Goal: Task Accomplishment & Management: Complete application form

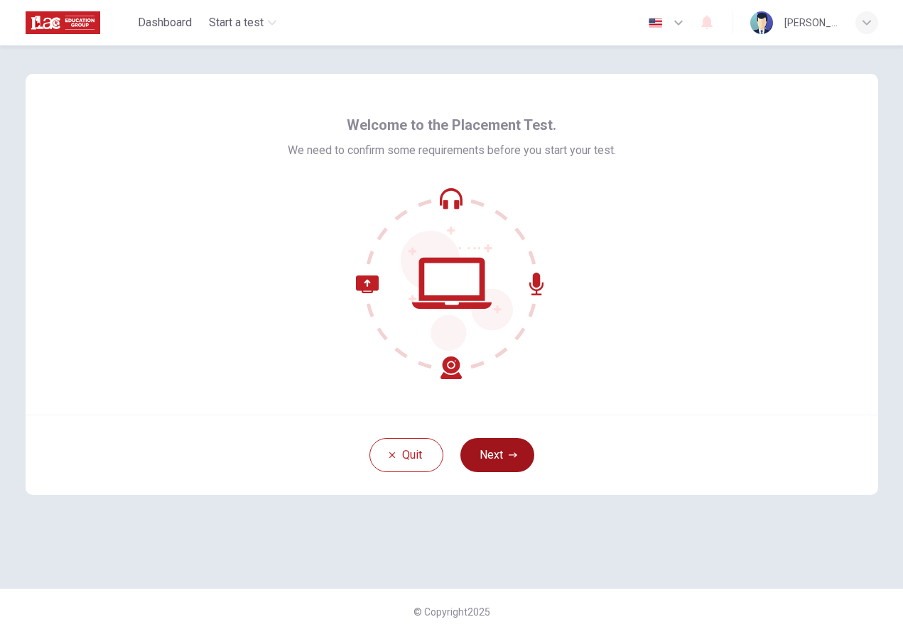
click at [494, 458] on button "Next" at bounding box center [497, 455] width 74 height 34
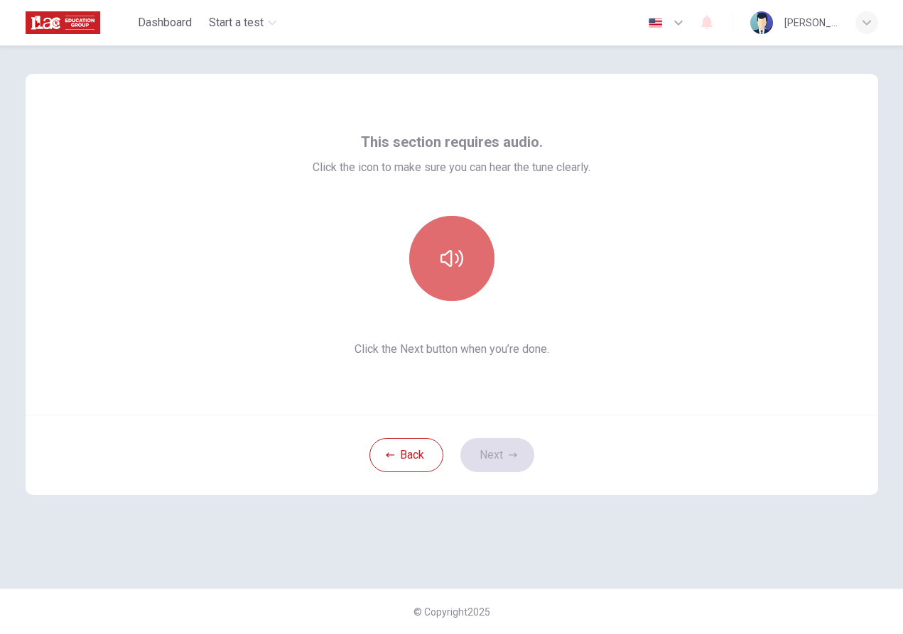
click at [460, 251] on icon "button" at bounding box center [451, 258] width 23 height 17
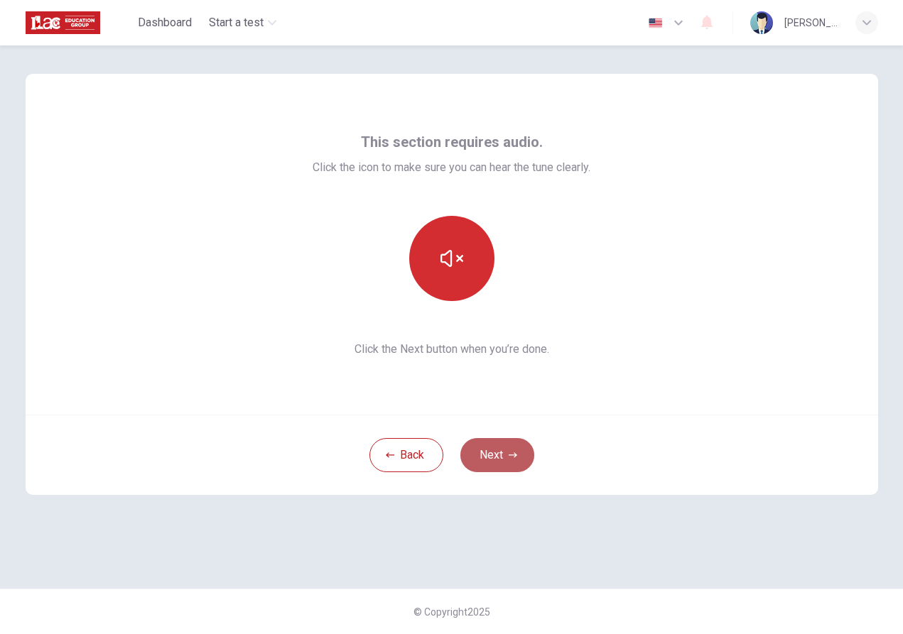
click at [489, 458] on button "Next" at bounding box center [497, 455] width 74 height 34
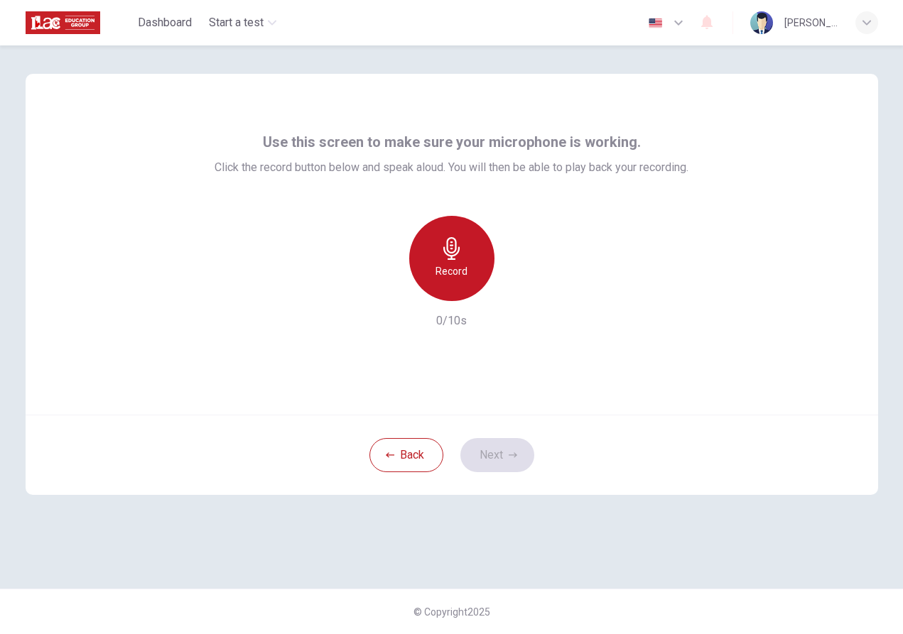
click at [446, 254] on icon "button" at bounding box center [451, 248] width 16 height 23
click at [442, 266] on h6 "Stop" at bounding box center [451, 271] width 21 height 17
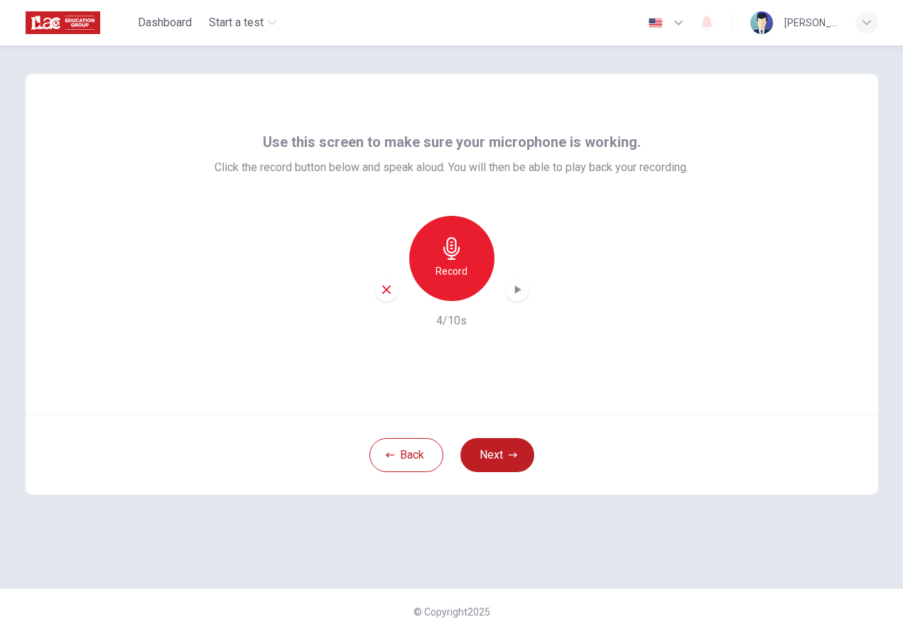
click at [513, 294] on icon "button" at bounding box center [517, 290] width 14 height 14
click at [494, 455] on button "Next" at bounding box center [497, 455] width 74 height 34
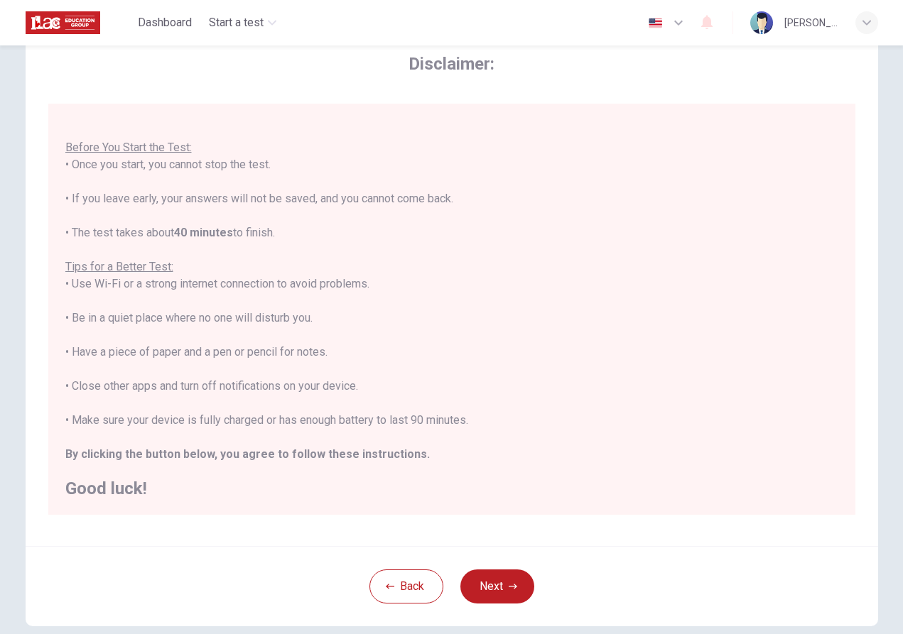
scroll to position [15, 0]
click at [493, 587] on button "Next" at bounding box center [497, 587] width 74 height 34
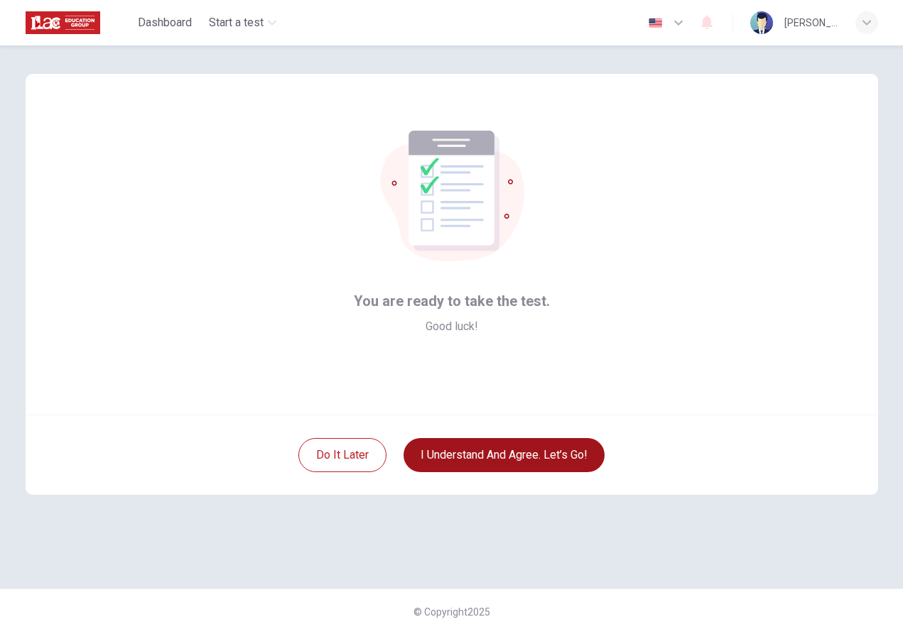
scroll to position [0, 0]
click at [500, 457] on button "I understand and agree. Let’s go!" at bounding box center [503, 455] width 201 height 34
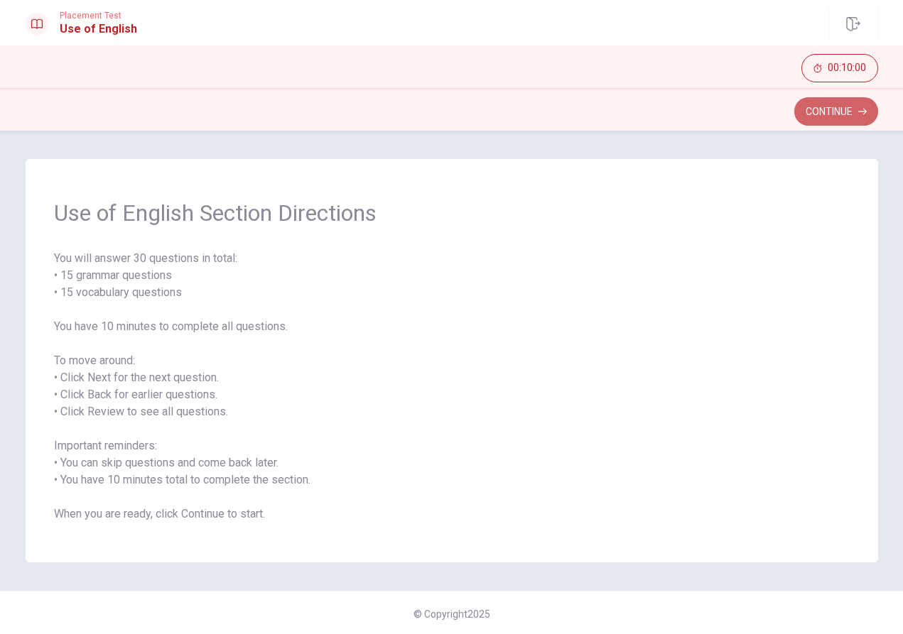
click at [834, 113] on button "Continue" at bounding box center [836, 111] width 84 height 28
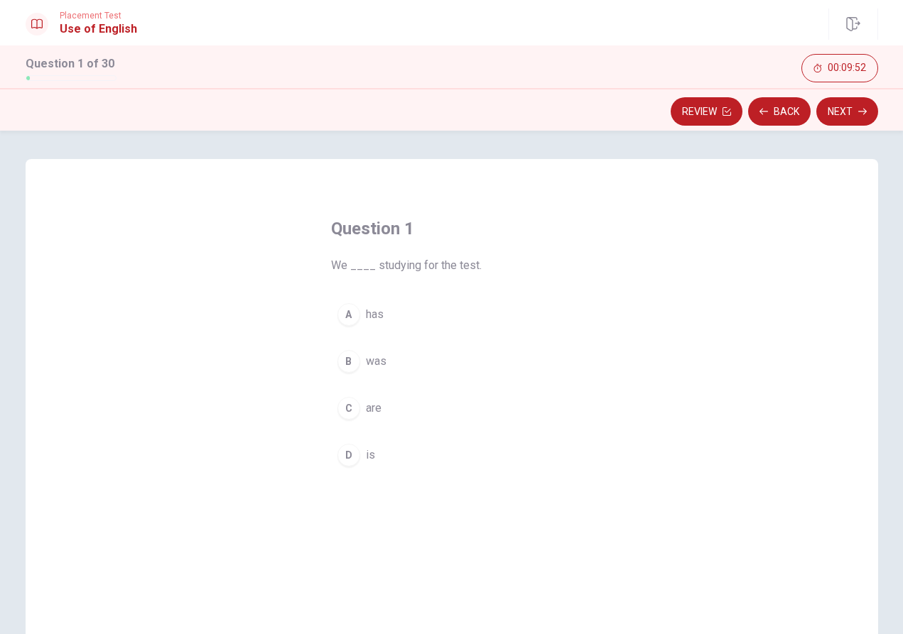
click at [372, 406] on span "are" at bounding box center [374, 408] width 16 height 17
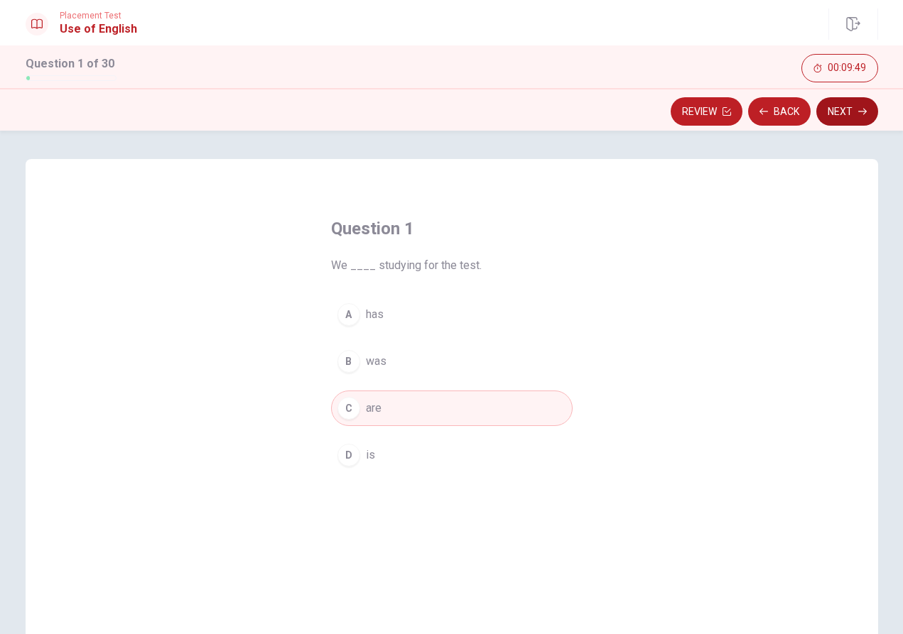
click at [856, 107] on button "Next" at bounding box center [847, 111] width 62 height 28
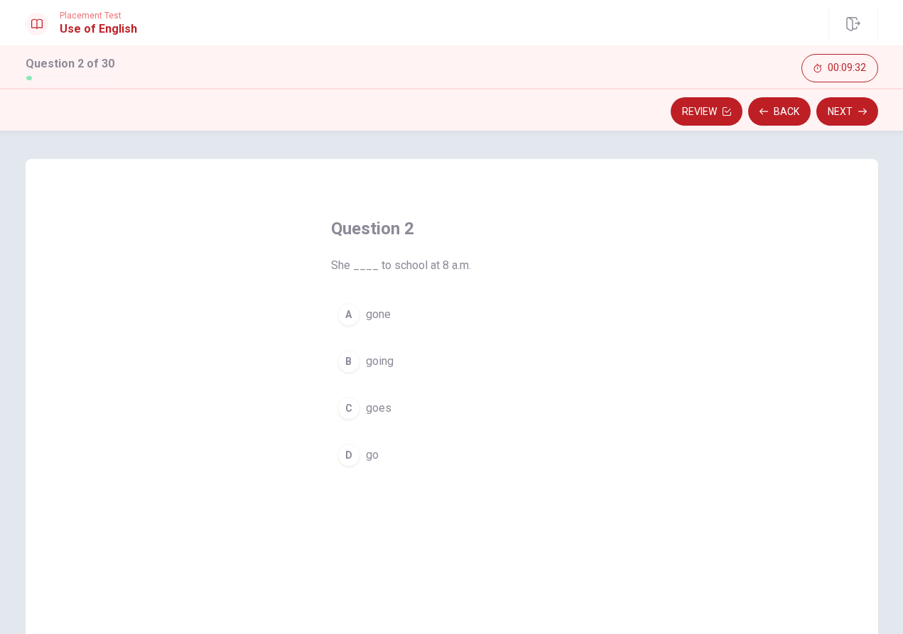
click at [376, 409] on span "goes" at bounding box center [379, 408] width 26 height 17
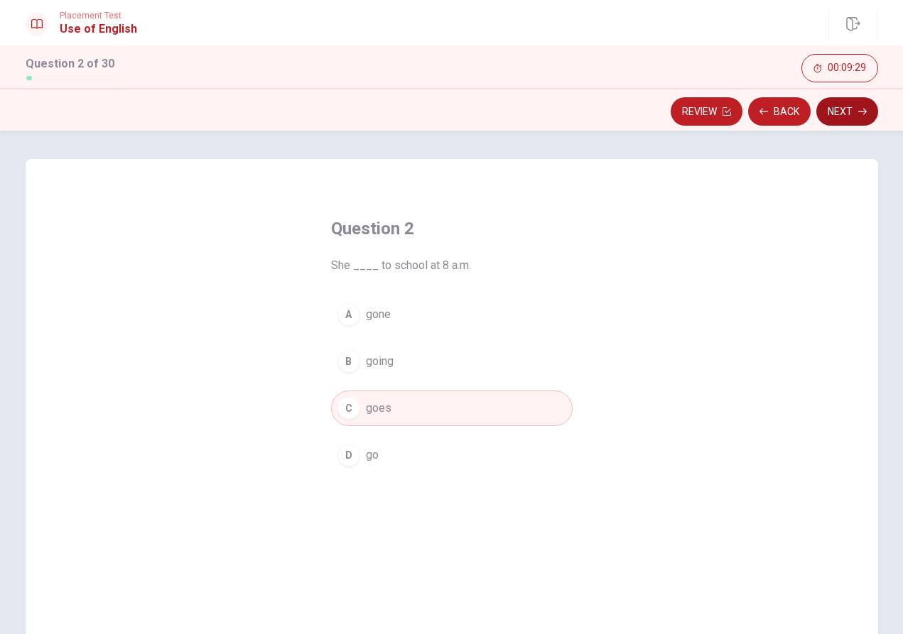
click at [839, 114] on button "Next" at bounding box center [847, 111] width 62 height 28
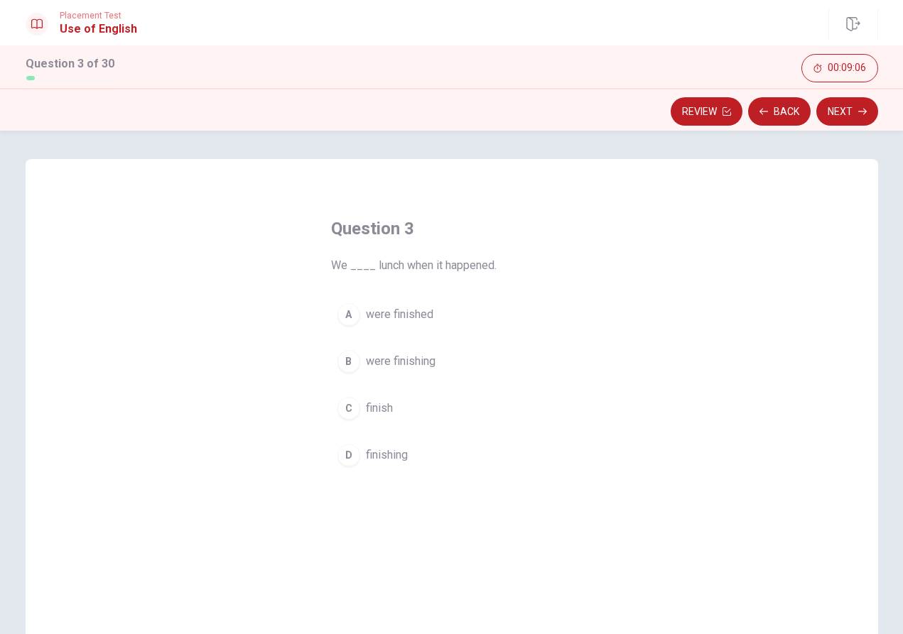
click at [418, 312] on span "were finished" at bounding box center [399, 314] width 67 height 17
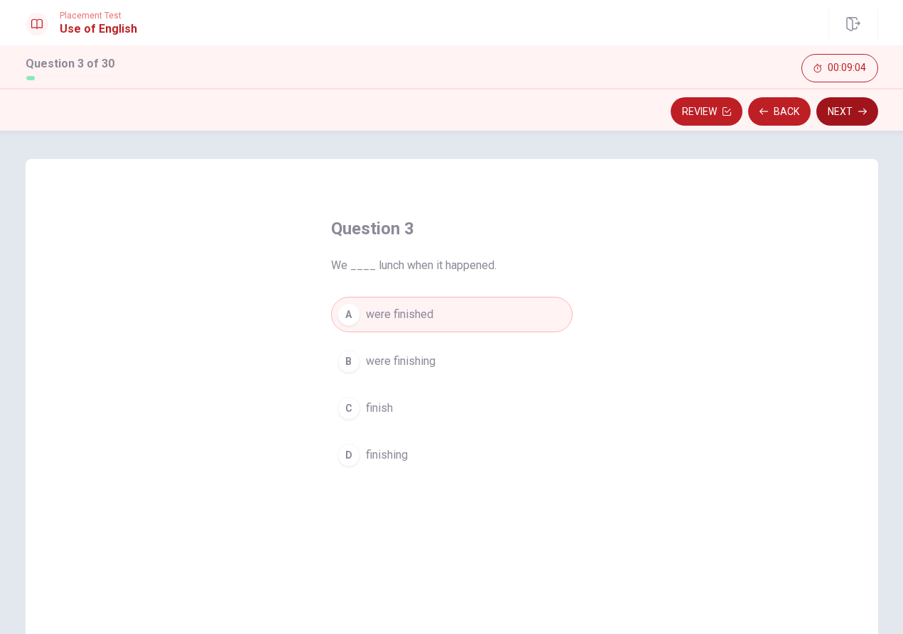
click at [853, 116] on button "Next" at bounding box center [847, 111] width 62 height 28
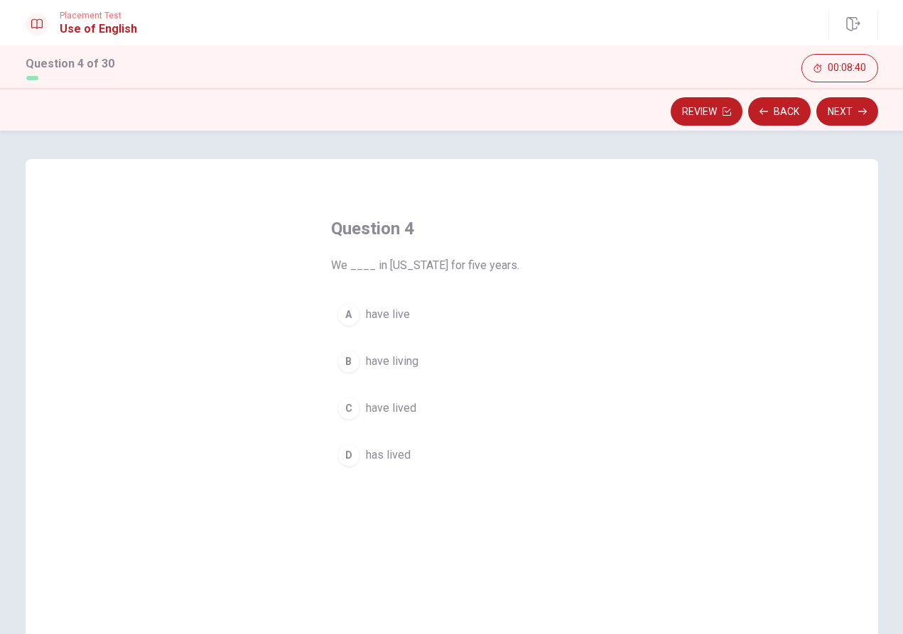
click at [393, 408] on span "have lived" at bounding box center [391, 408] width 50 height 17
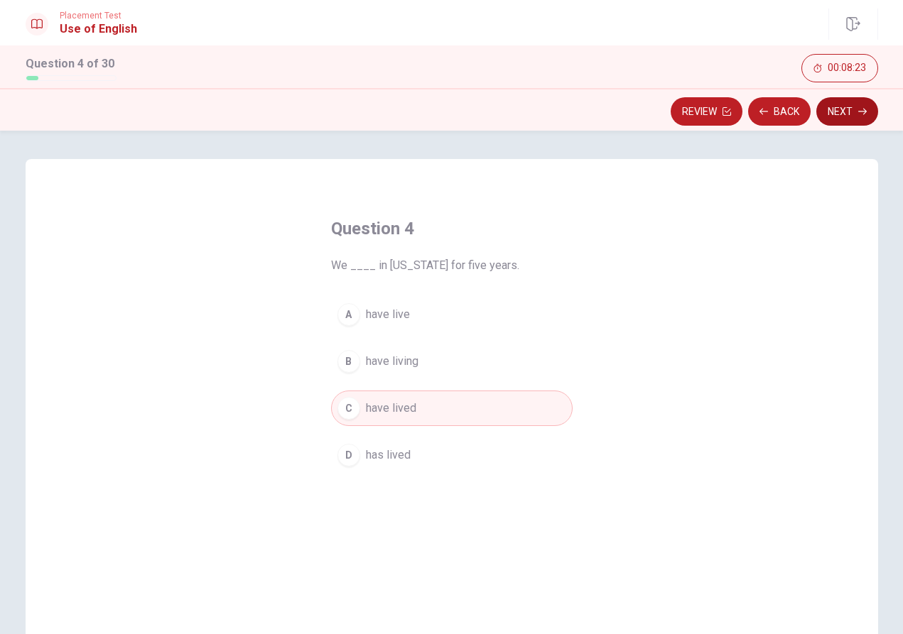
click at [840, 109] on button "Next" at bounding box center [847, 111] width 62 height 28
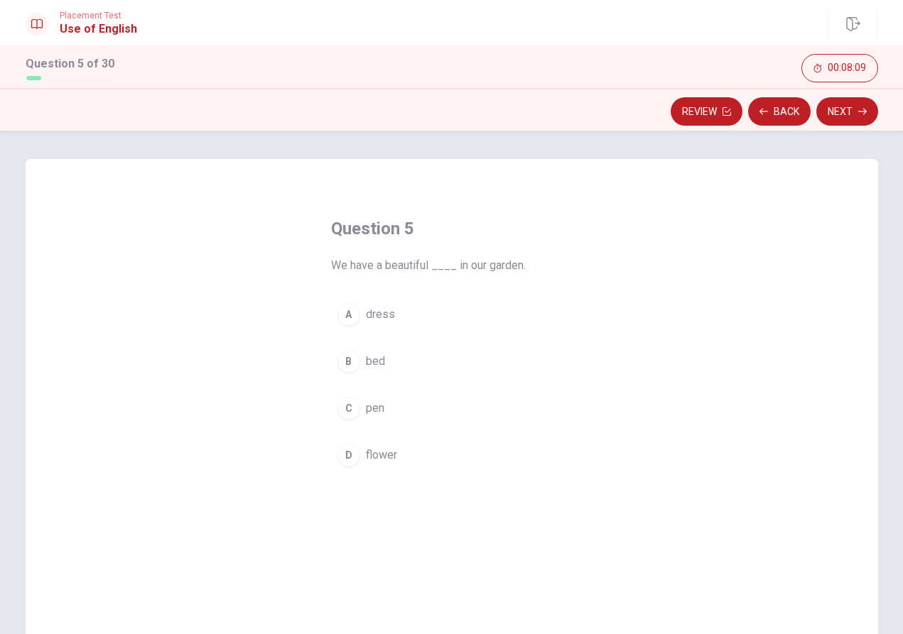
click at [375, 451] on span "flower" at bounding box center [381, 455] width 31 height 17
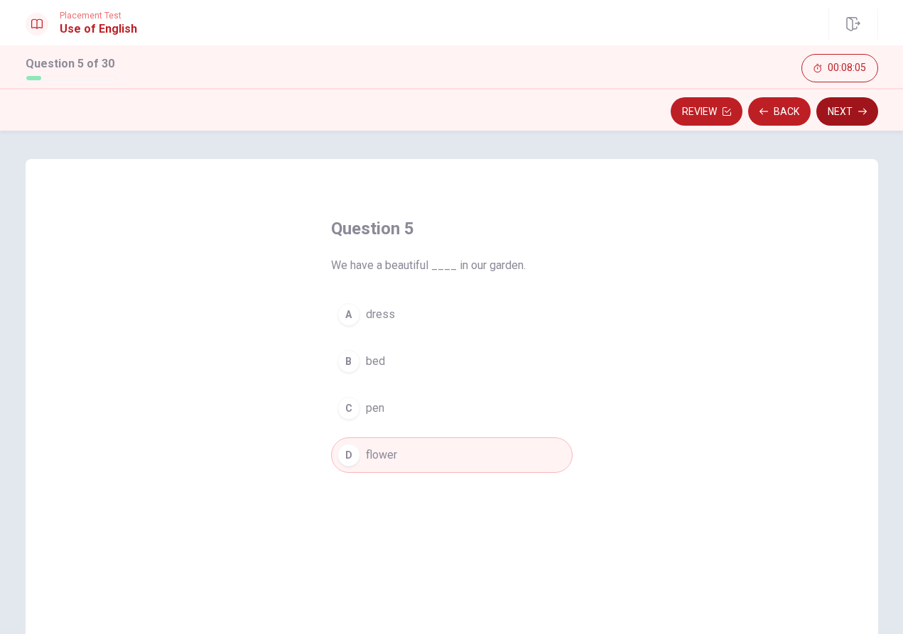
click at [838, 109] on button "Next" at bounding box center [847, 111] width 62 height 28
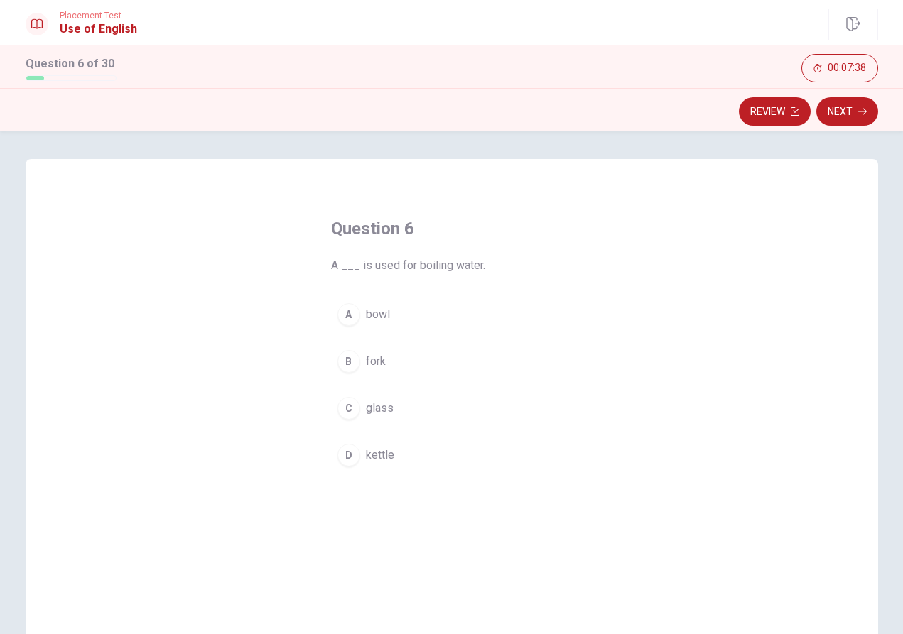
click at [370, 455] on span "kettle" at bounding box center [380, 455] width 28 height 17
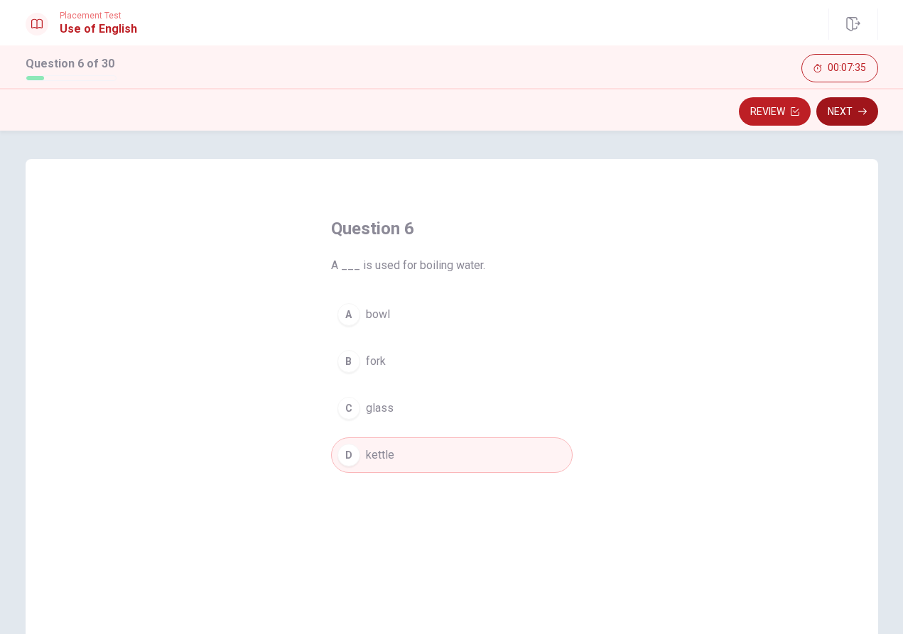
click at [844, 112] on button "Next" at bounding box center [847, 111] width 62 height 28
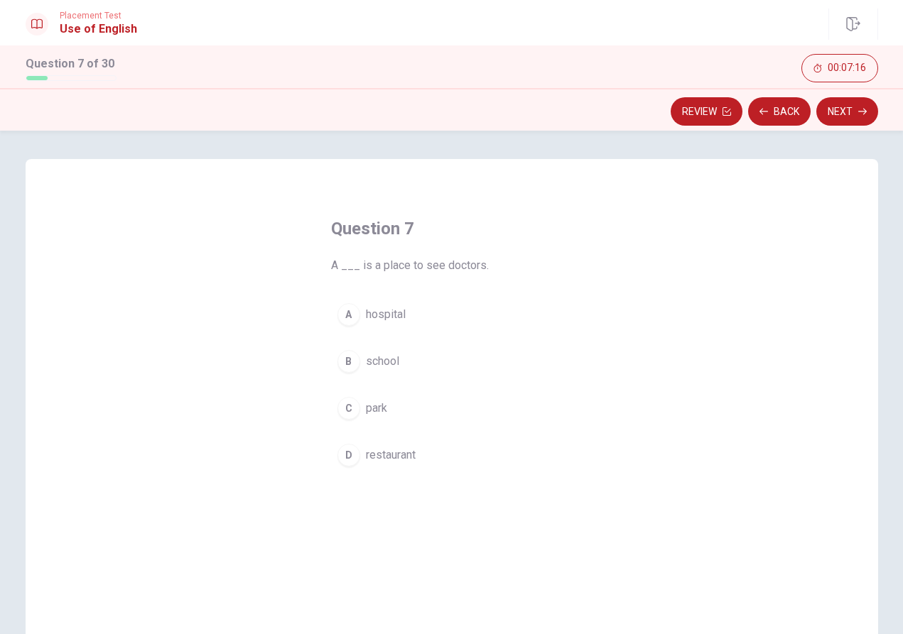
click at [382, 311] on span "hospital" at bounding box center [386, 314] width 40 height 17
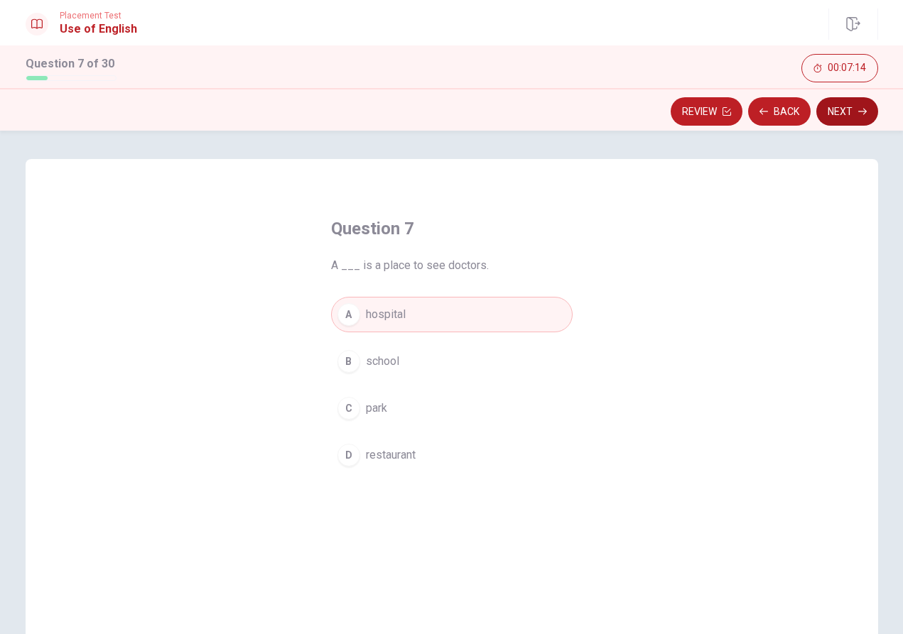
click at [849, 115] on button "Next" at bounding box center [847, 111] width 62 height 28
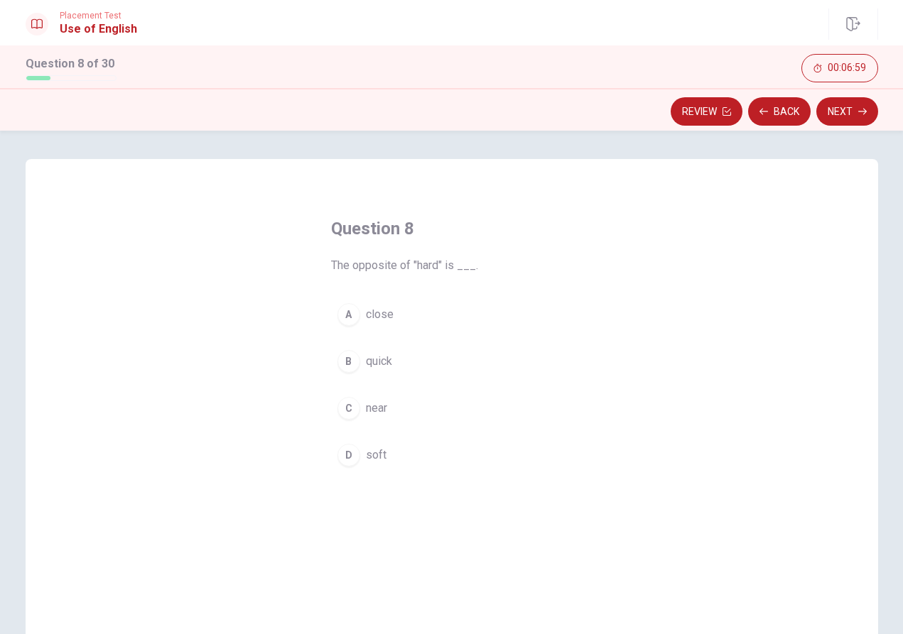
click at [369, 455] on span "soft" at bounding box center [376, 455] width 21 height 17
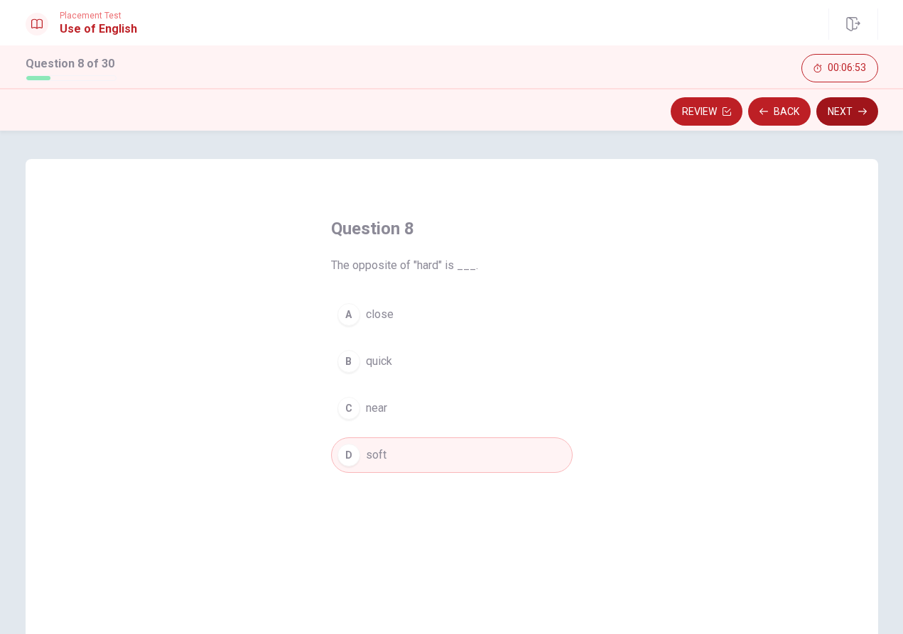
click at [844, 116] on button "Next" at bounding box center [847, 111] width 62 height 28
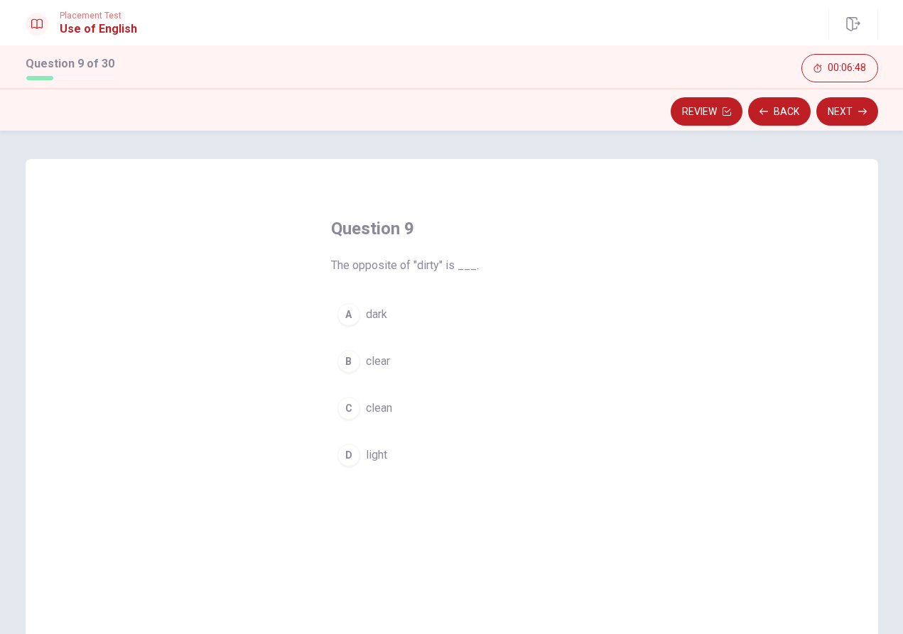
click at [377, 410] on span "clean" at bounding box center [379, 408] width 26 height 17
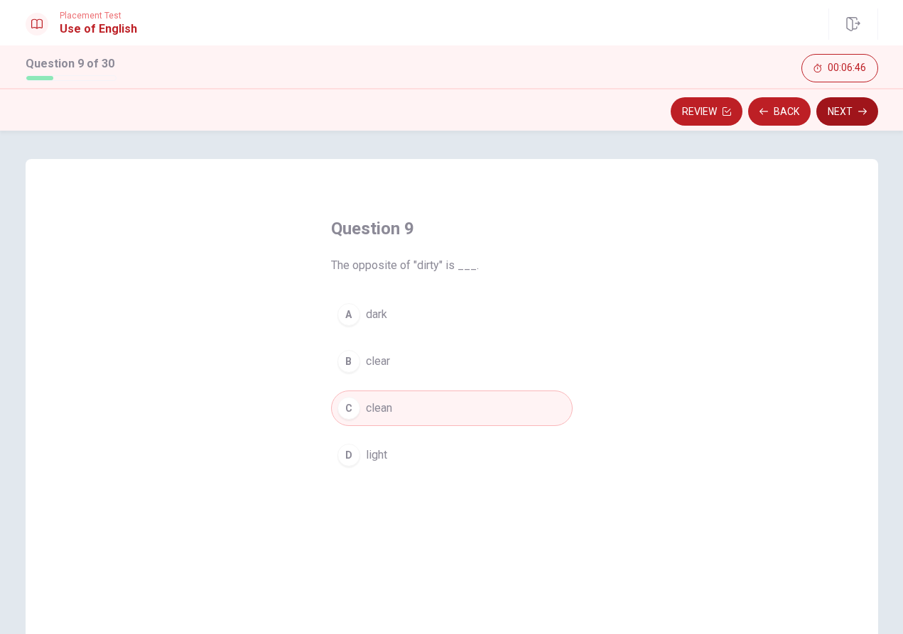
click at [840, 109] on button "Next" at bounding box center [847, 111] width 62 height 28
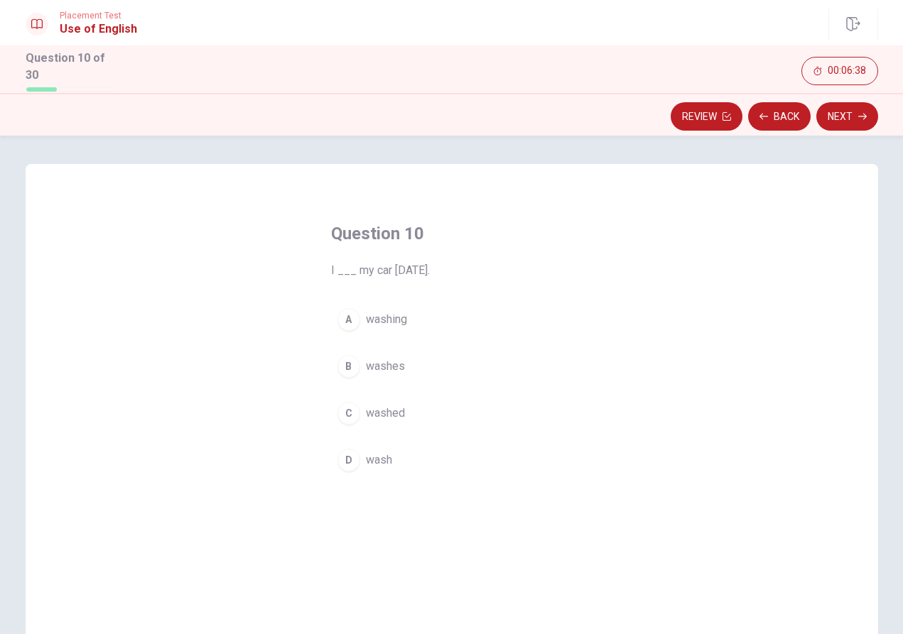
click at [393, 405] on span "washed" at bounding box center [385, 413] width 39 height 17
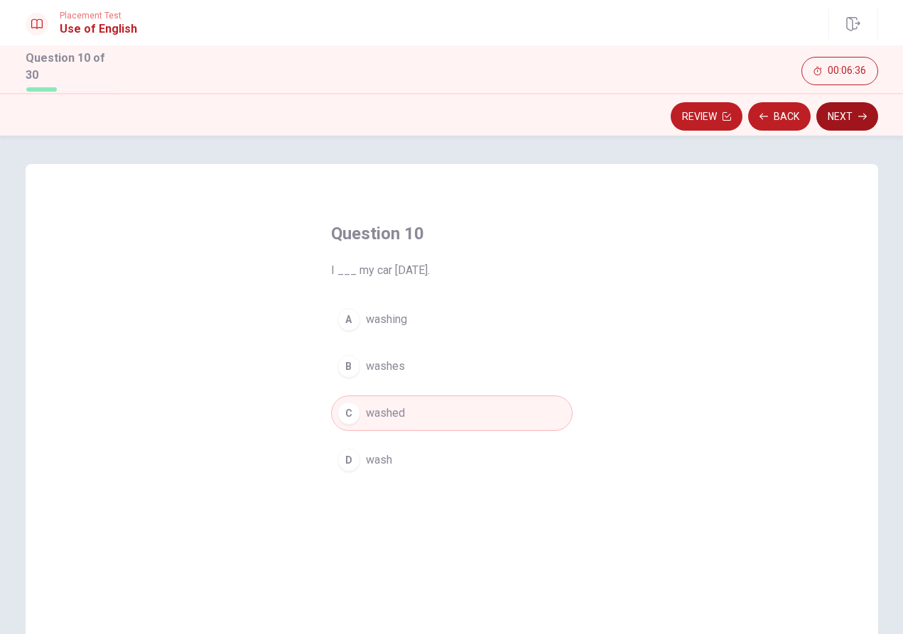
click at [849, 112] on button "Next" at bounding box center [847, 116] width 62 height 28
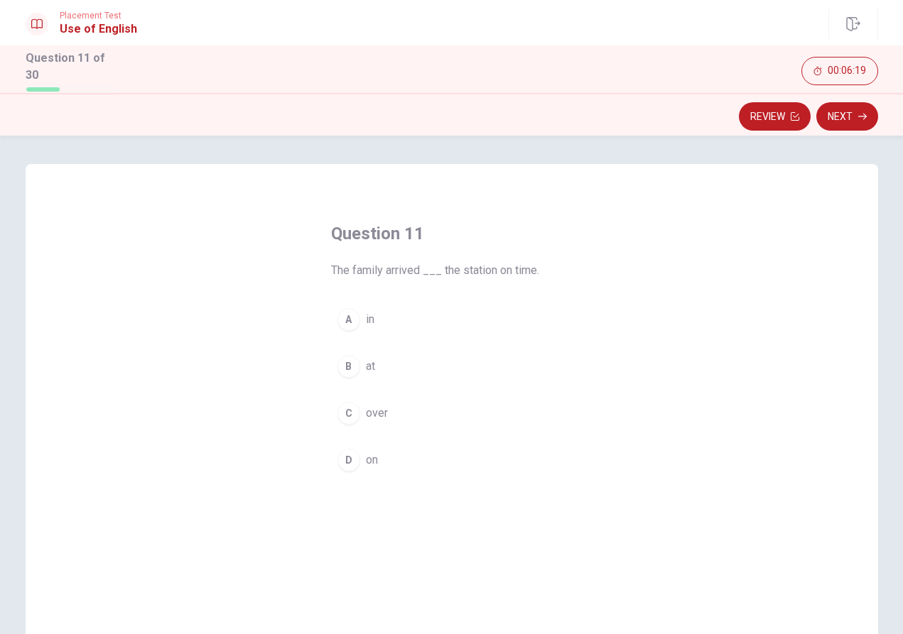
click at [369, 312] on span "in" at bounding box center [370, 319] width 9 height 17
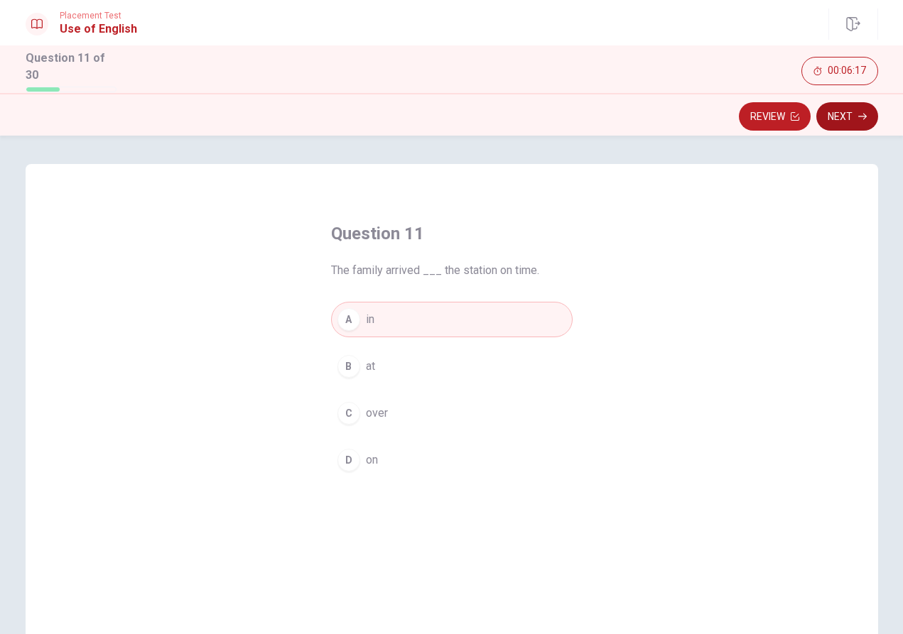
click at [849, 110] on button "Next" at bounding box center [847, 116] width 62 height 28
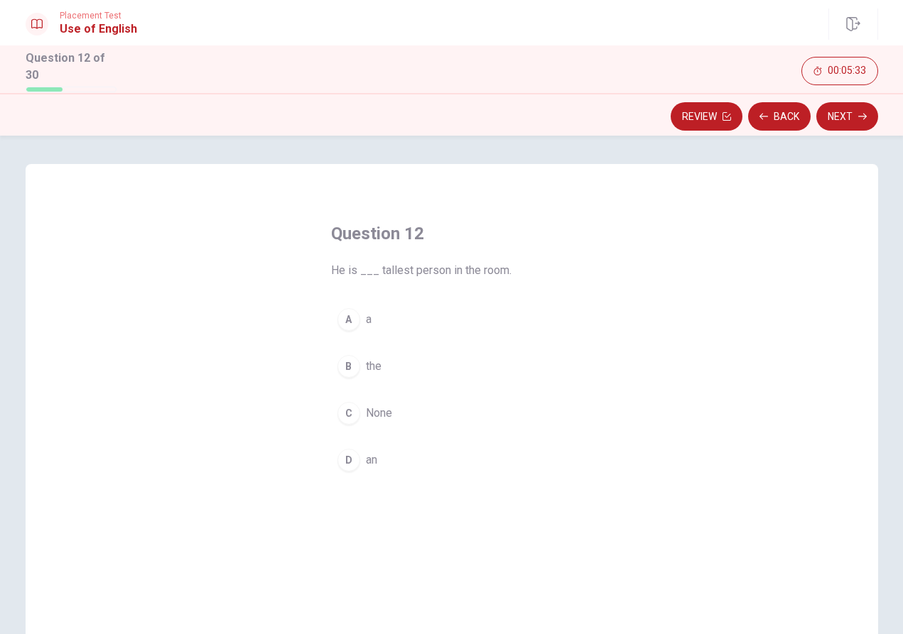
click at [366, 317] on span "a" at bounding box center [369, 319] width 6 height 17
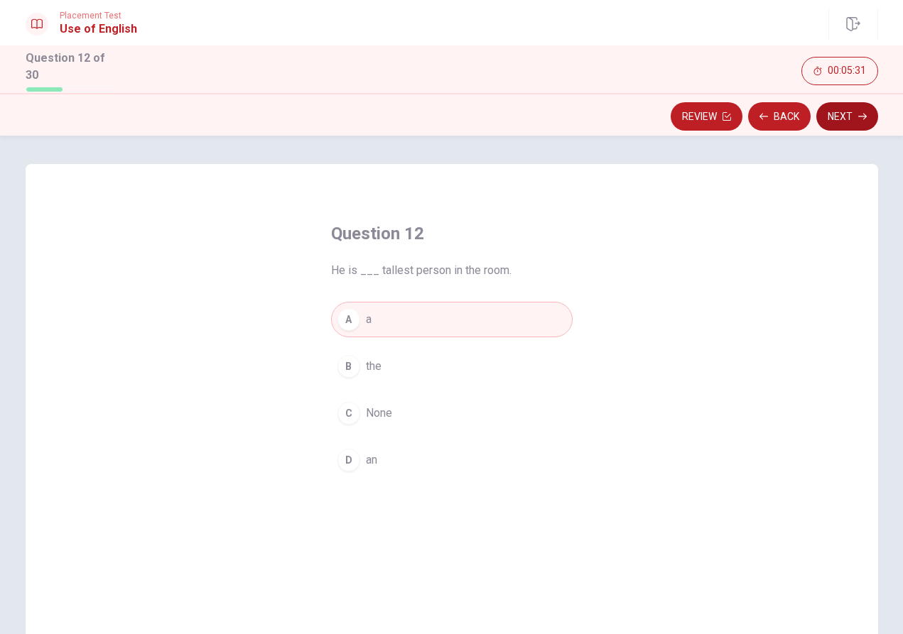
click at [845, 112] on button "Next" at bounding box center [847, 116] width 62 height 28
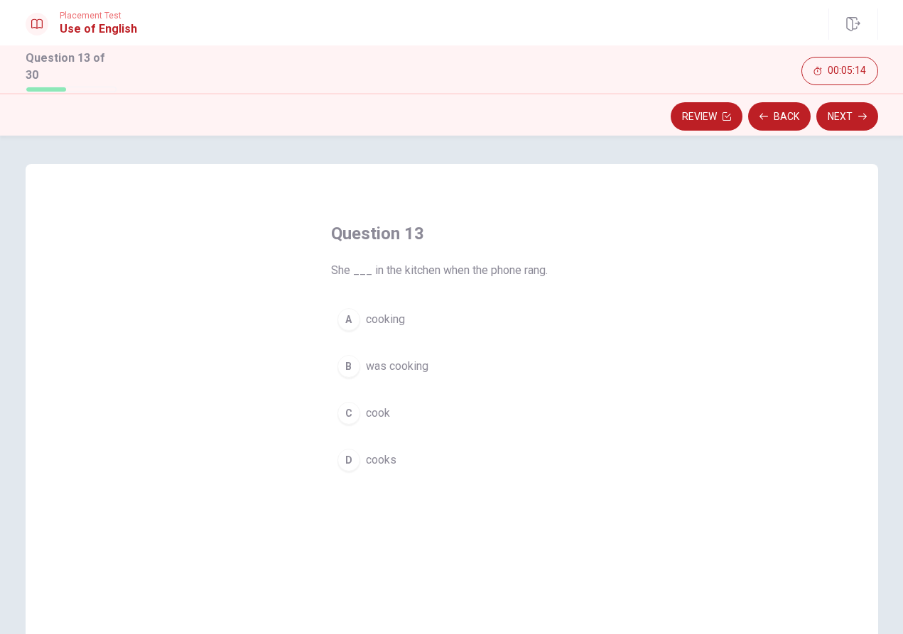
click at [388, 462] on span "cooks" at bounding box center [381, 460] width 31 height 17
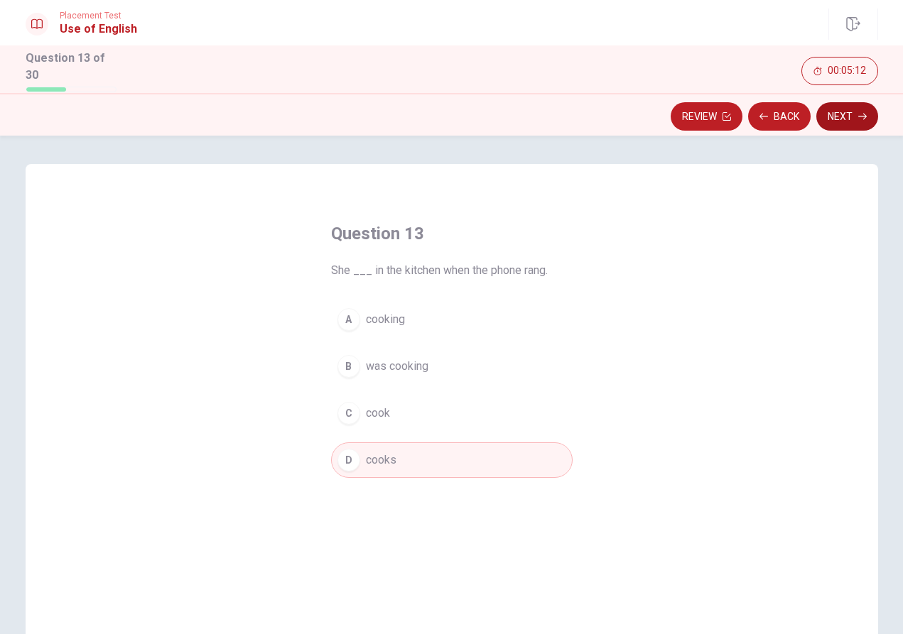
click at [840, 109] on button "Next" at bounding box center [847, 116] width 62 height 28
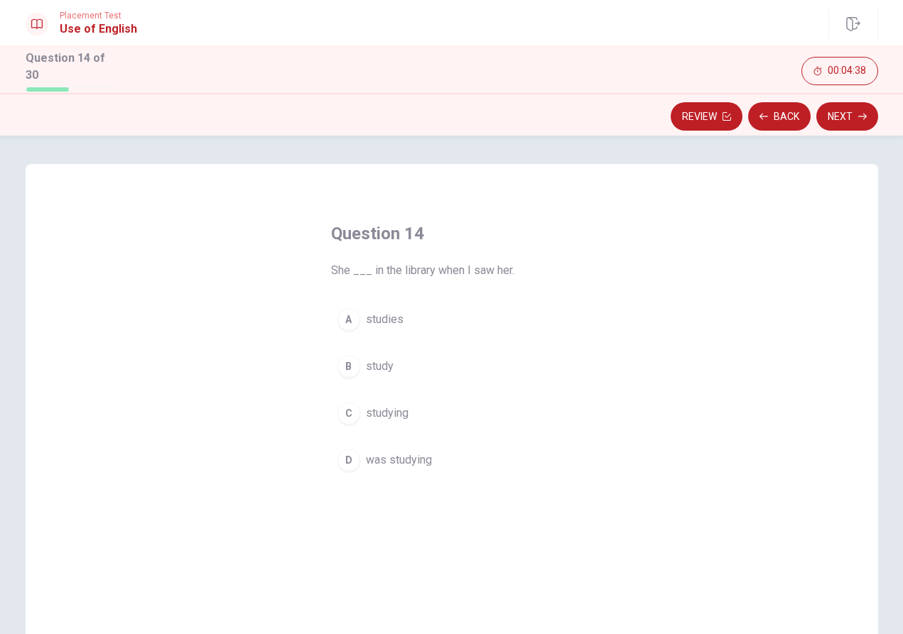
click at [408, 459] on span "was studying" at bounding box center [399, 460] width 66 height 17
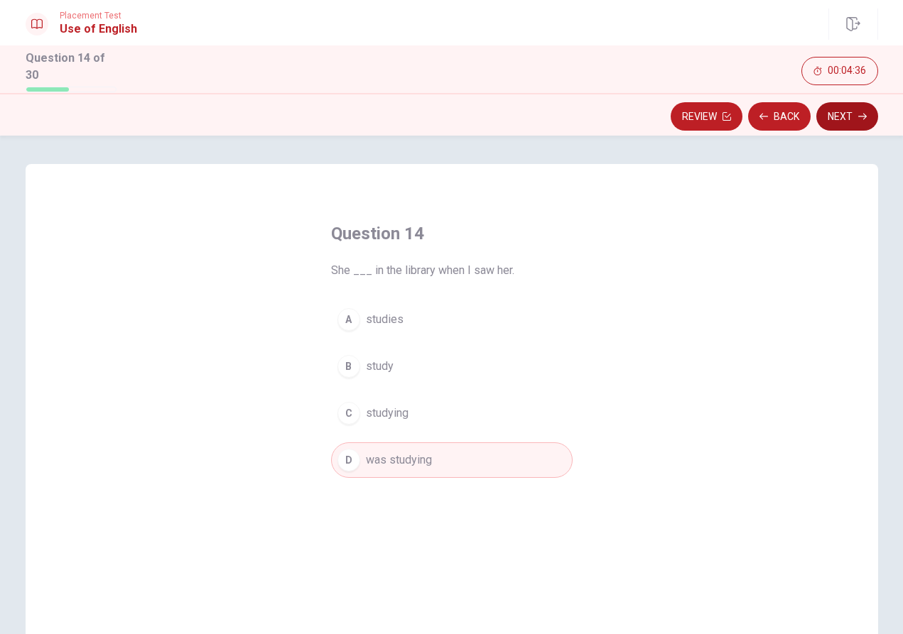
click at [838, 114] on button "Next" at bounding box center [847, 116] width 62 height 28
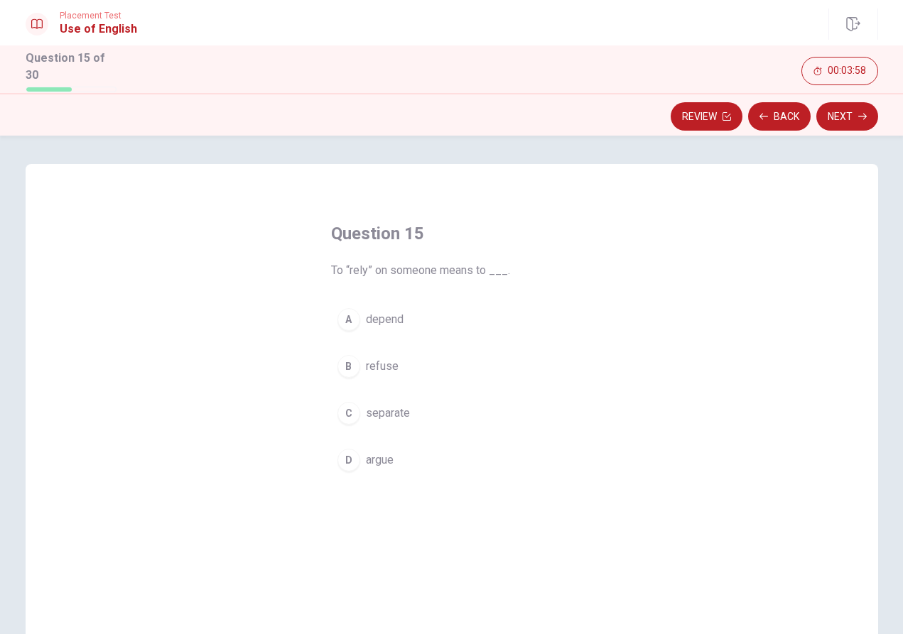
click at [392, 405] on span "separate" at bounding box center [388, 413] width 44 height 17
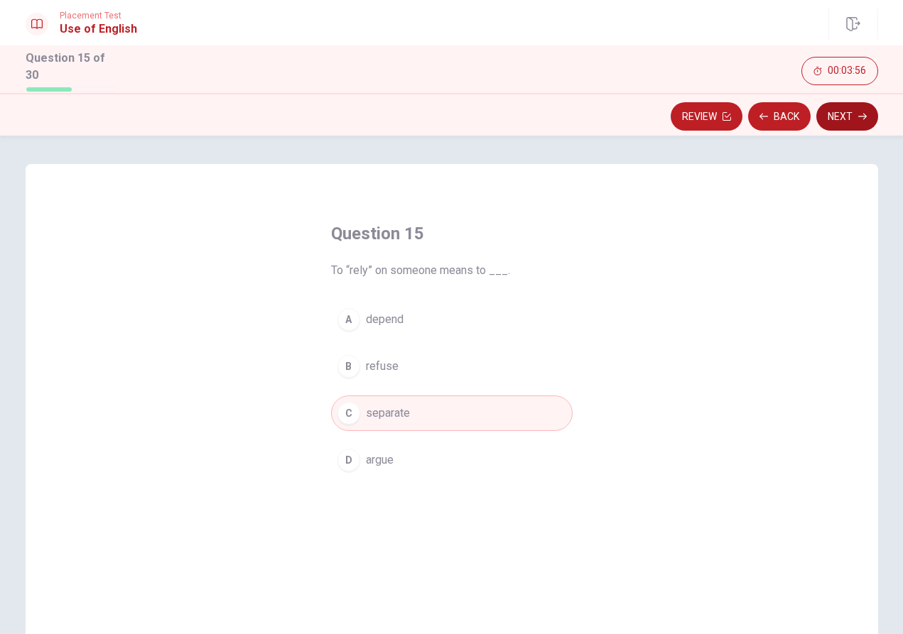
click at [847, 115] on button "Next" at bounding box center [847, 116] width 62 height 28
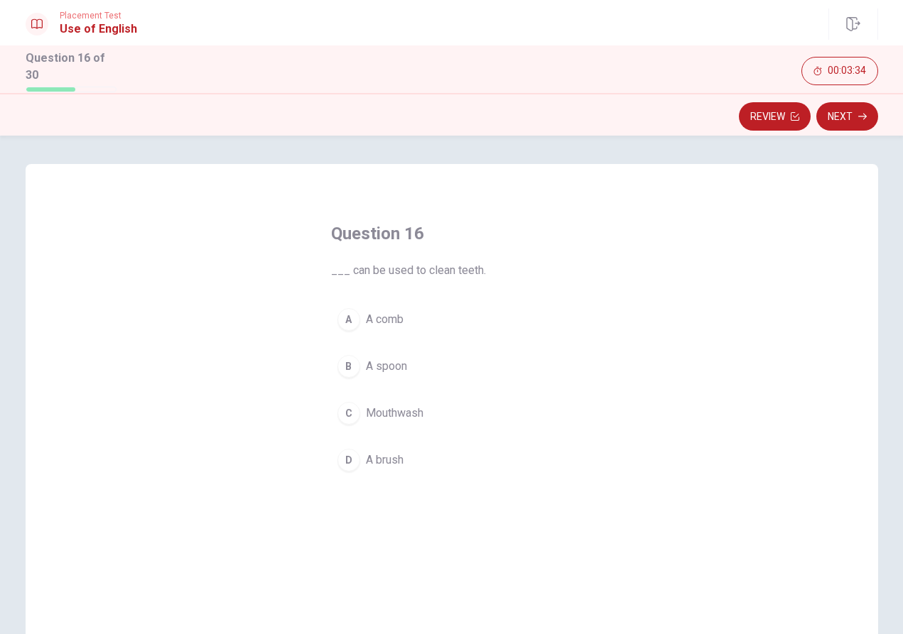
click at [386, 456] on span "A brush" at bounding box center [385, 460] width 38 height 17
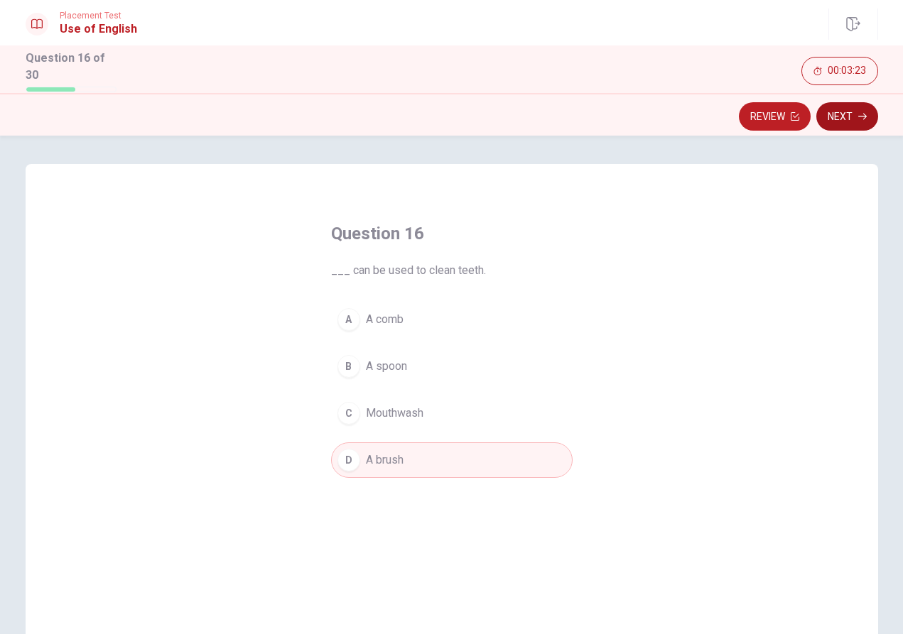
click at [848, 109] on button "Next" at bounding box center [847, 116] width 62 height 28
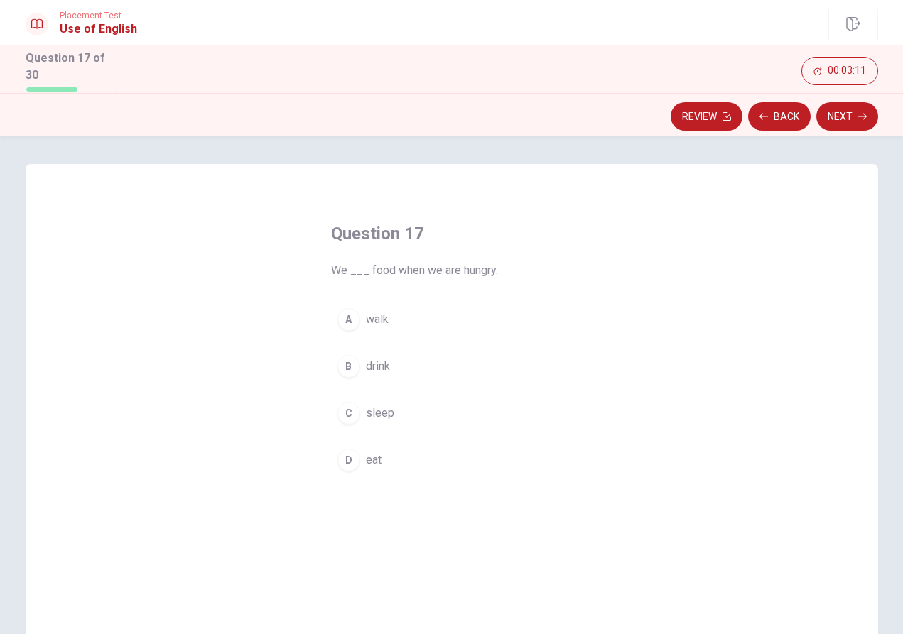
click at [376, 454] on span "eat" at bounding box center [374, 460] width 16 height 17
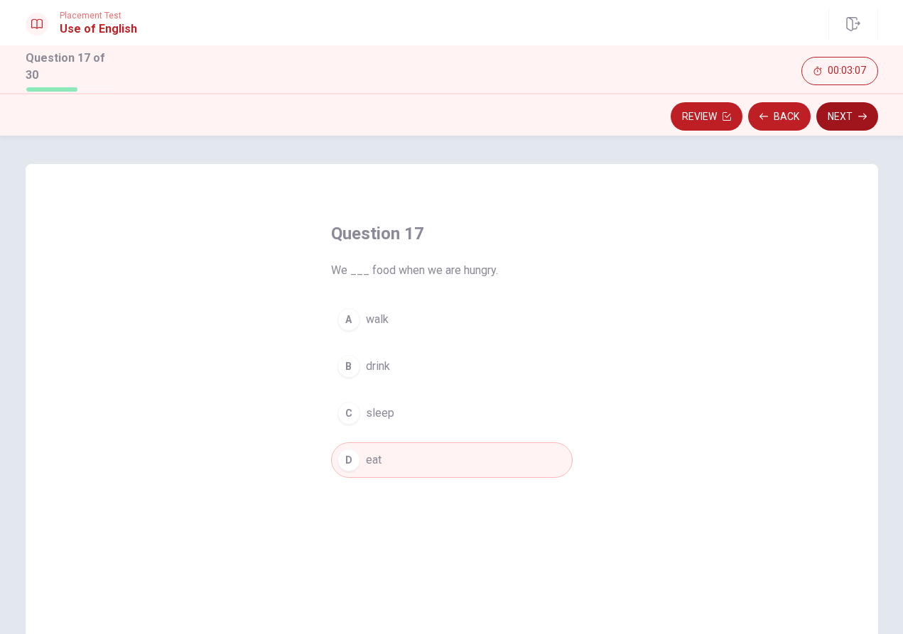
click at [844, 109] on button "Next" at bounding box center [847, 116] width 62 height 28
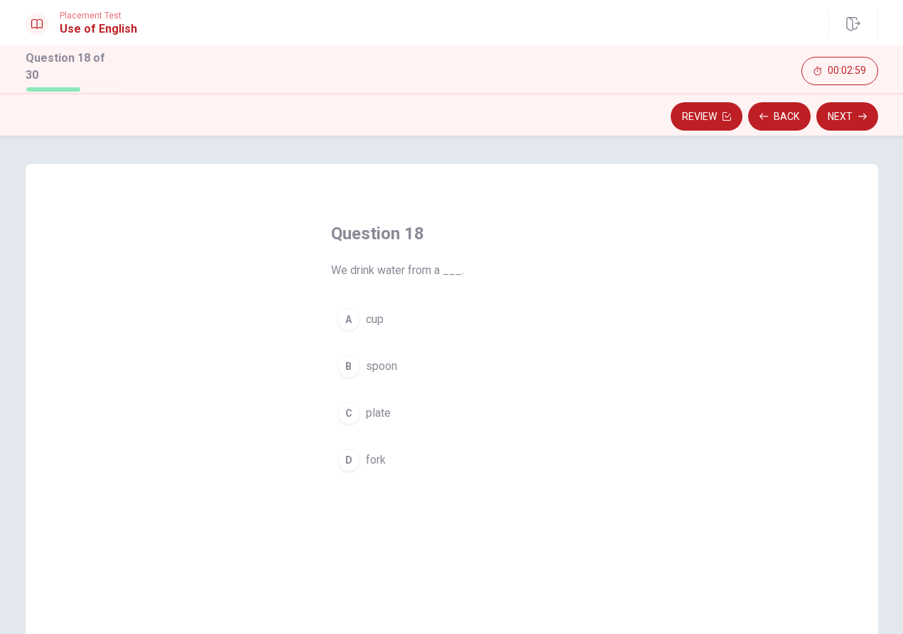
click at [376, 311] on span "cup" at bounding box center [375, 319] width 18 height 17
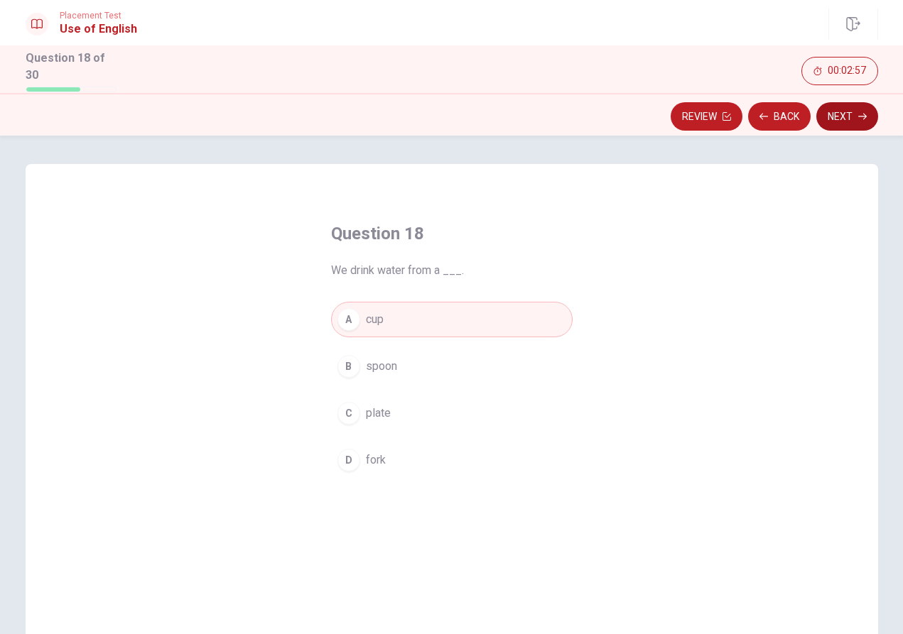
click at [854, 110] on button "Next" at bounding box center [847, 116] width 62 height 28
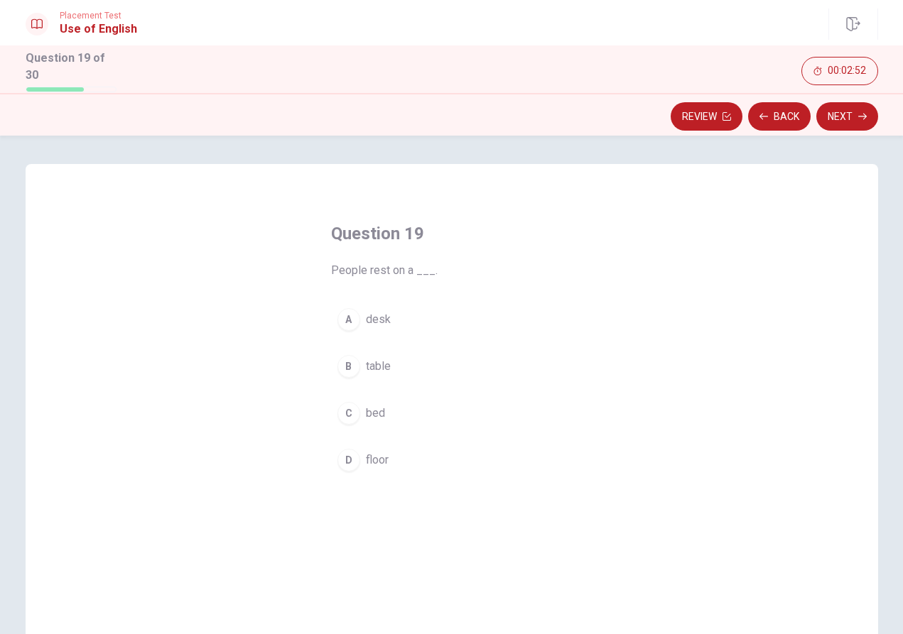
click at [376, 409] on span "bed" at bounding box center [375, 413] width 19 height 17
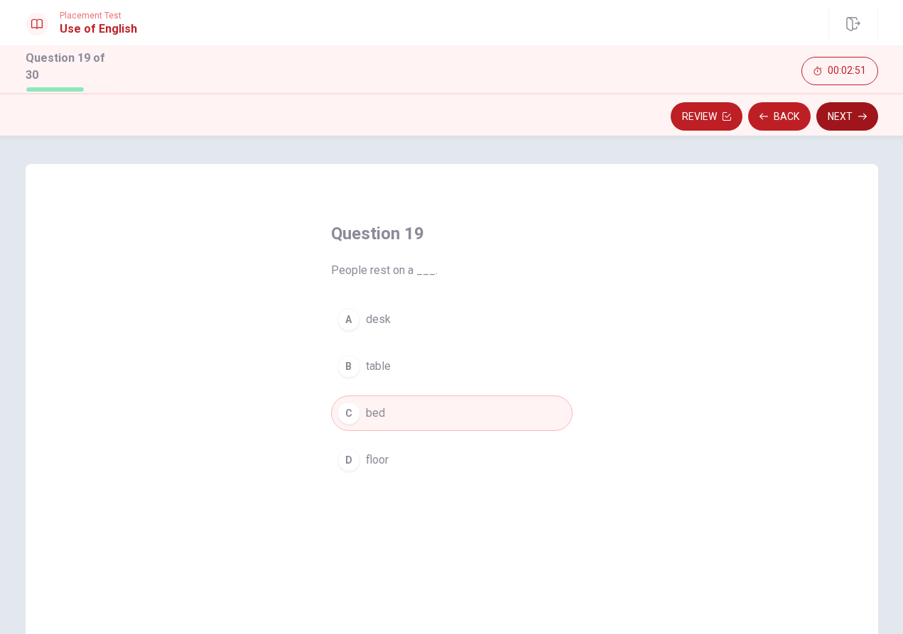
click at [836, 110] on button "Next" at bounding box center [847, 116] width 62 height 28
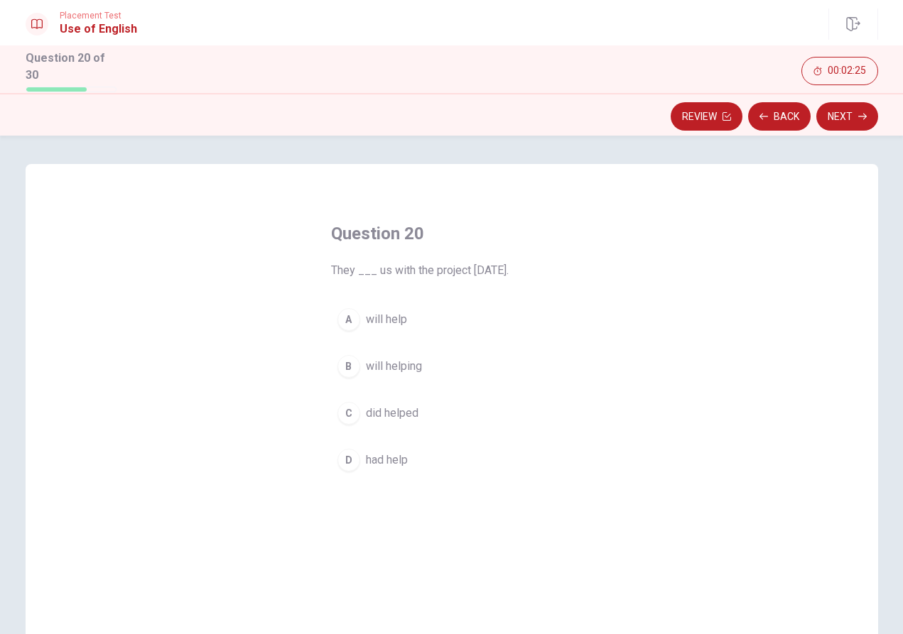
click at [388, 314] on span "will help" at bounding box center [386, 319] width 41 height 17
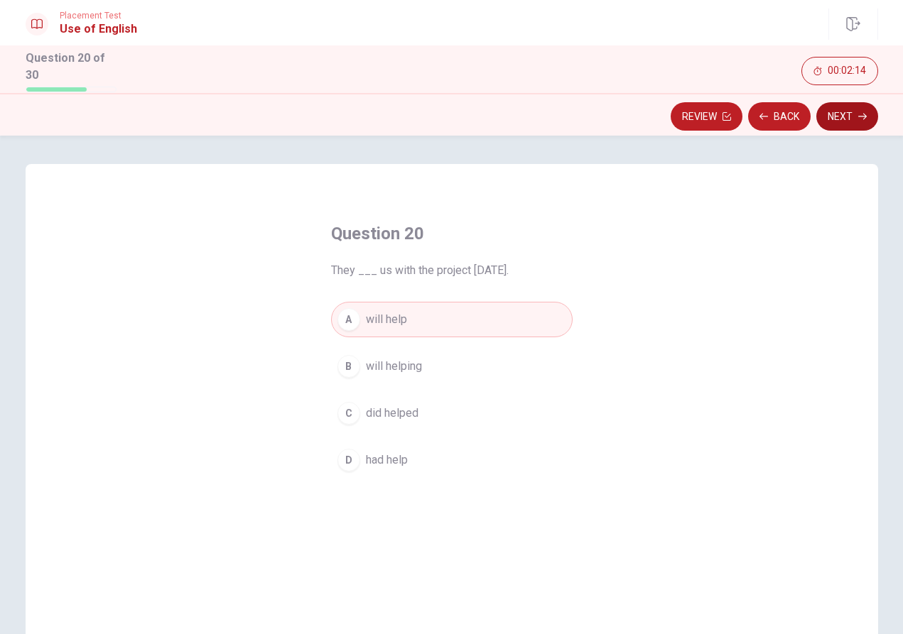
click at [854, 107] on button "Next" at bounding box center [847, 116] width 62 height 28
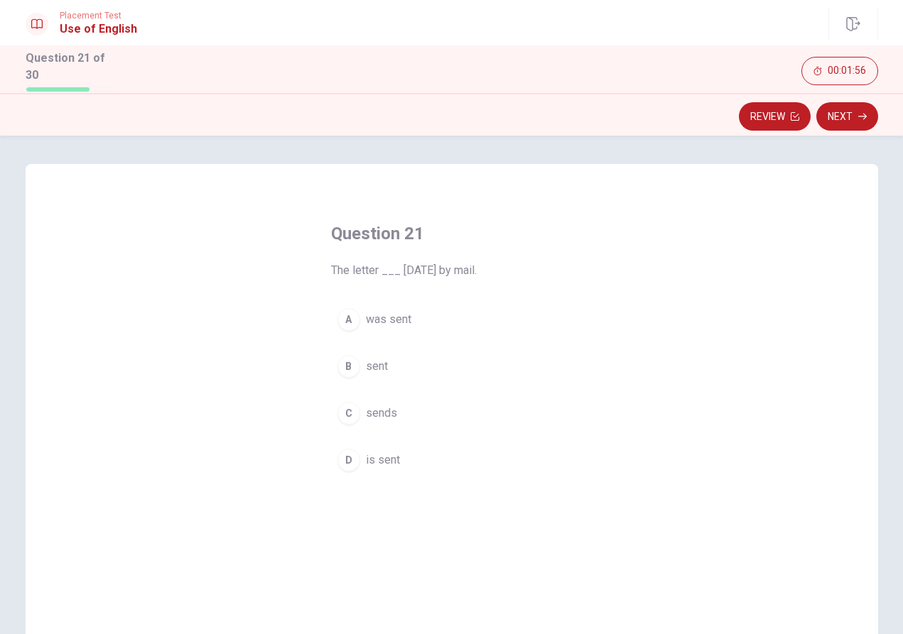
click at [376, 364] on span "sent" at bounding box center [377, 366] width 22 height 17
click at [370, 458] on span "is sent" at bounding box center [383, 460] width 34 height 17
click at [380, 322] on span "was sent" at bounding box center [388, 319] width 45 height 17
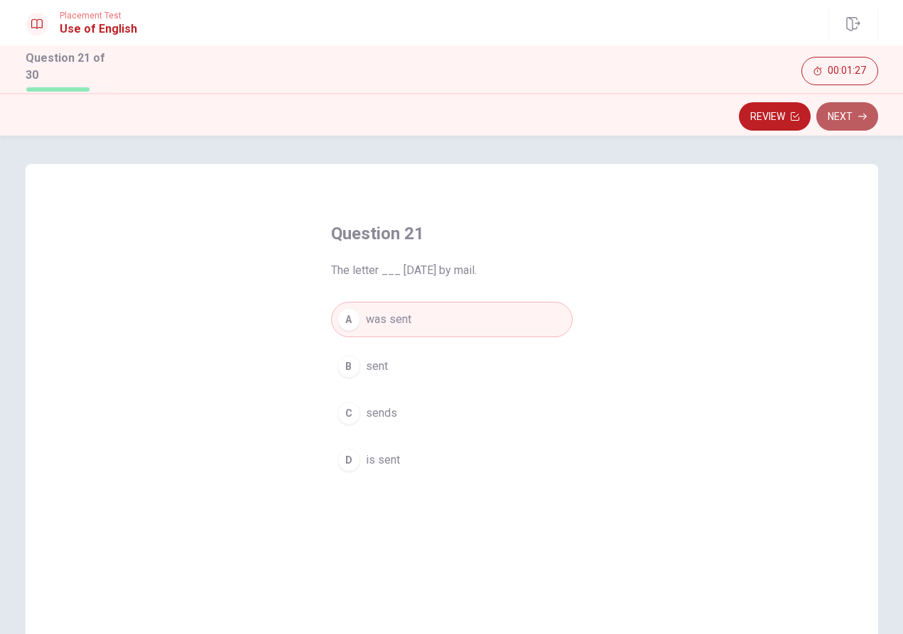
click at [847, 109] on button "Next" at bounding box center [847, 116] width 62 height 28
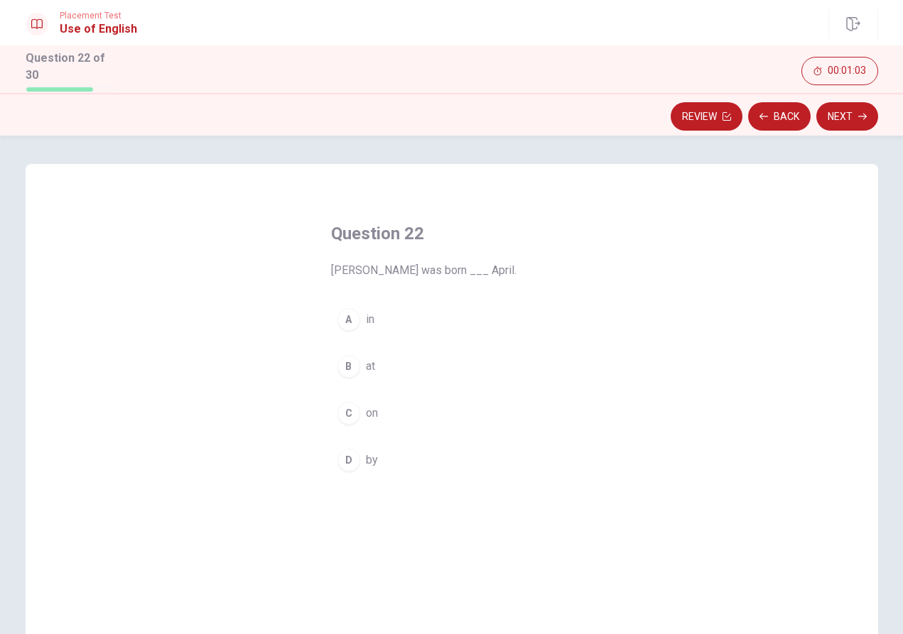
click at [371, 406] on span "on" at bounding box center [372, 413] width 12 height 17
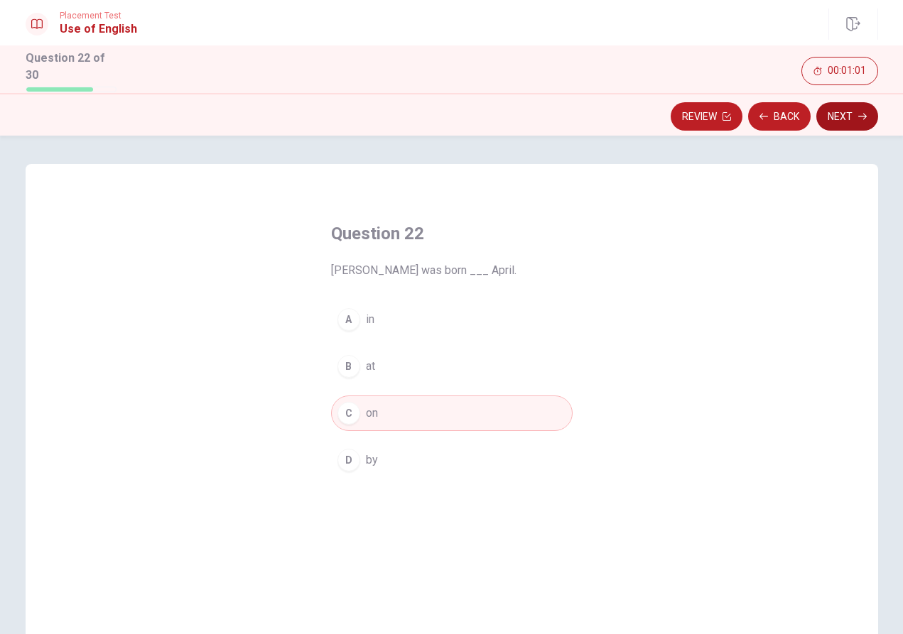
click at [839, 117] on button "Next" at bounding box center [847, 116] width 62 height 28
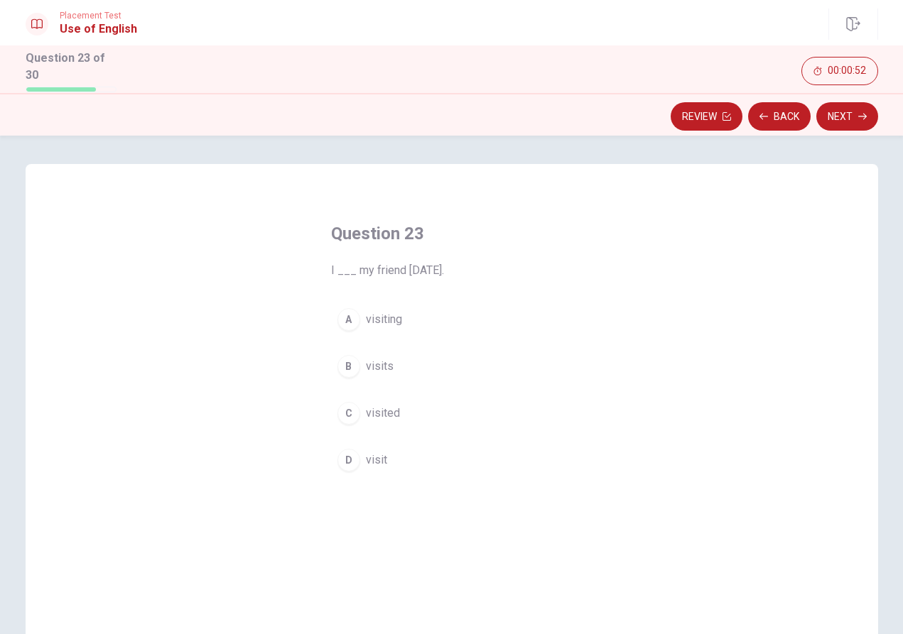
click at [387, 406] on span "visited" at bounding box center [383, 413] width 34 height 17
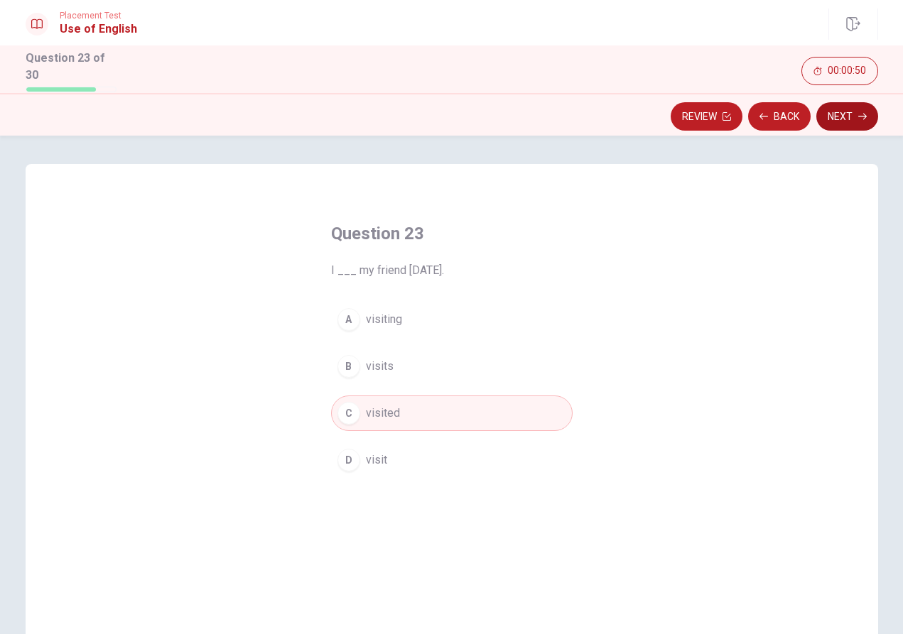
click at [835, 109] on button "Next" at bounding box center [847, 116] width 62 height 28
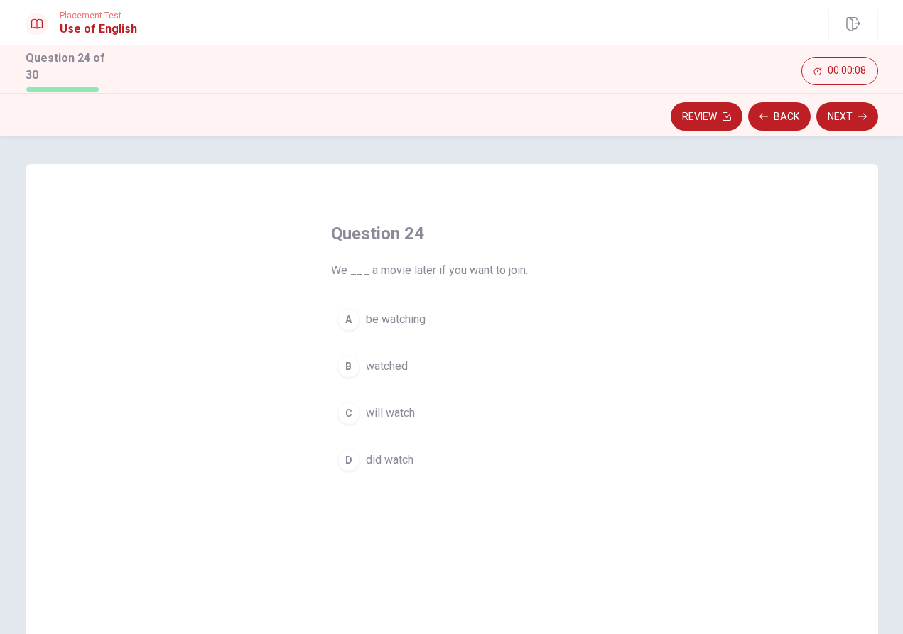
click at [386, 409] on span "will watch" at bounding box center [390, 413] width 49 height 17
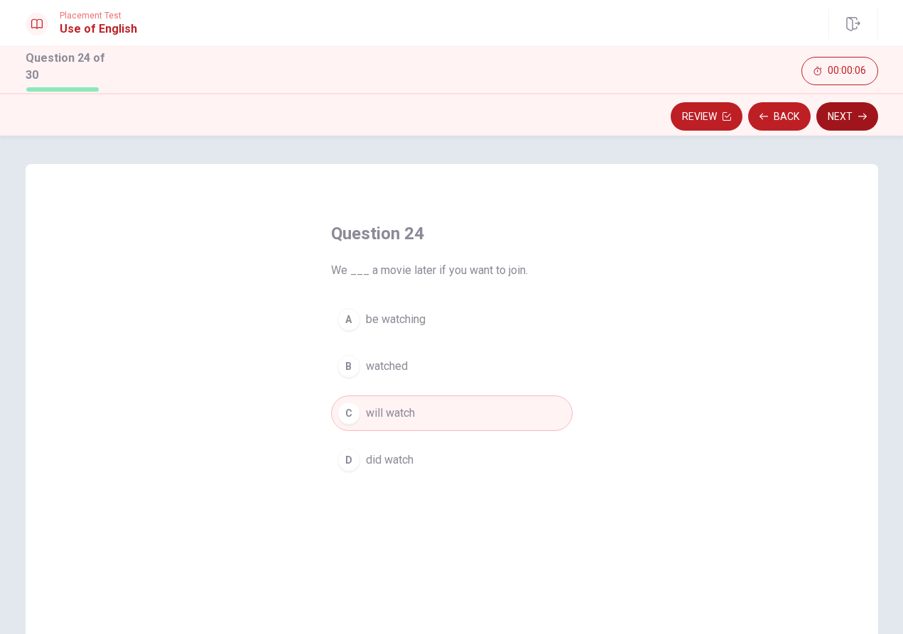
click at [852, 108] on button "Next" at bounding box center [847, 116] width 62 height 28
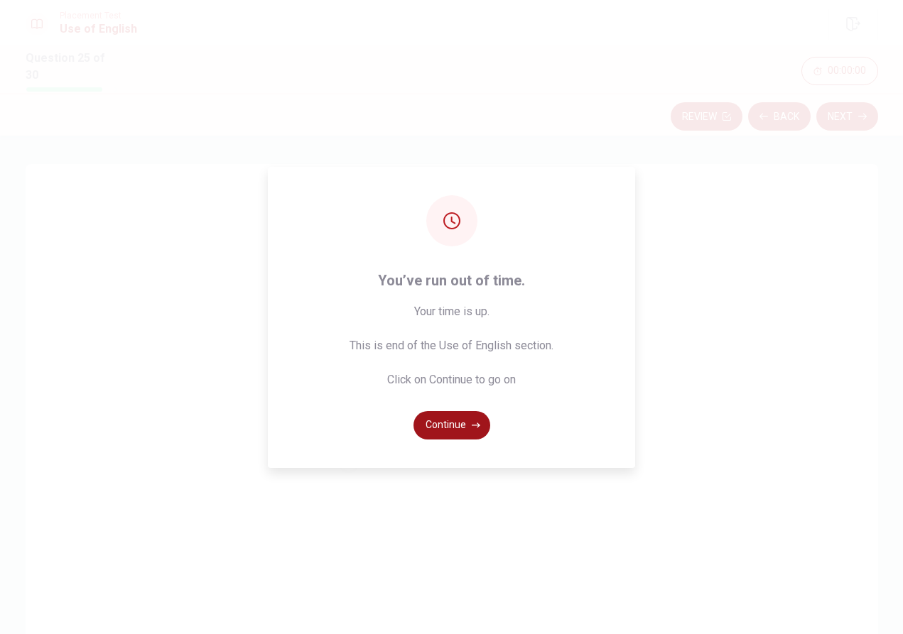
click at [473, 417] on button "Continue" at bounding box center [451, 425] width 77 height 28
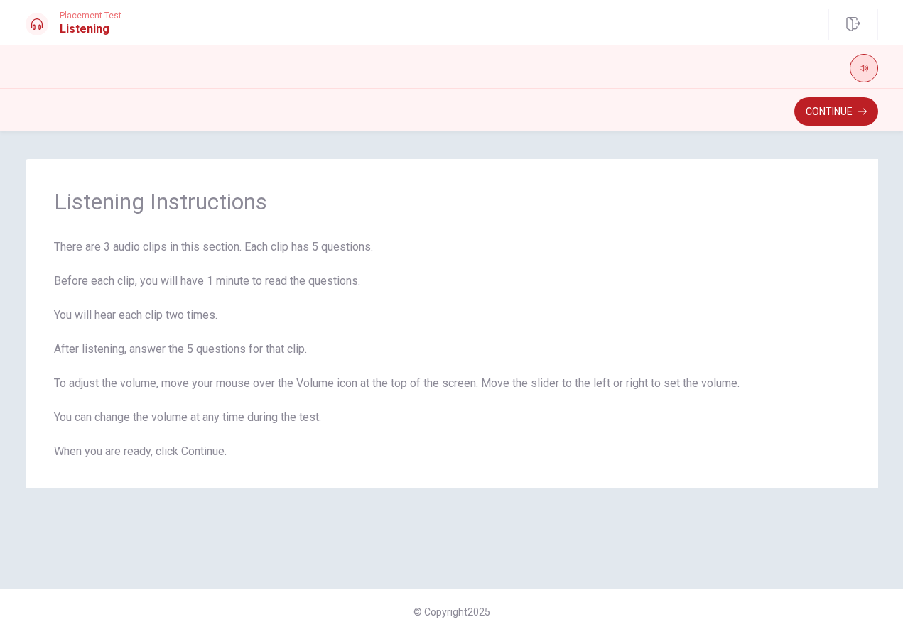
click at [870, 69] on button "button" at bounding box center [863, 68] width 28 height 28
click at [856, 107] on button "Continue" at bounding box center [836, 111] width 84 height 28
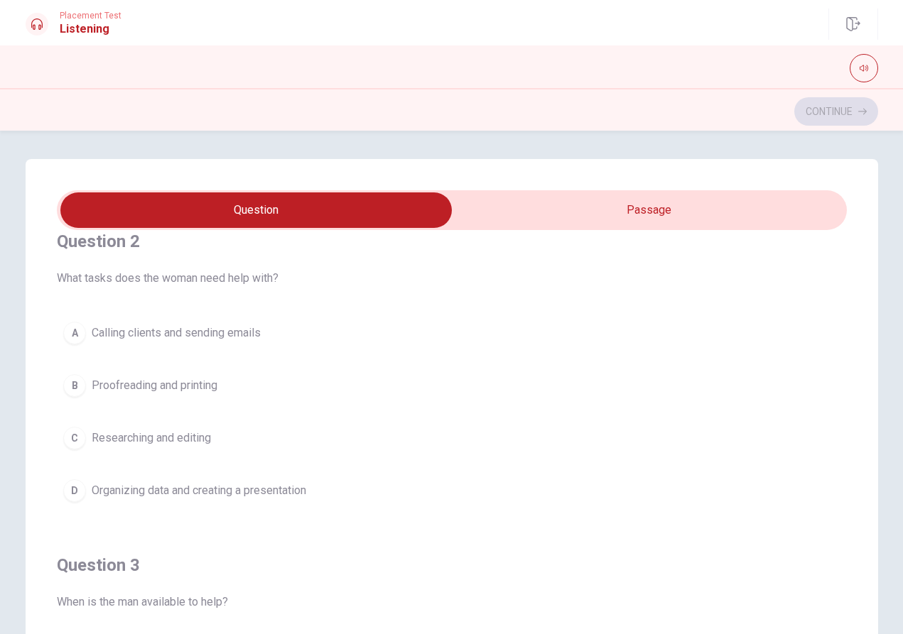
scroll to position [351, 0]
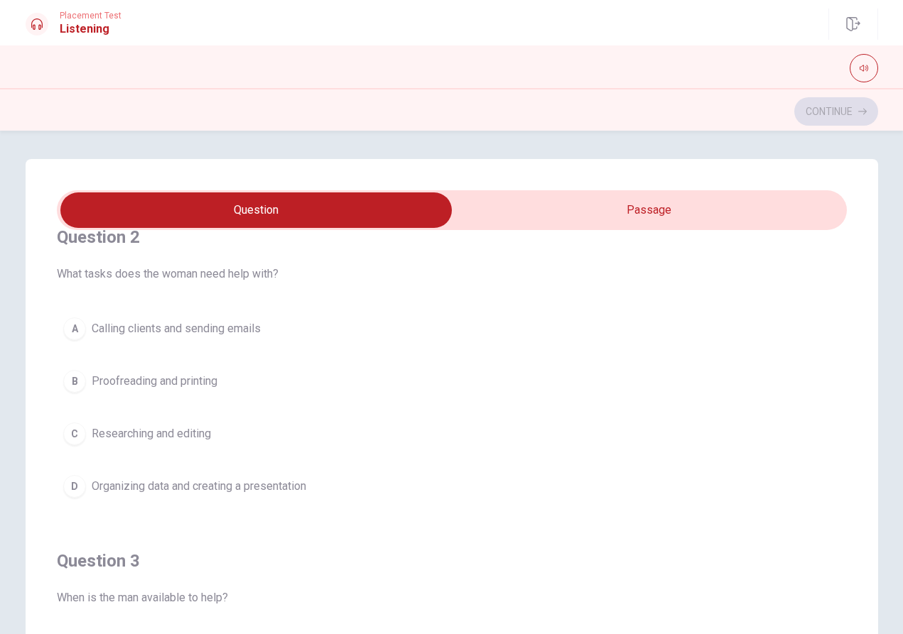
click at [78, 491] on div "D" at bounding box center [74, 486] width 23 height 23
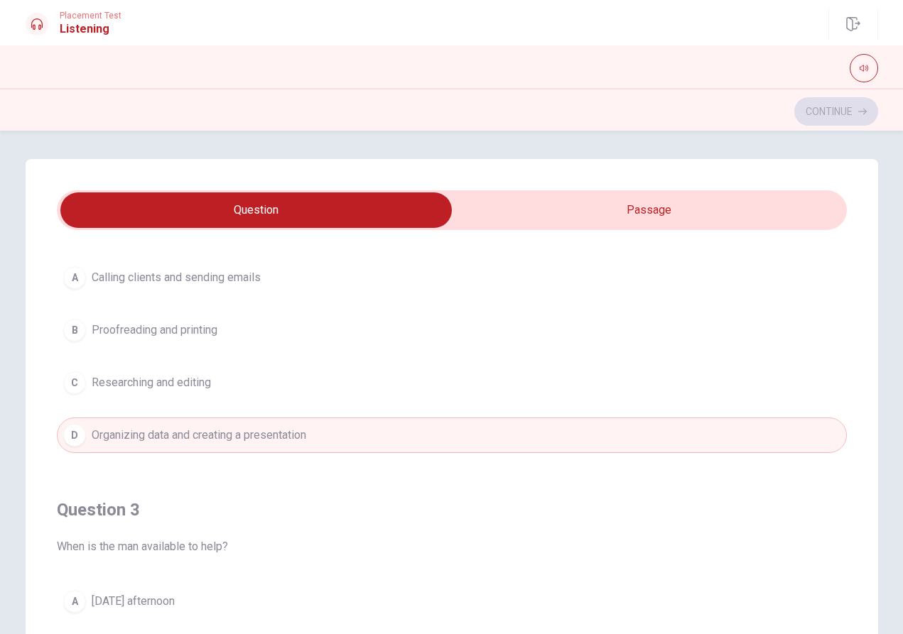
click at [111, 518] on div "Question 1 How does the woman feel about the man’s help? A Indifferent B Frustr…" at bounding box center [452, 637] width 790 height 1619
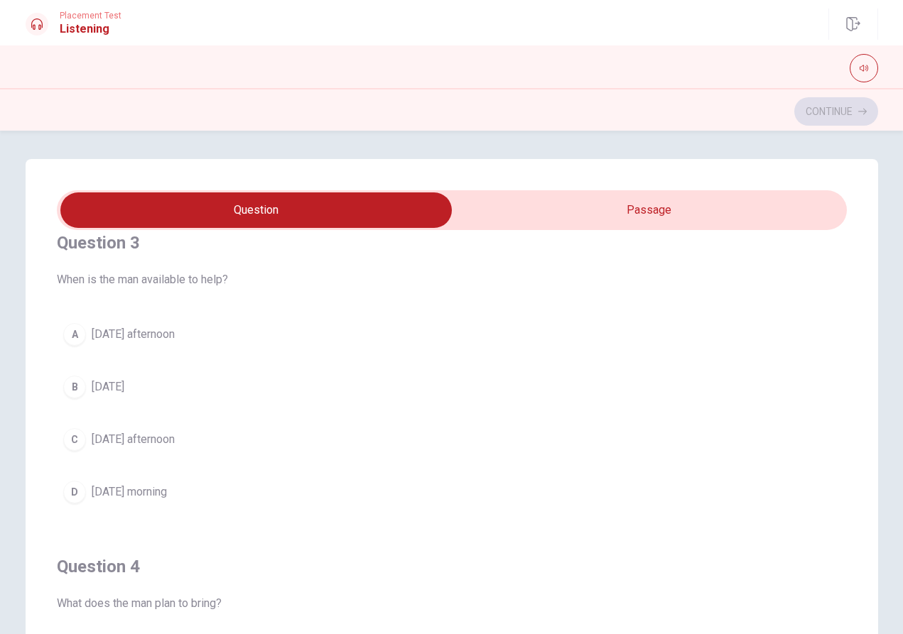
scroll to position [0, 1]
click at [74, 437] on div "C" at bounding box center [74, 439] width 23 height 23
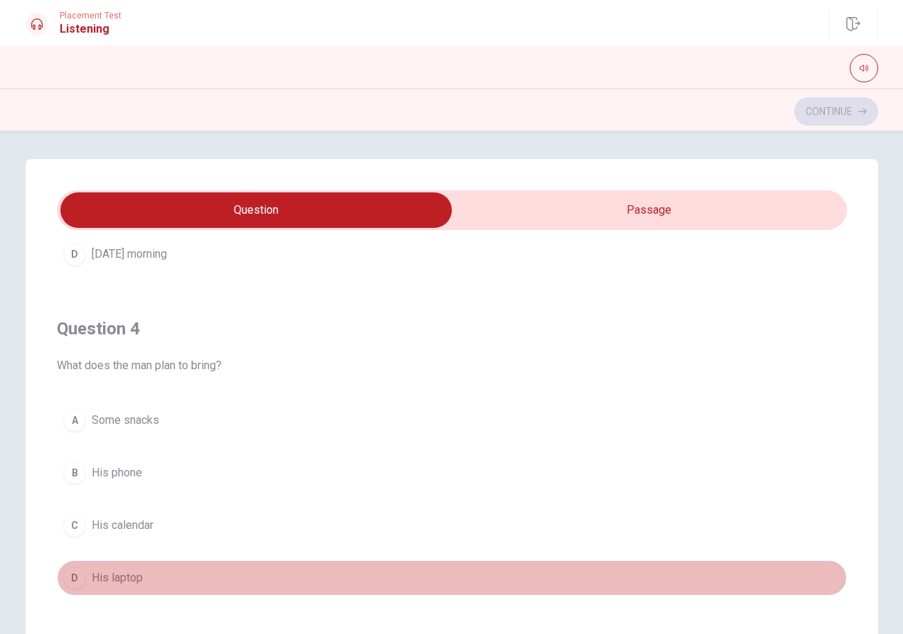
click at [77, 576] on div "D" at bounding box center [74, 578] width 23 height 23
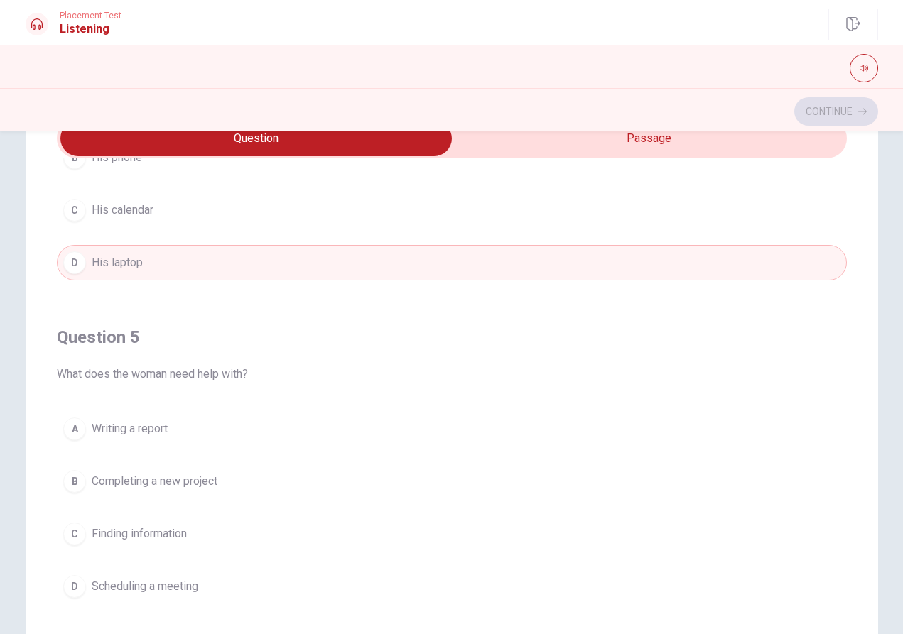
scroll to position [79, 0]
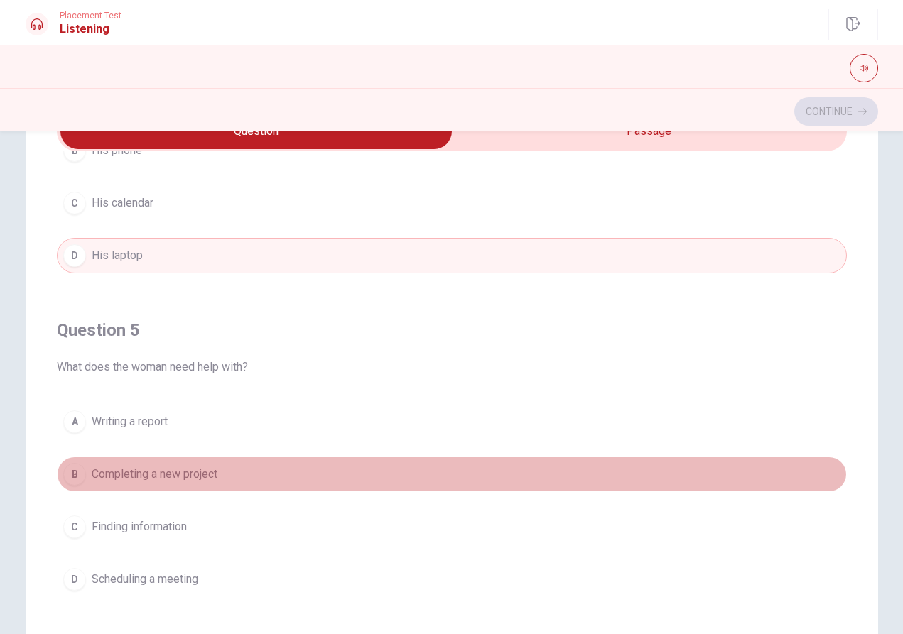
click at [77, 474] on div "B" at bounding box center [74, 474] width 23 height 23
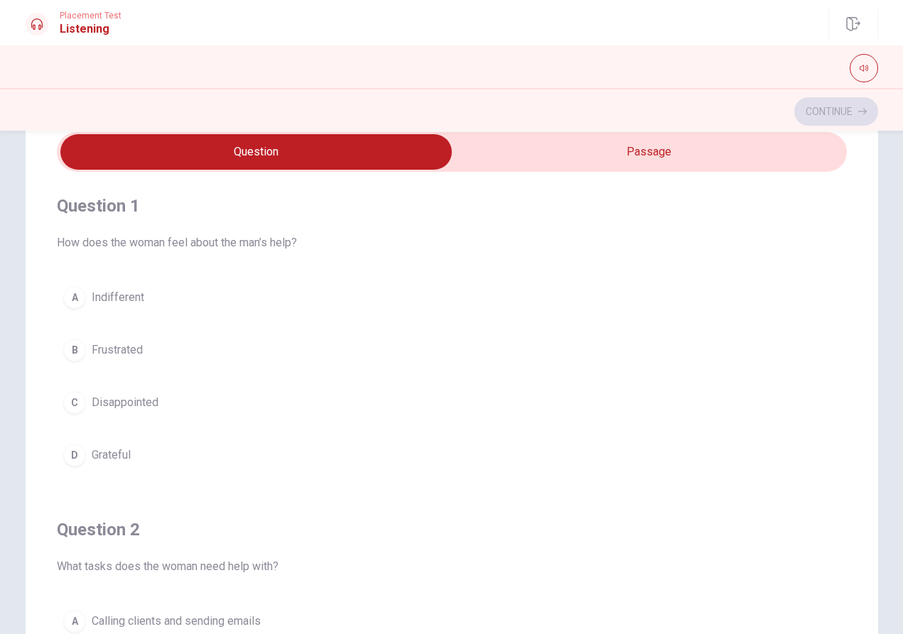
scroll to position [53, 0]
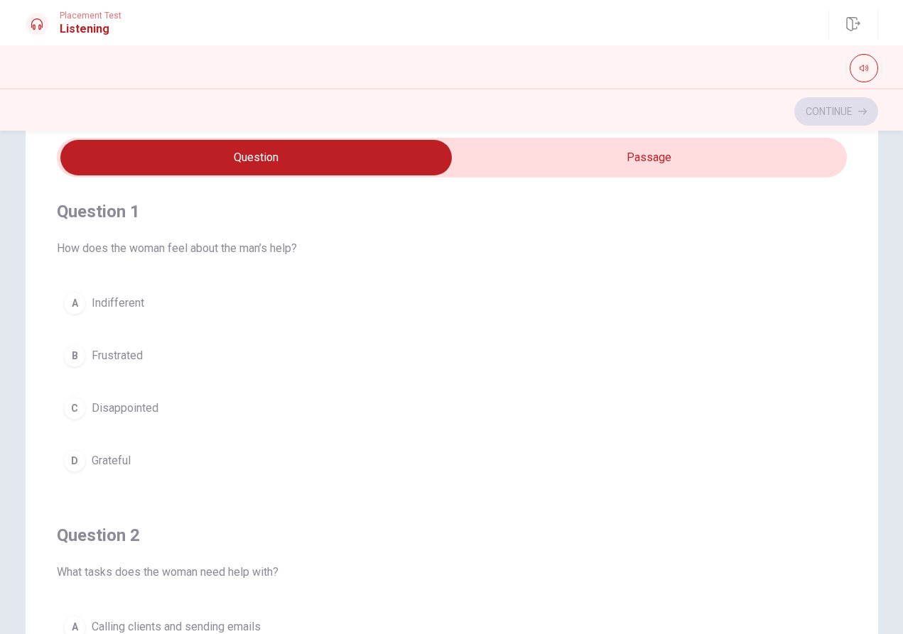
click at [75, 353] on div "B" at bounding box center [74, 355] width 23 height 23
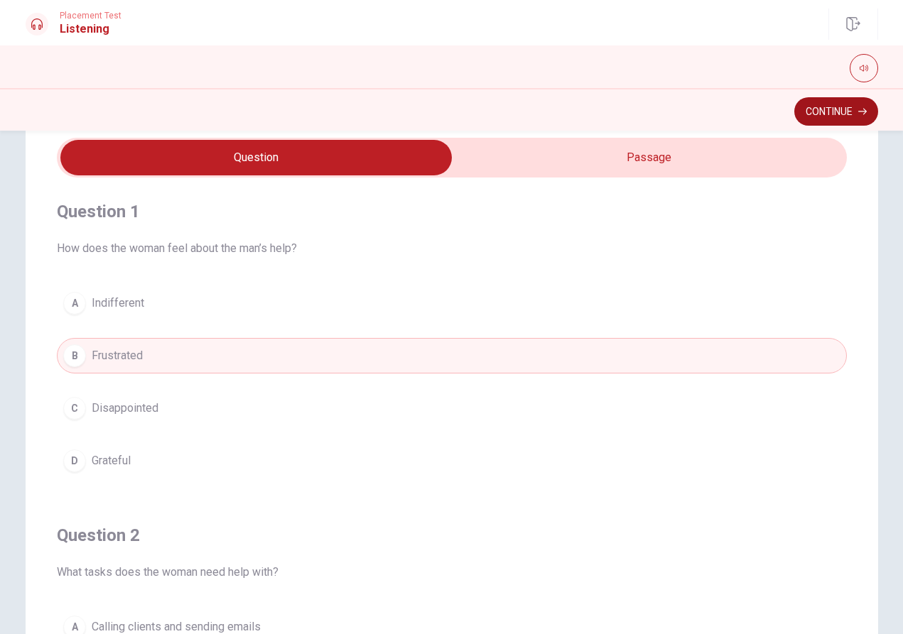
click at [825, 118] on button "Continue" at bounding box center [836, 111] width 84 height 28
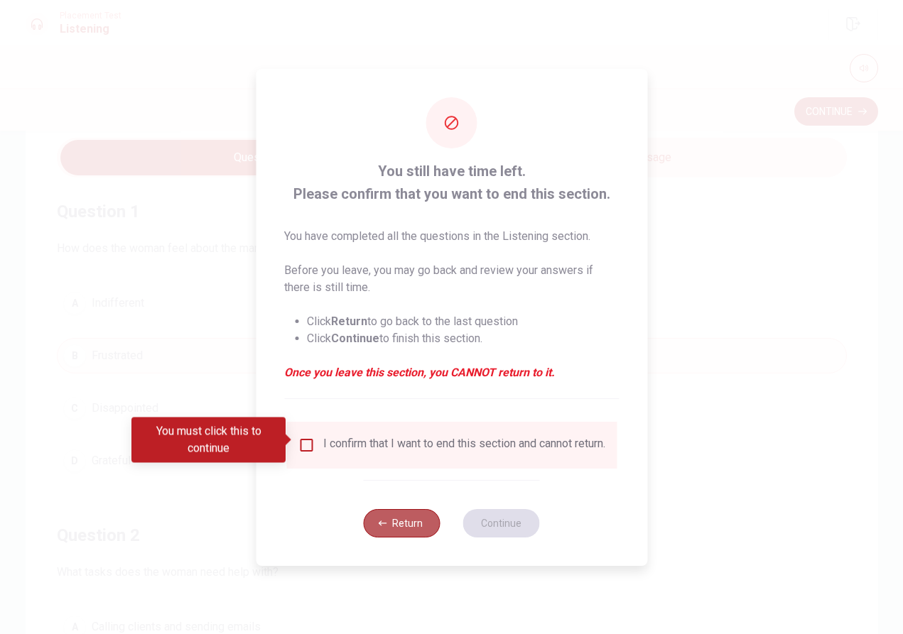
click at [393, 526] on button "Return" at bounding box center [402, 523] width 77 height 28
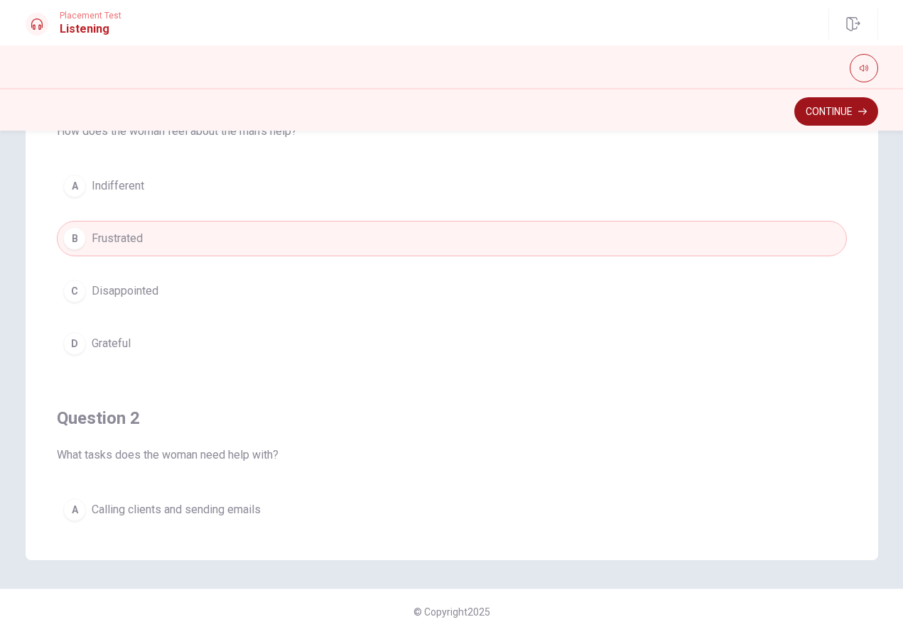
scroll to position [0, 1]
click at [840, 114] on button "Continue" at bounding box center [836, 111] width 84 height 28
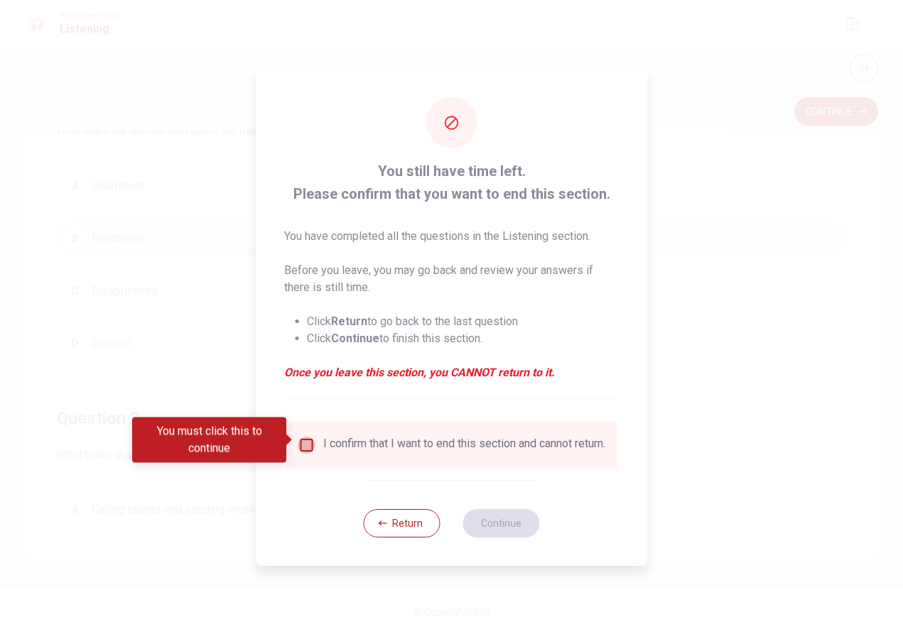
click at [304, 439] on input "You must click this to continue" at bounding box center [306, 445] width 17 height 17
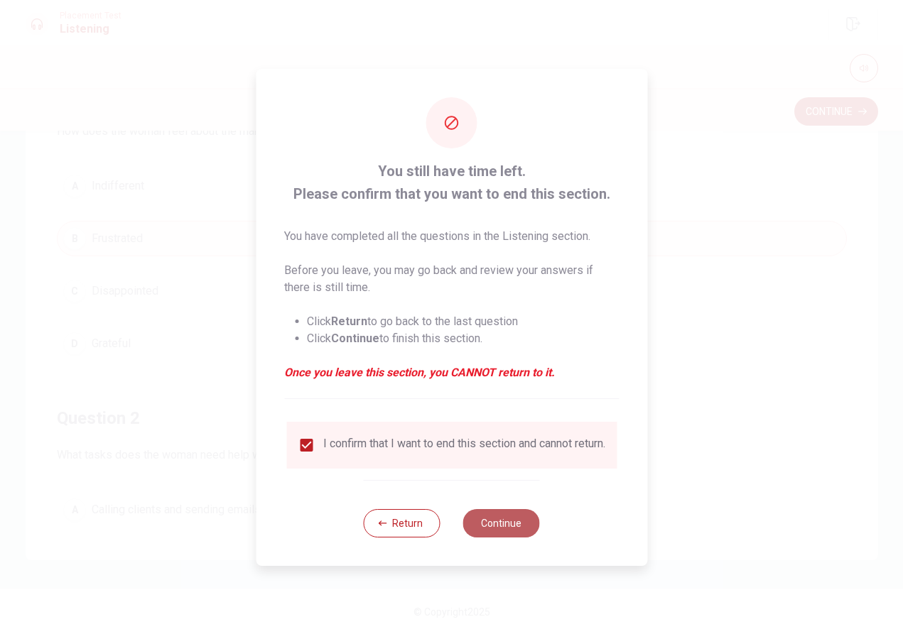
click at [494, 536] on button "Continue" at bounding box center [501, 523] width 77 height 28
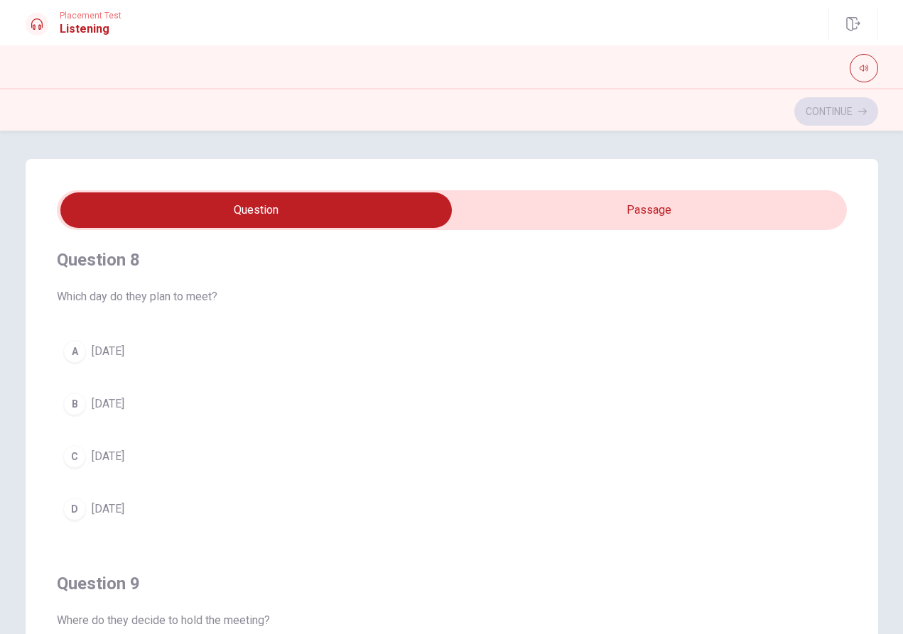
scroll to position [643, 0]
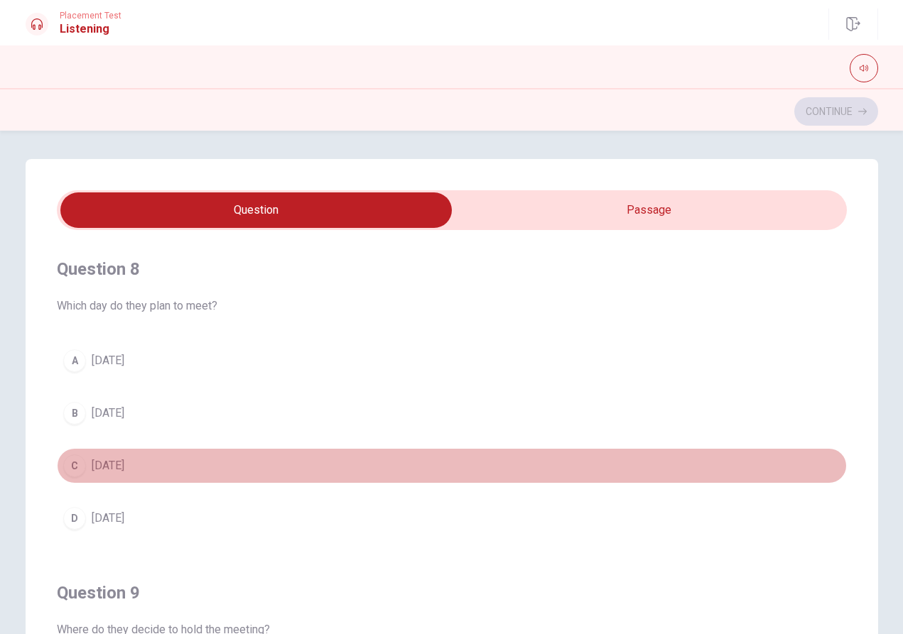
click at [72, 467] on div "C" at bounding box center [74, 466] width 23 height 23
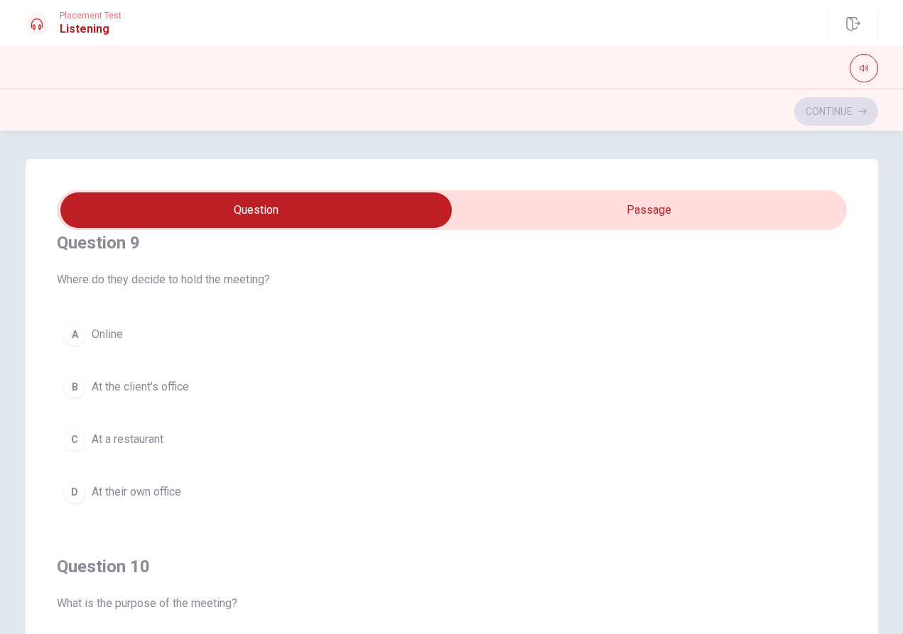
scroll to position [0, 1]
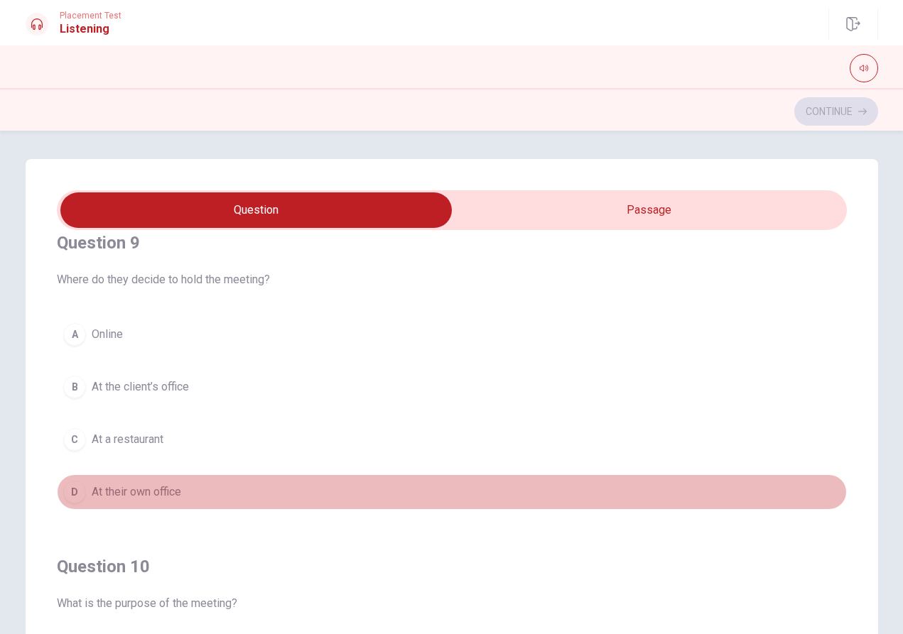
click at [77, 491] on div "D" at bounding box center [74, 492] width 23 height 23
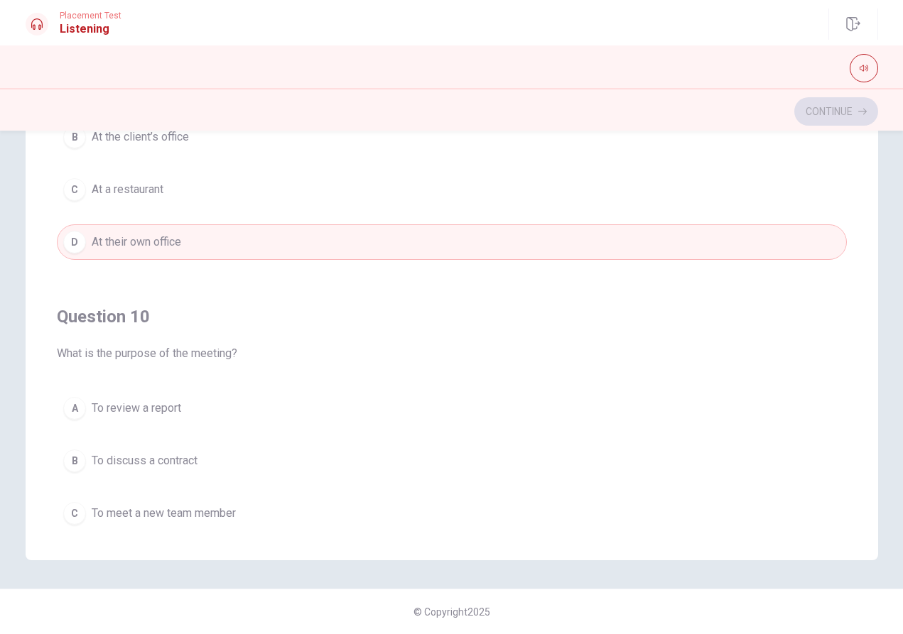
scroll to position [1026, 0]
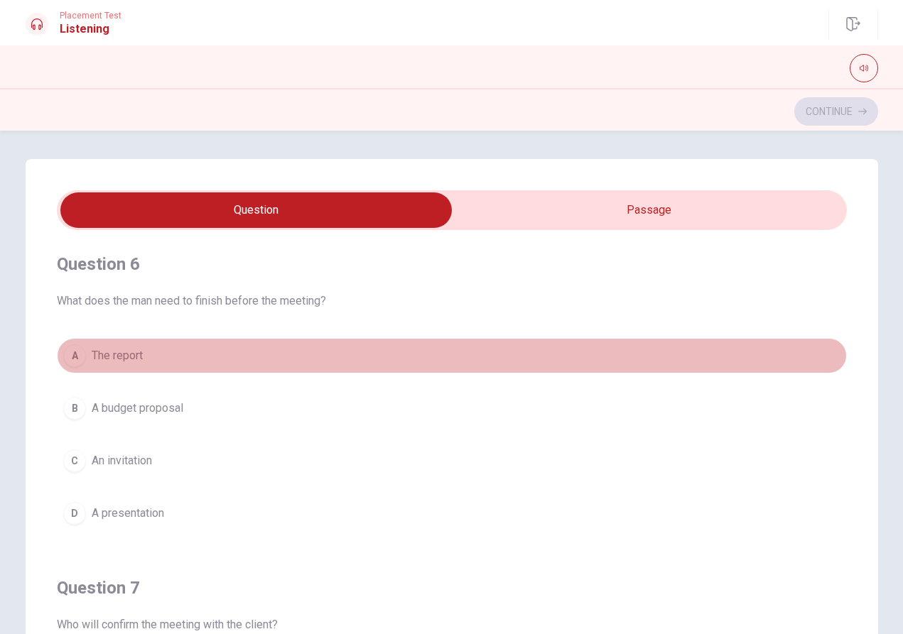
click at [79, 360] on div "A" at bounding box center [74, 355] width 23 height 23
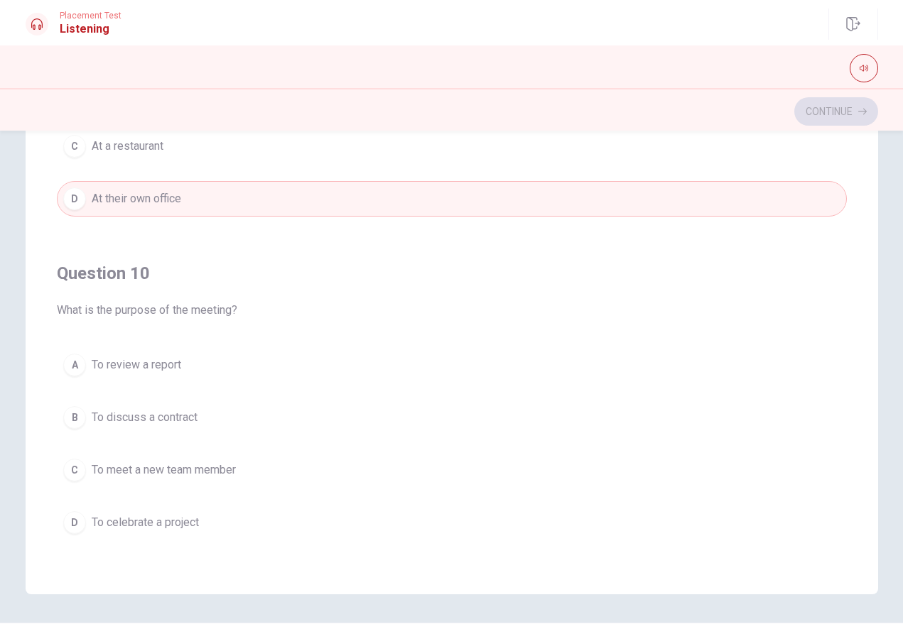
scroll to position [138, 0]
click at [79, 367] on div "A" at bounding box center [74, 362] width 23 height 23
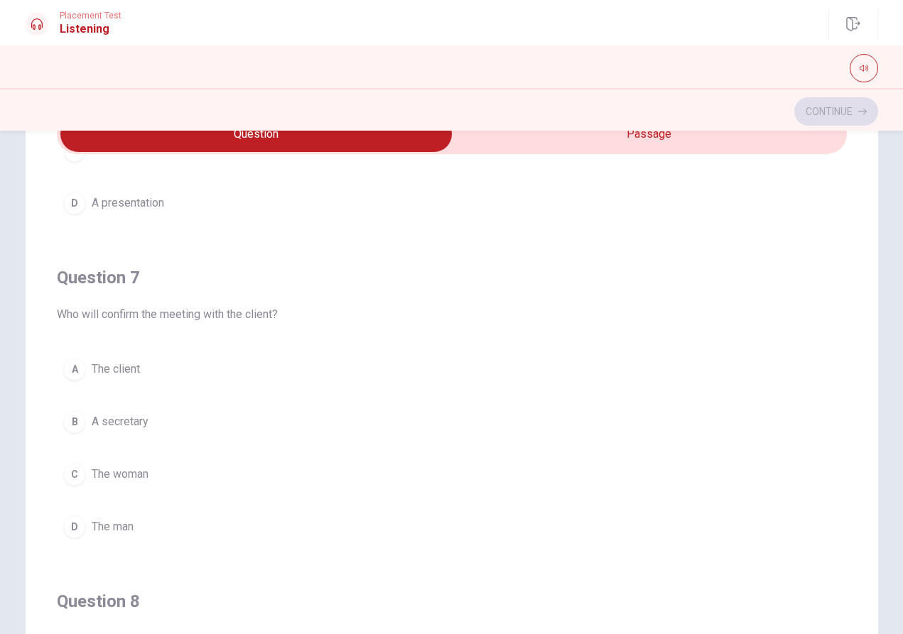
scroll to position [276, 0]
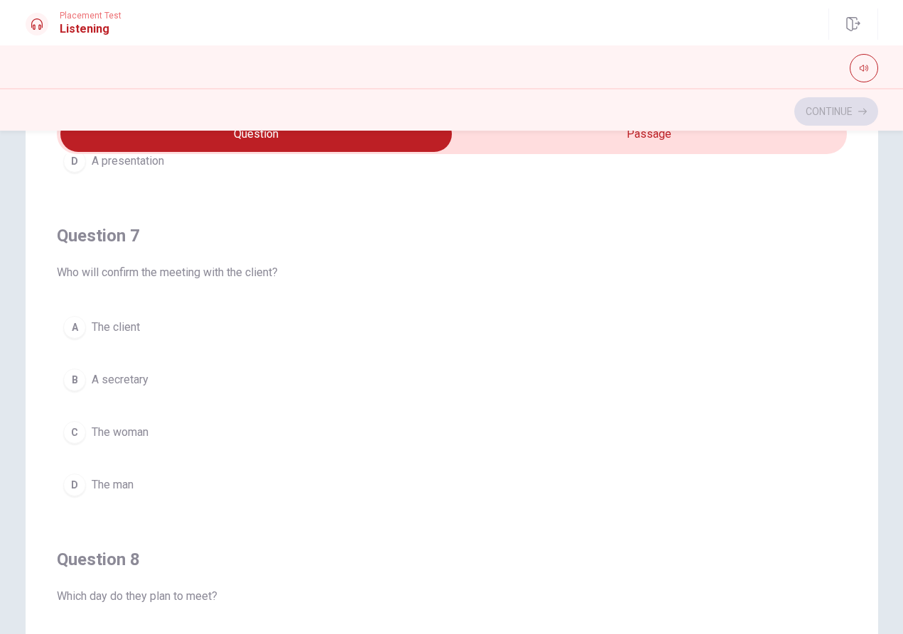
click at [80, 481] on div "D" at bounding box center [74, 485] width 23 height 23
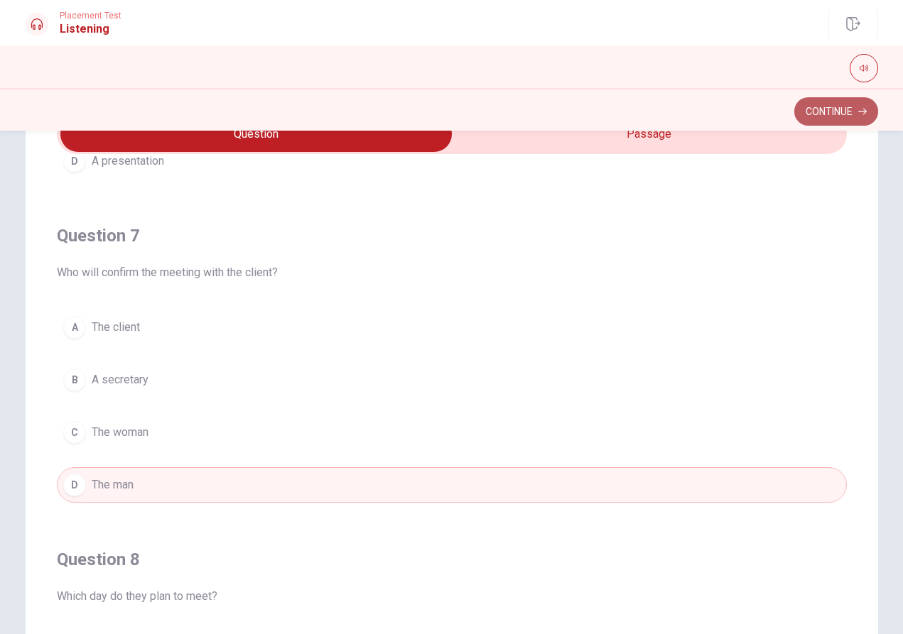
scroll to position [0, 1]
click at [839, 113] on button "Continue" at bounding box center [836, 111] width 84 height 28
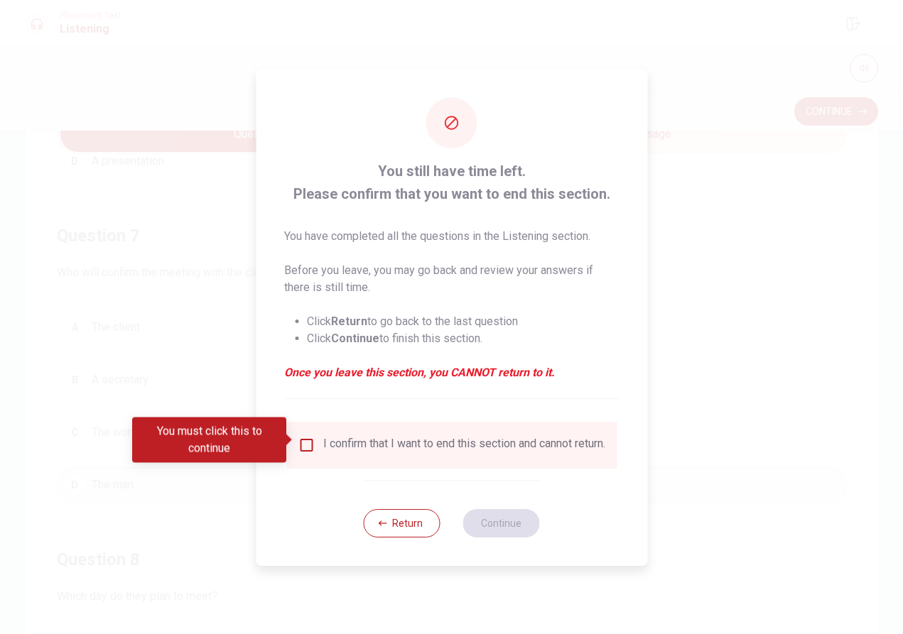
click at [301, 437] on input "You must click this to continue" at bounding box center [306, 445] width 17 height 17
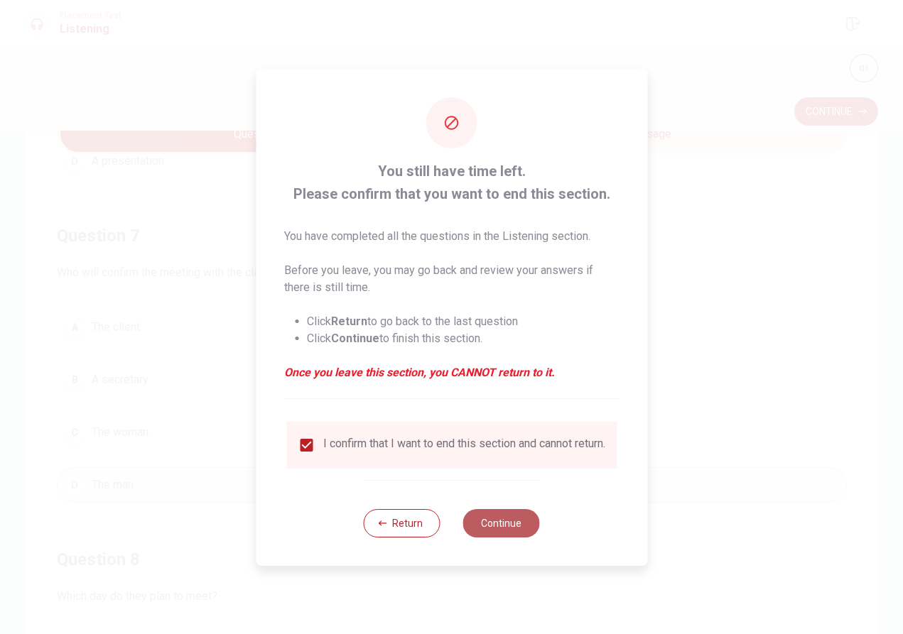
click at [497, 521] on button "Continue" at bounding box center [501, 523] width 77 height 28
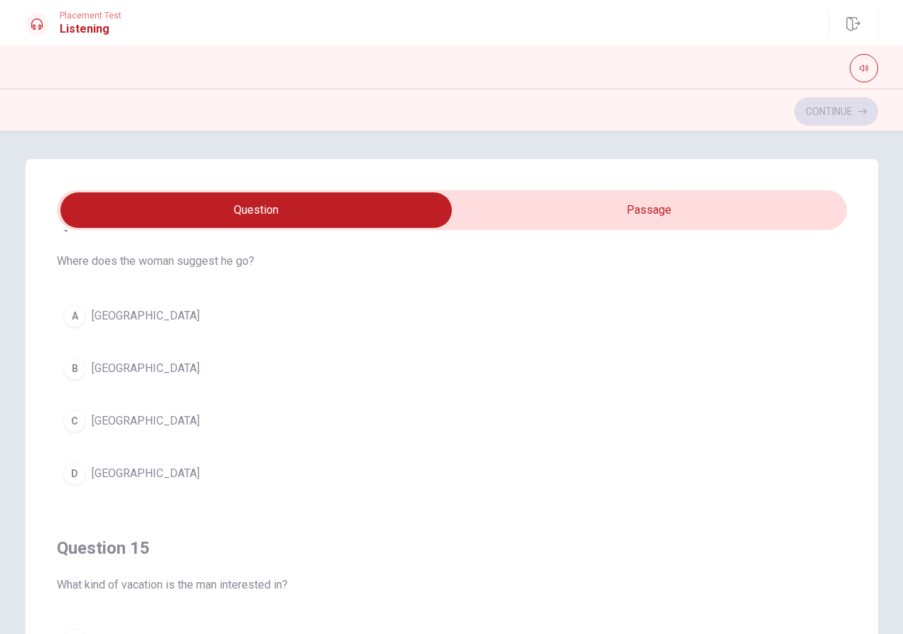
scroll to position [1012, 0]
click at [78, 474] on div "D" at bounding box center [74, 473] width 23 height 23
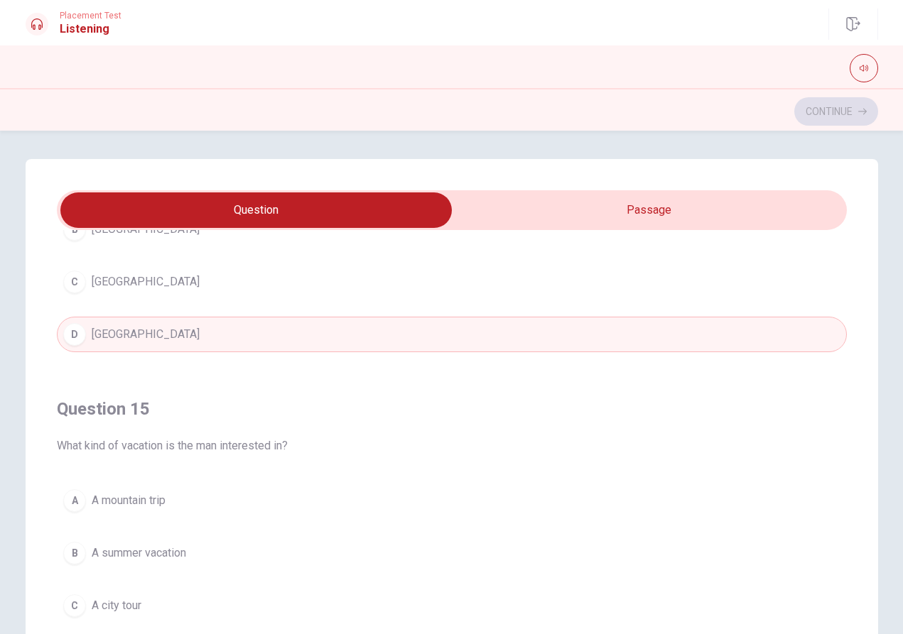
scroll to position [1151, 0]
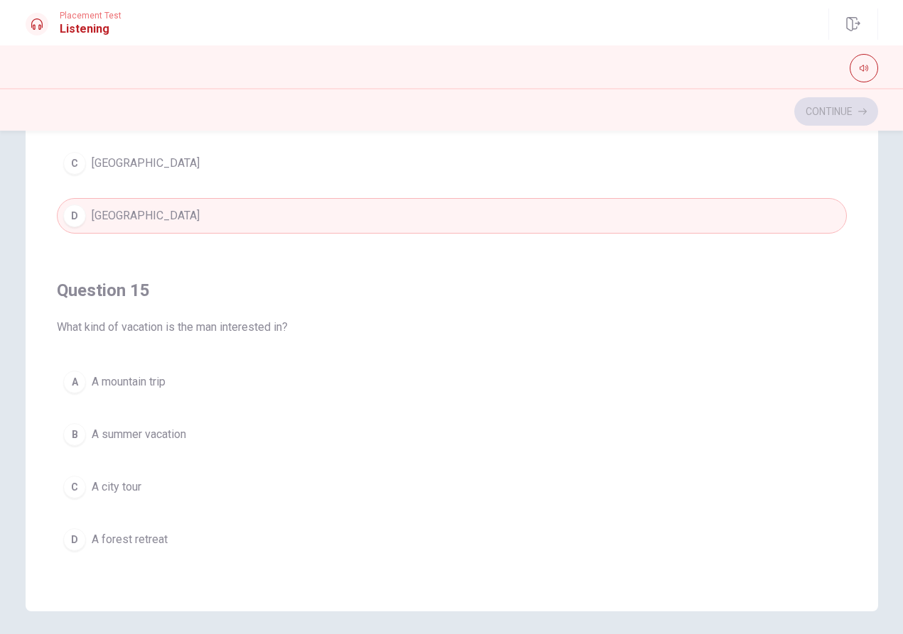
click at [95, 435] on span "A summer vacation" at bounding box center [139, 434] width 94 height 17
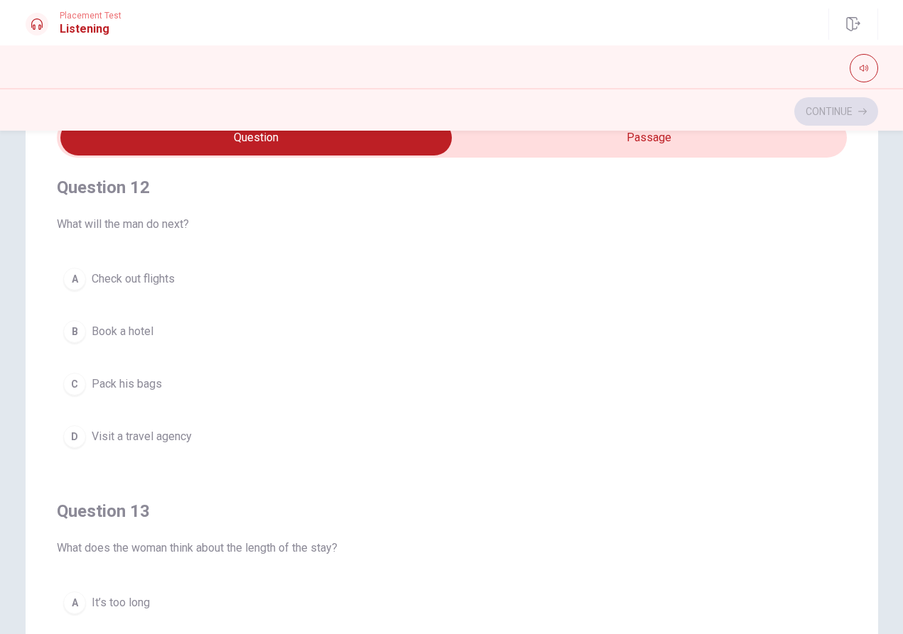
click at [80, 280] on div "A" at bounding box center [74, 279] width 23 height 23
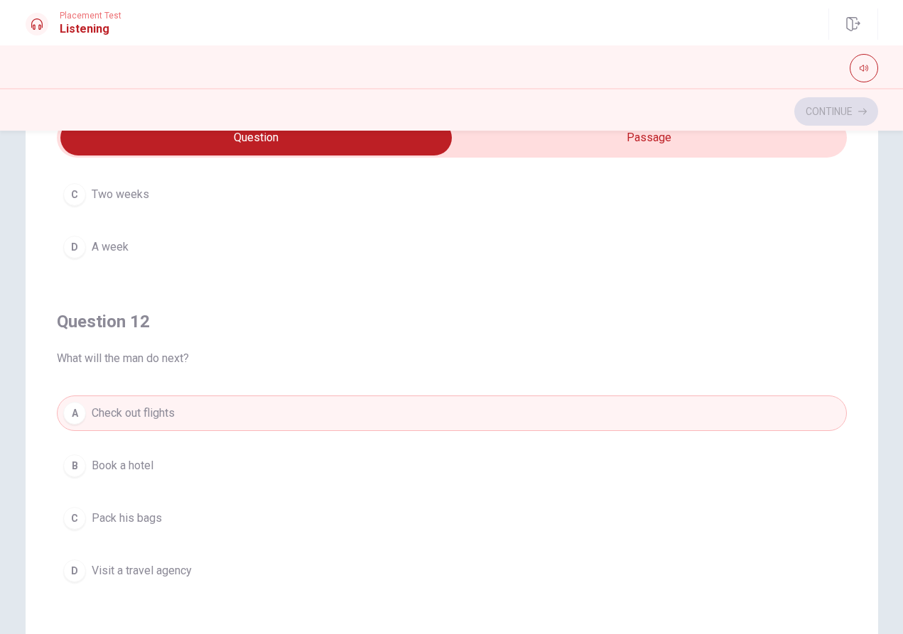
click at [80, 201] on div "C" at bounding box center [74, 194] width 23 height 23
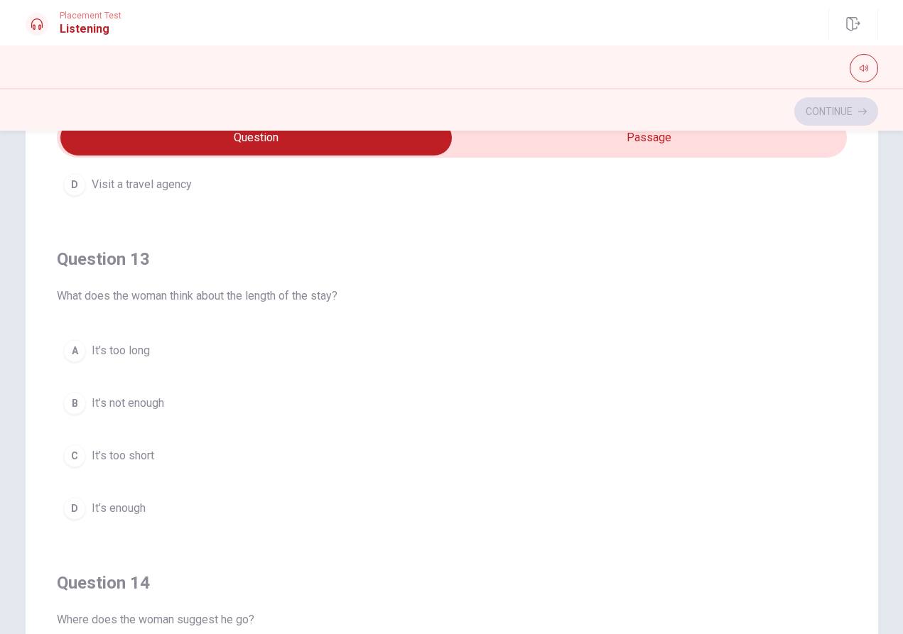
scroll to position [0, 1]
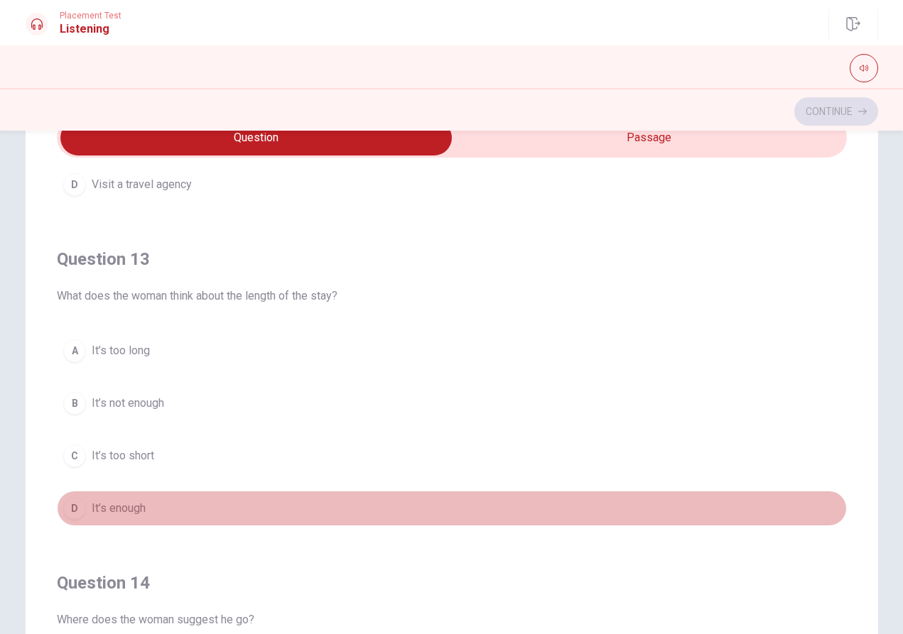
click at [78, 510] on div "D" at bounding box center [74, 508] width 23 height 23
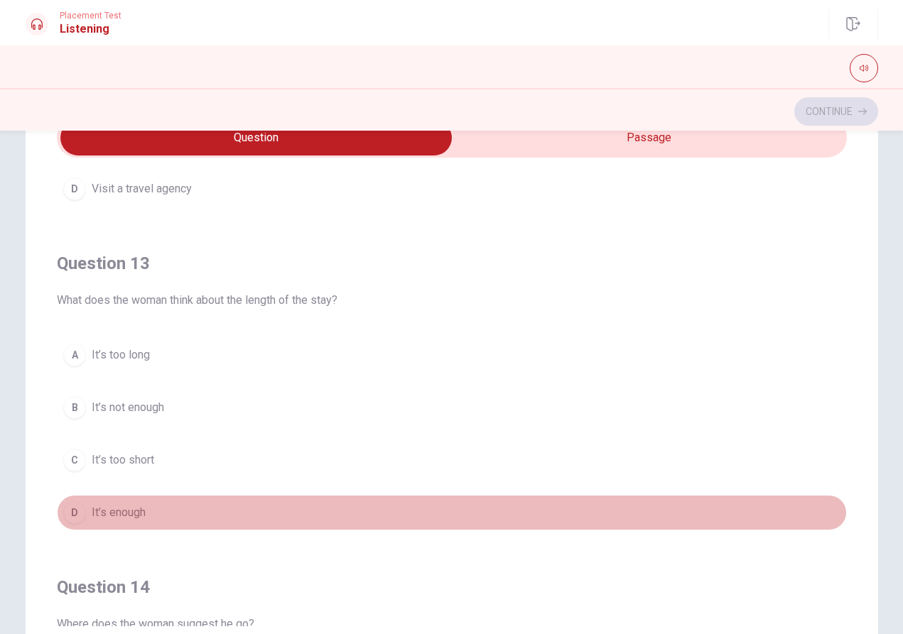
scroll to position [0, 0]
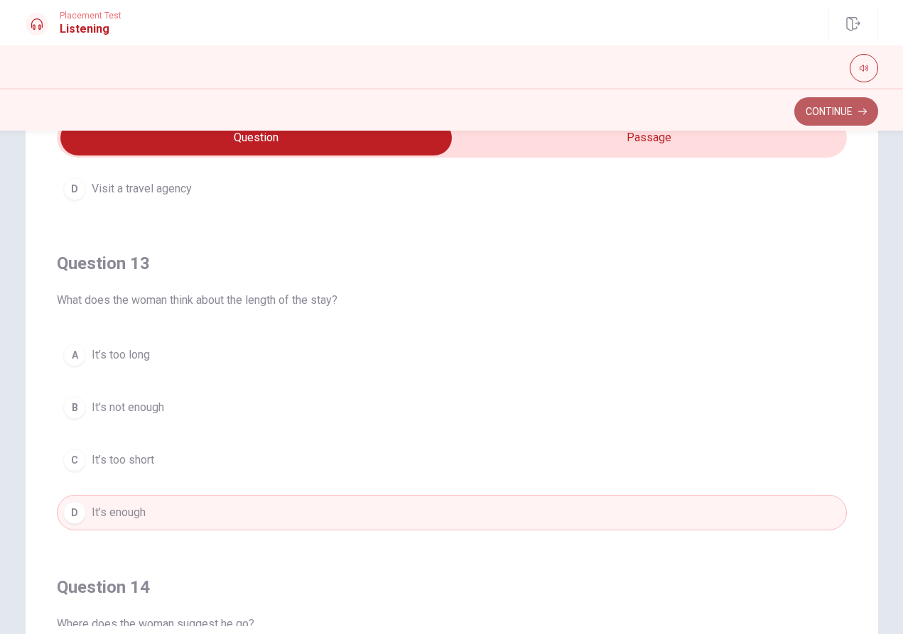
click at [854, 105] on button "Continue" at bounding box center [836, 111] width 84 height 28
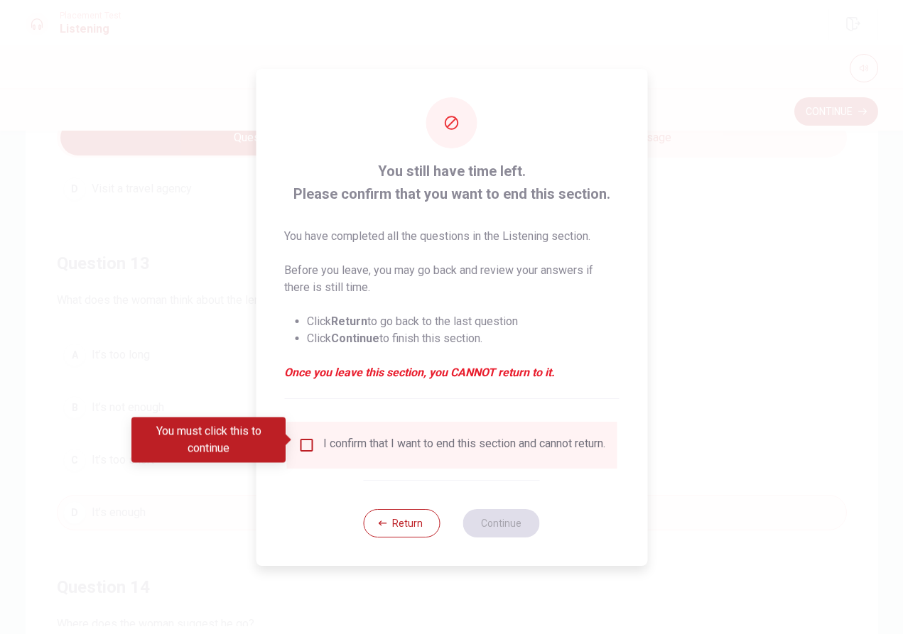
click at [307, 440] on input "You must click this to continue" at bounding box center [306, 445] width 17 height 17
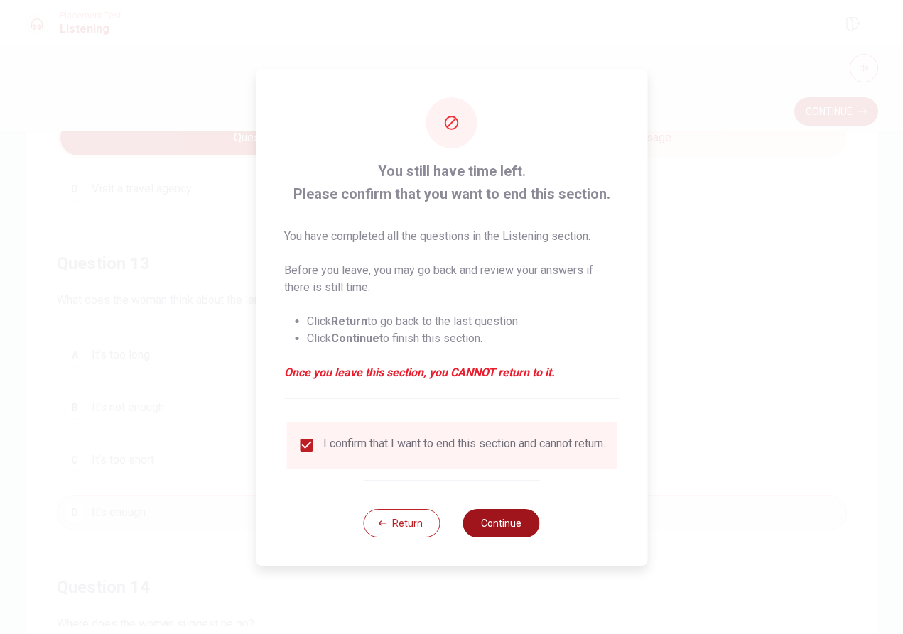
click at [523, 535] on button "Continue" at bounding box center [501, 523] width 77 height 28
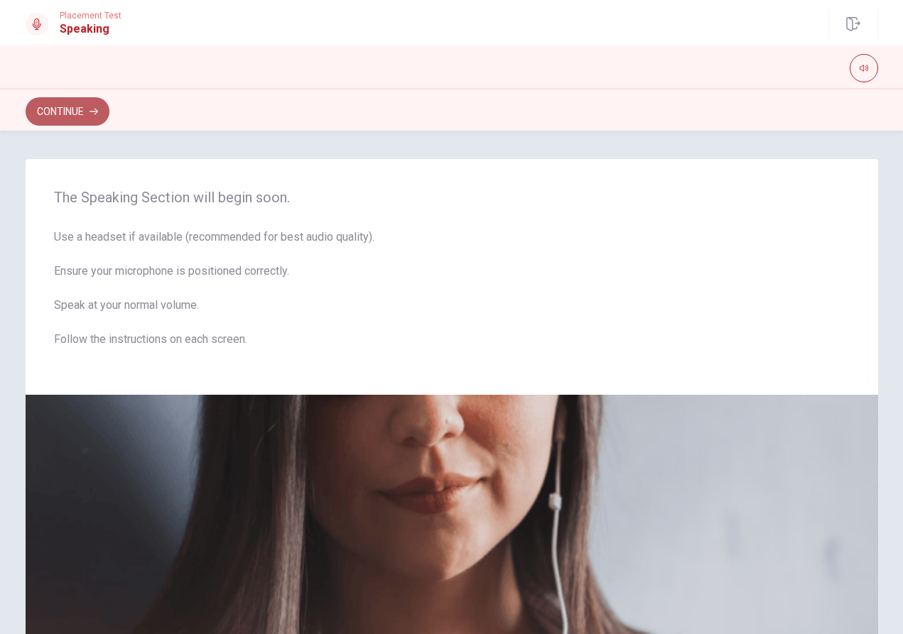
click at [67, 110] on button "Continue" at bounding box center [68, 111] width 84 height 28
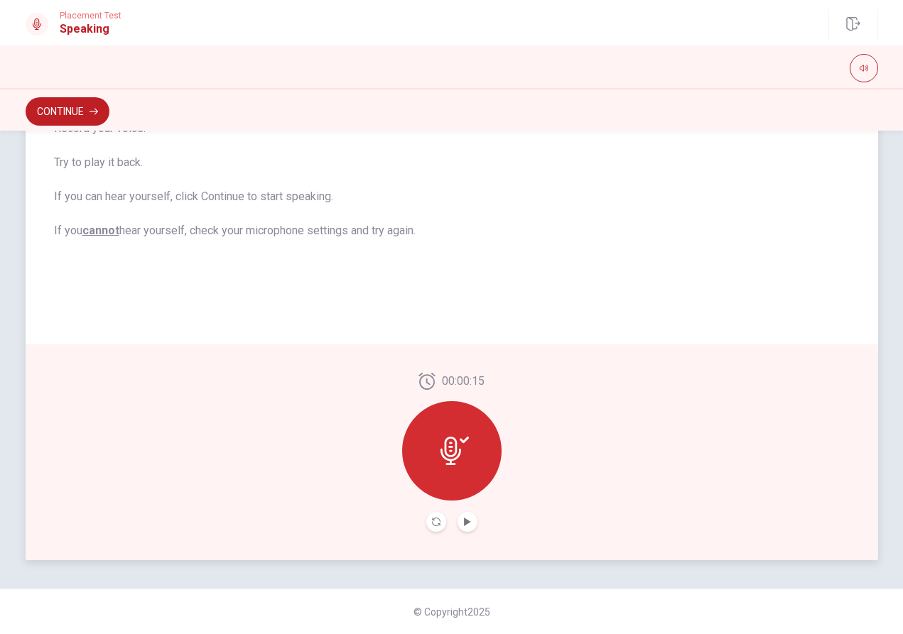
scroll to position [213, 0]
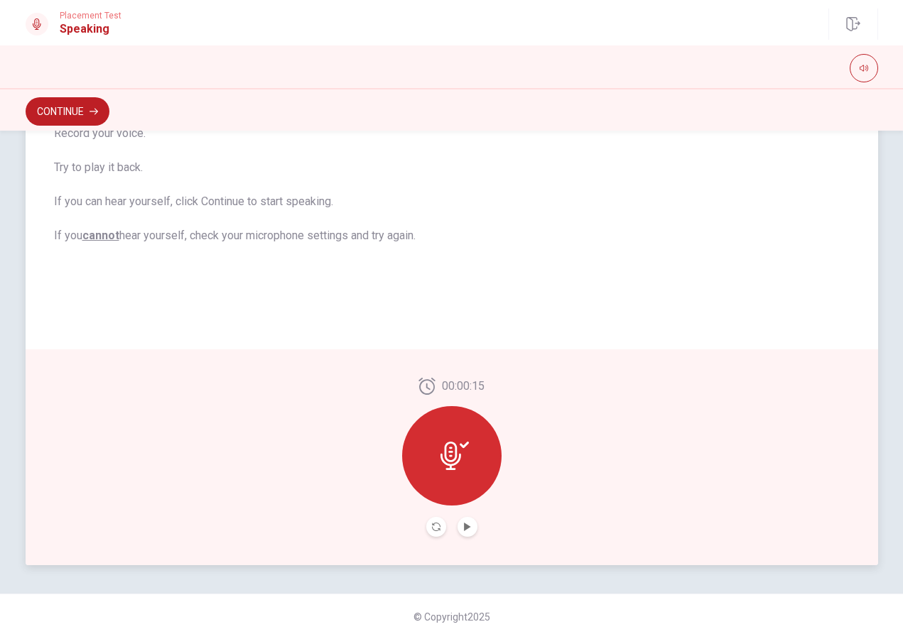
click at [454, 430] on div at bounding box center [451, 455] width 99 height 99
click at [463, 531] on icon "Play Audio" at bounding box center [467, 527] width 9 height 9
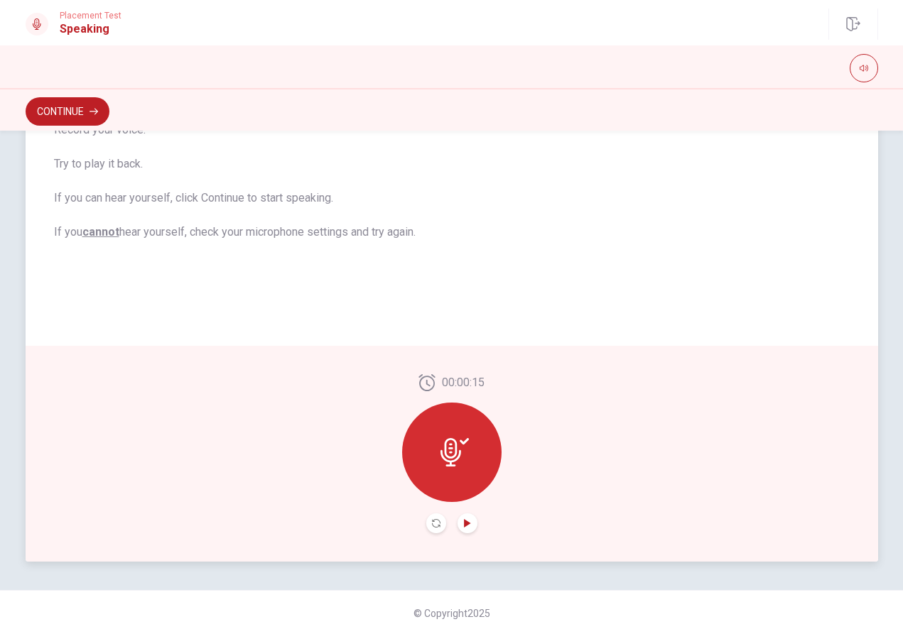
scroll to position [0, 0]
click at [467, 523] on icon "Play Audio" at bounding box center [467, 523] width 6 height 9
click at [467, 523] on icon "Pause Audio" at bounding box center [467, 523] width 9 height 9
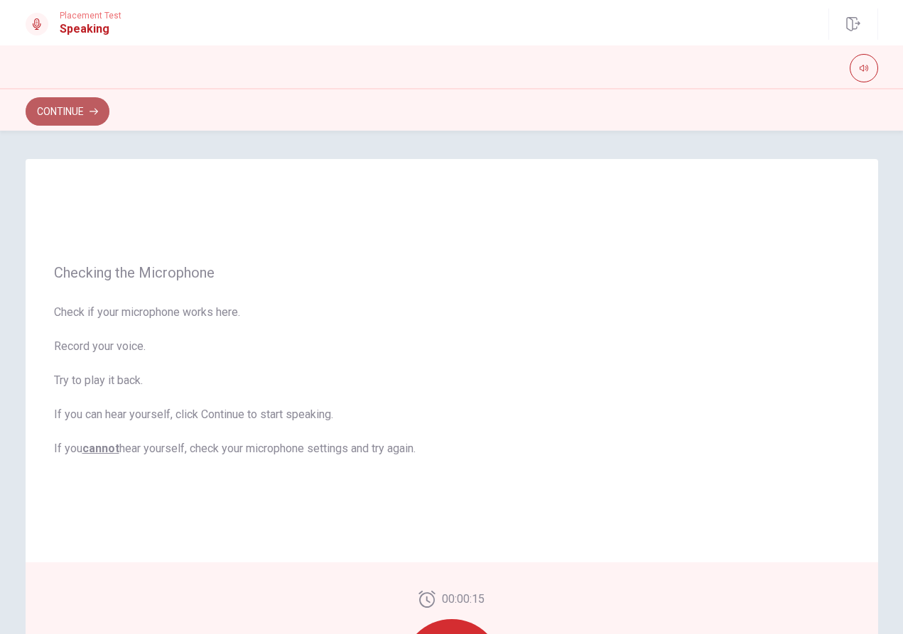
scroll to position [0, 1]
click at [72, 105] on button "Continue" at bounding box center [68, 111] width 84 height 28
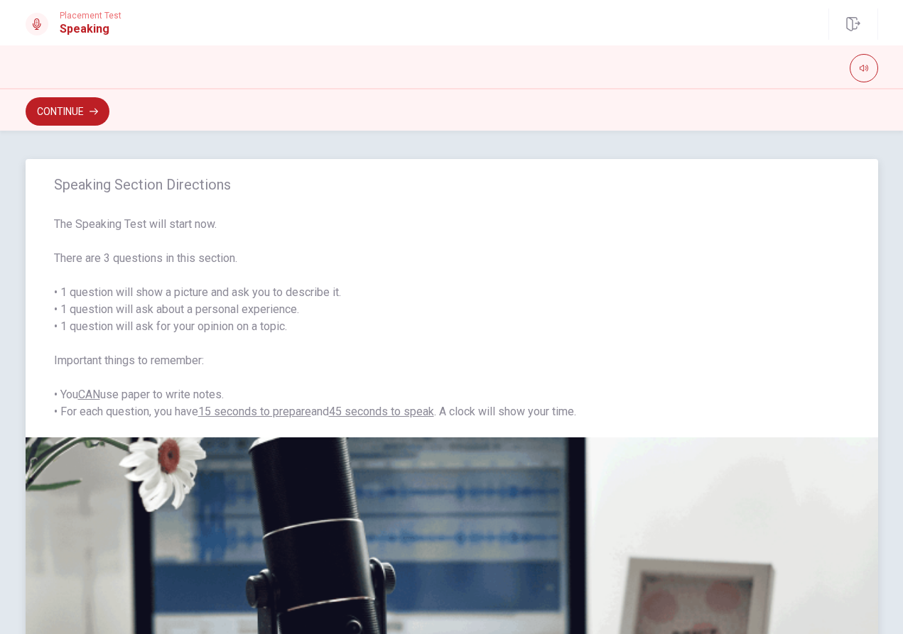
scroll to position [0, 0]
click at [80, 111] on button "Continue" at bounding box center [68, 111] width 84 height 28
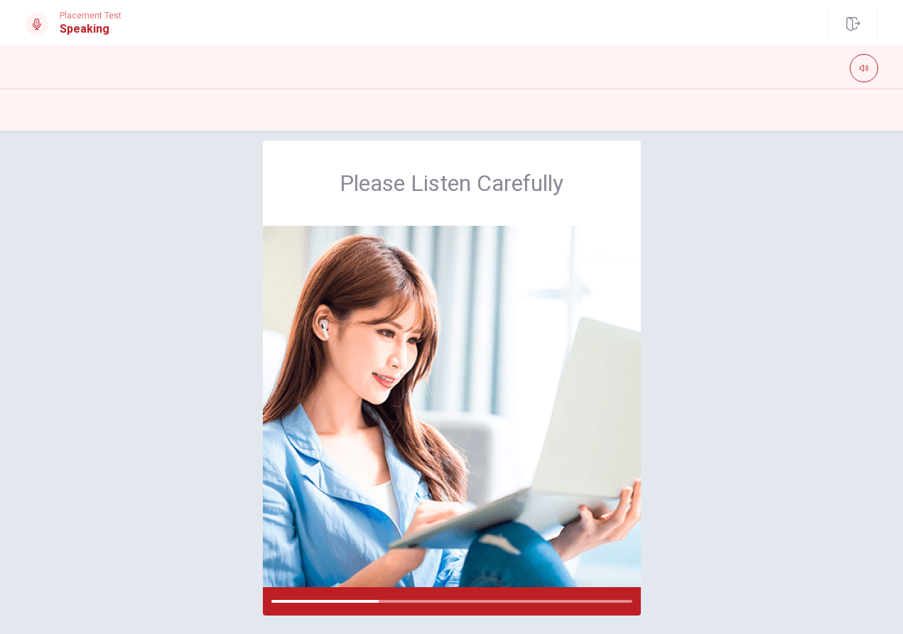
scroll to position [8, 0]
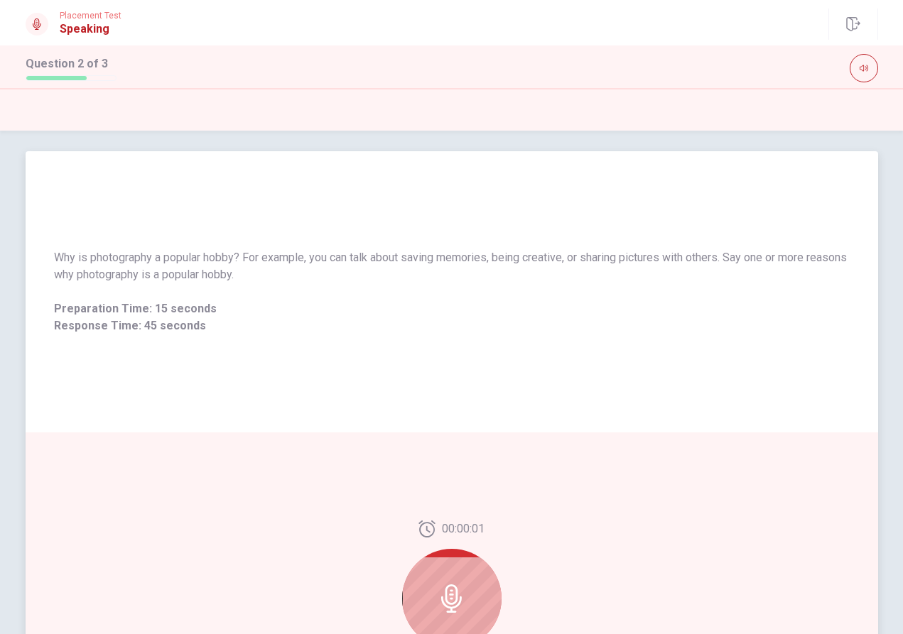
click at [441, 569] on div at bounding box center [451, 598] width 99 height 99
click at [466, 577] on div at bounding box center [451, 598] width 99 height 99
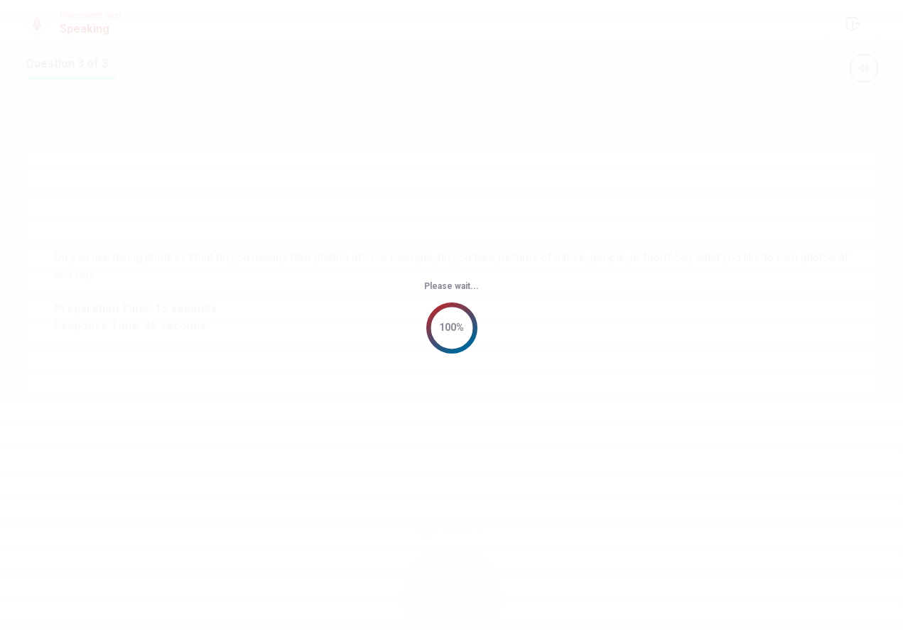
scroll to position [0, 0]
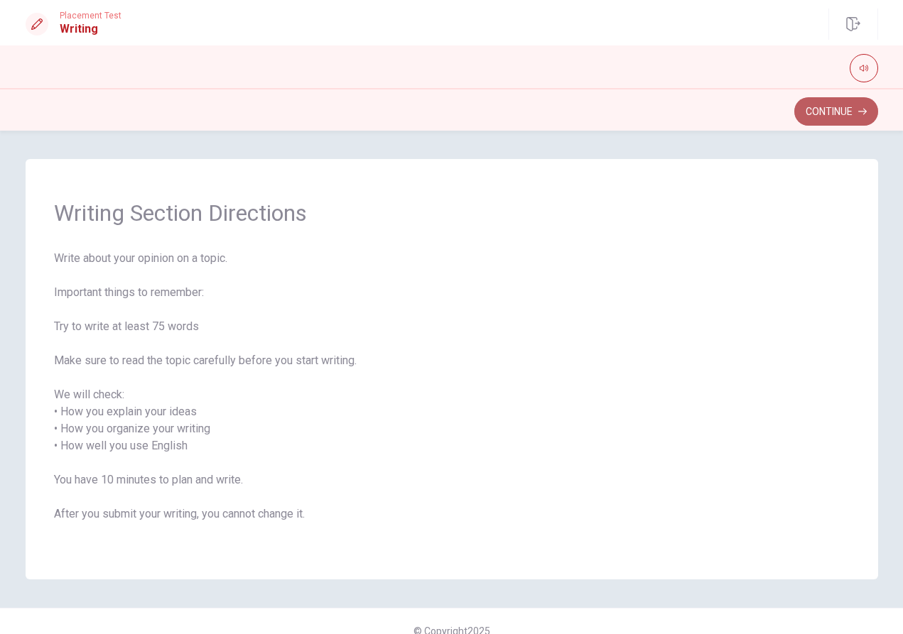
click at [852, 108] on button "Continue" at bounding box center [836, 111] width 84 height 28
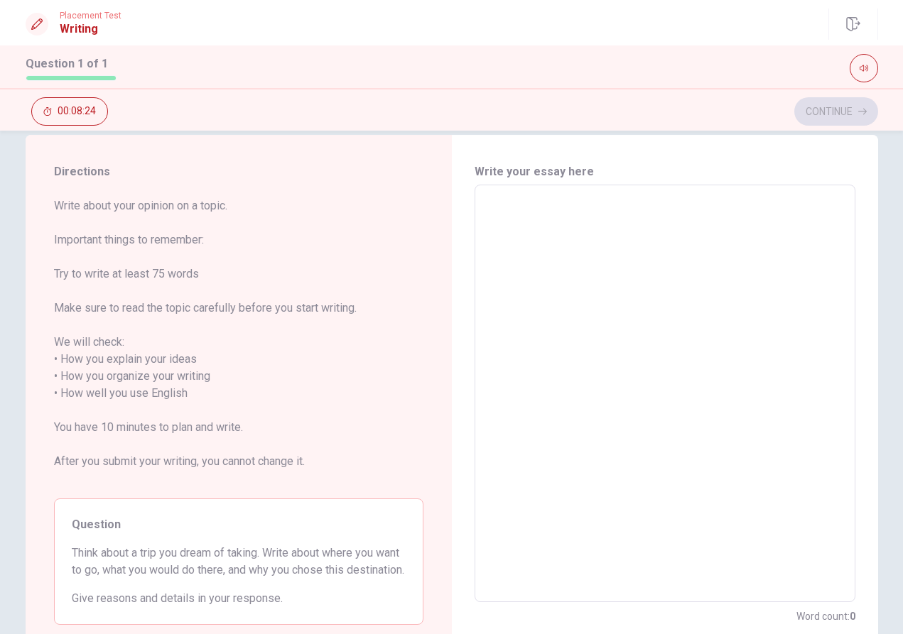
scroll to position [0, 1]
click at [528, 285] on textarea at bounding box center [664, 394] width 361 height 394
type textarea "i"
type textarea "x"
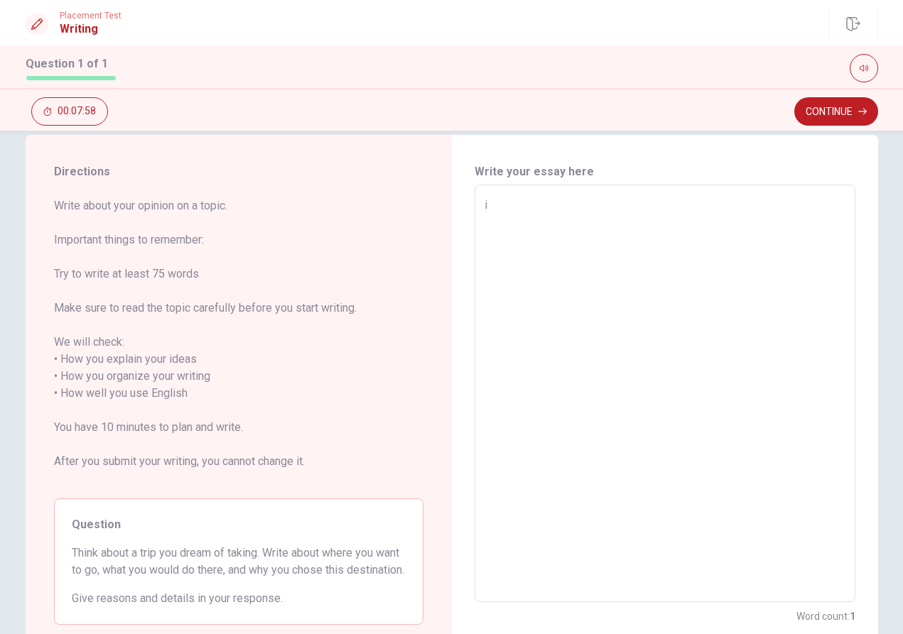
type textarea "i"
type textarea "x"
type textarea "i"
type textarea "x"
type textarea "I"
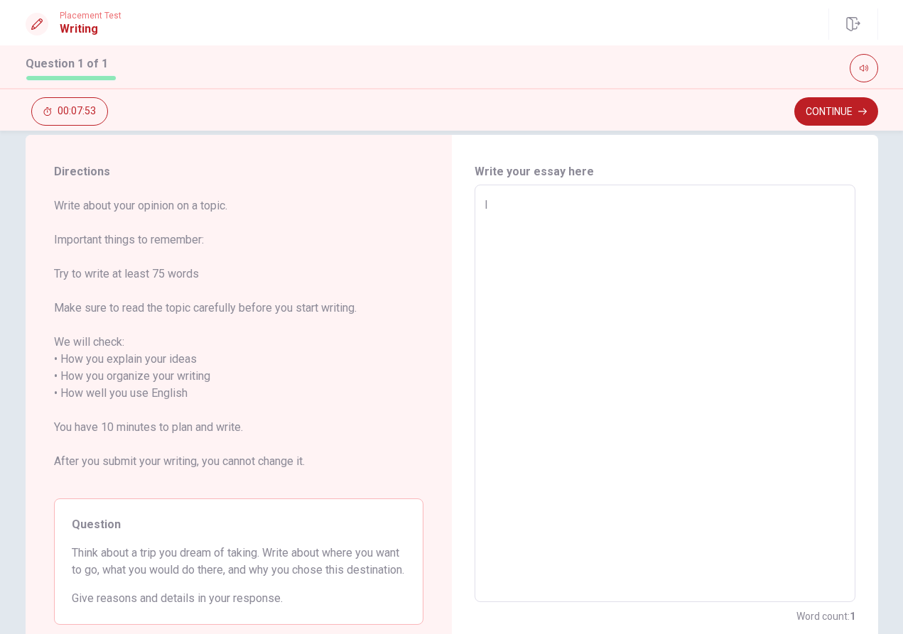
type textarea "x"
type textarea "I"
type textarea "x"
type textarea "I t"
type textarea "x"
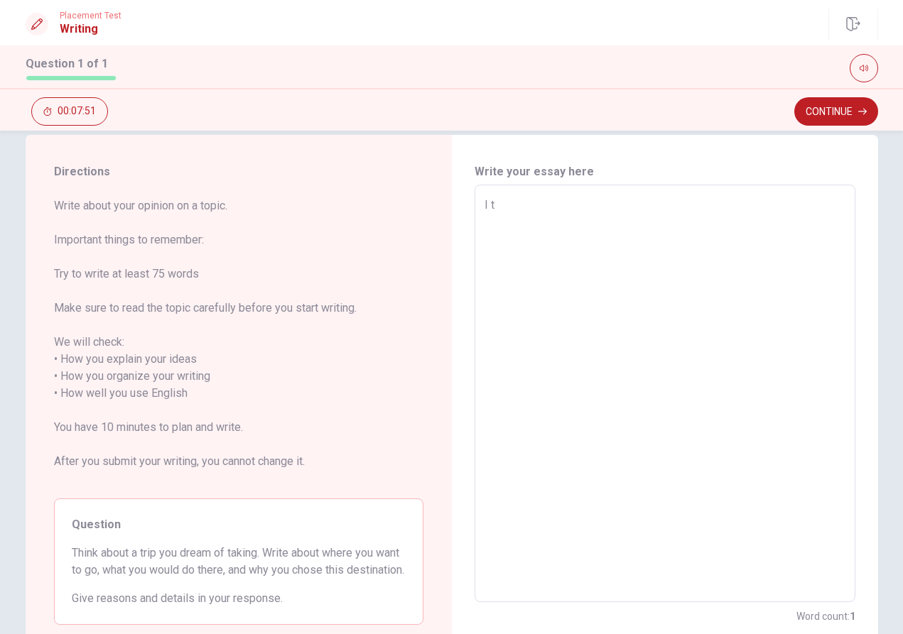
type textarea "I th"
type textarea "x"
type textarea "I thi"
type textarea "x"
type textarea "I thin"
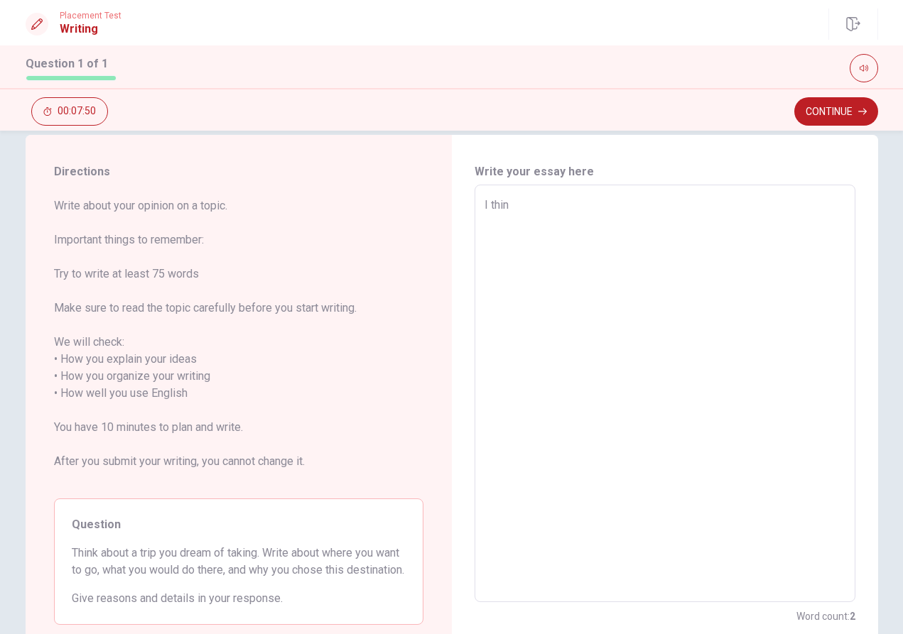
type textarea "x"
type textarea "I think"
type textarea "x"
type textarea "I think"
type textarea "x"
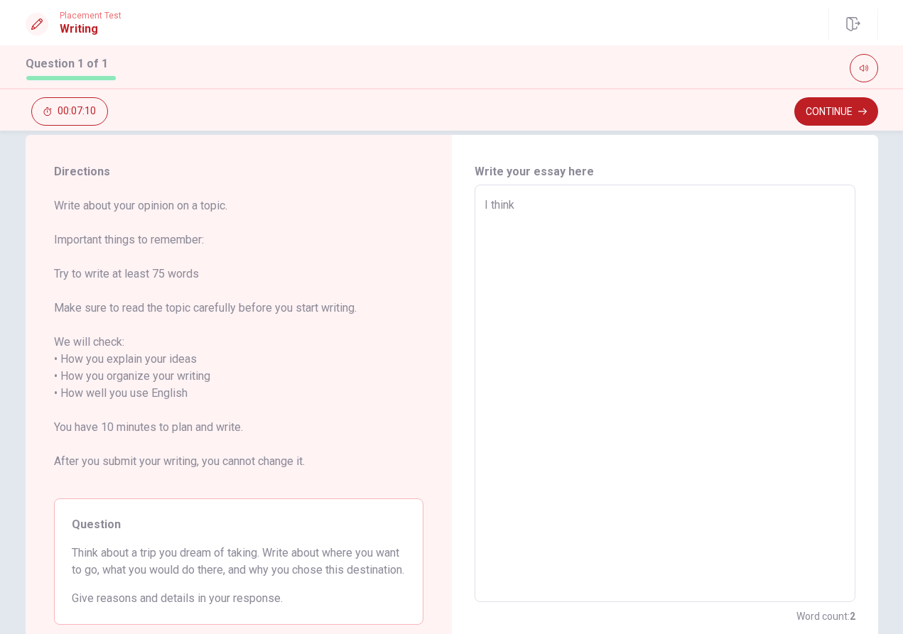
type textarea "I think"
type textarea "x"
type textarea "I thin"
type textarea "x"
type textarea "I thi"
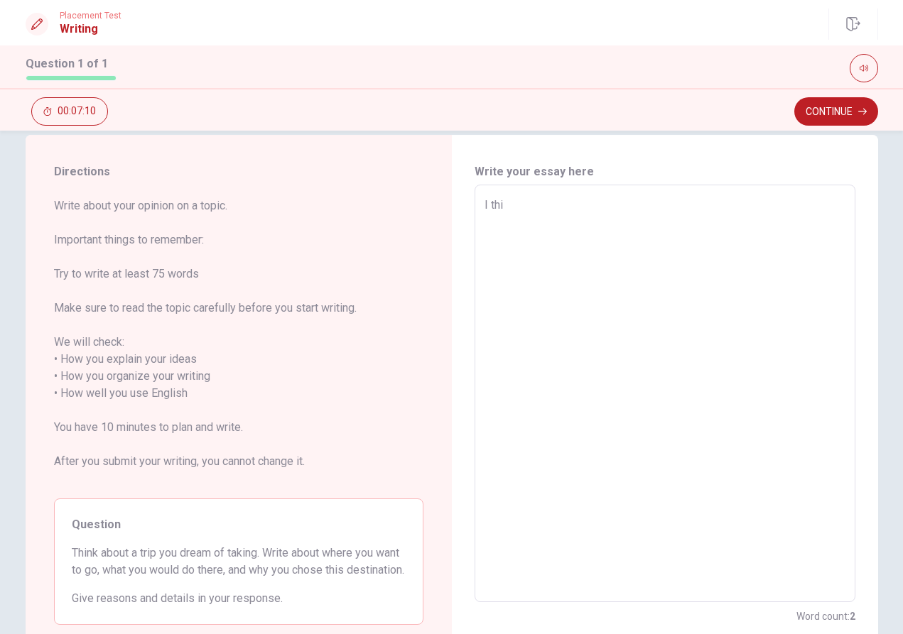
type textarea "x"
type textarea "I th"
type textarea "x"
type textarea "I t"
type textarea "x"
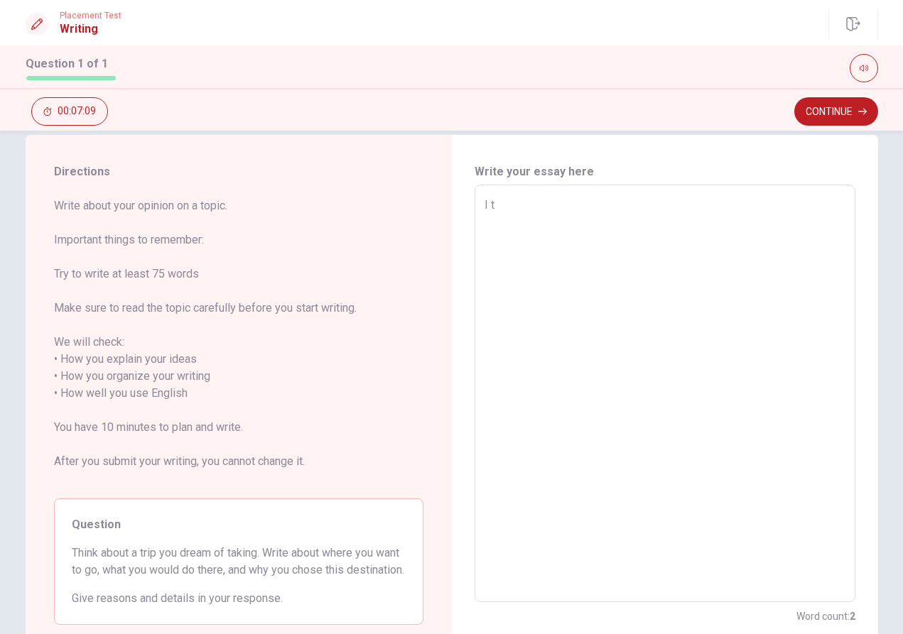
type textarea "I"
type textarea "x"
type textarea "I"
type textarea "x"
type textarea "i"
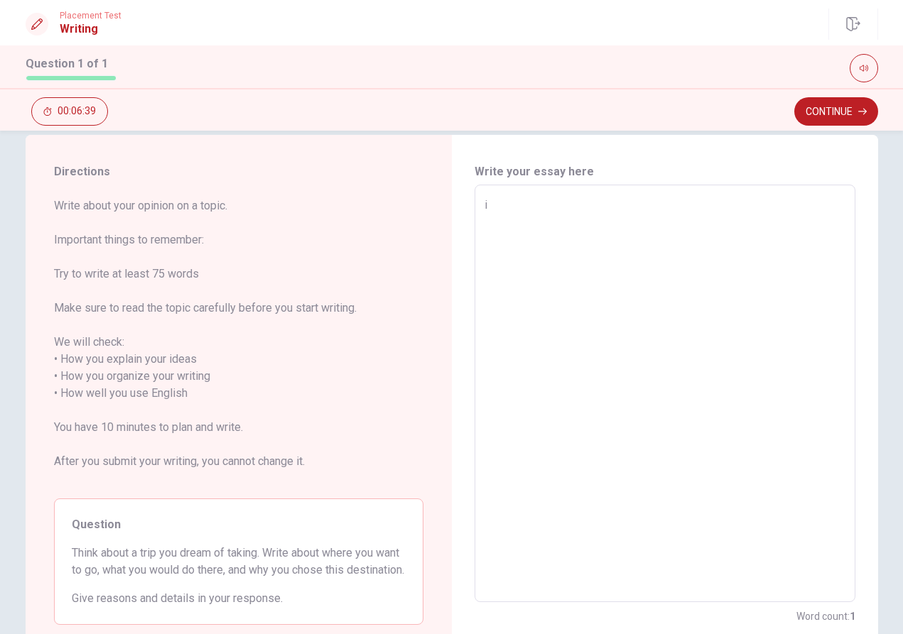
type textarea "x"
type textarea "I"
type textarea "x"
type textarea "I"
type textarea "x"
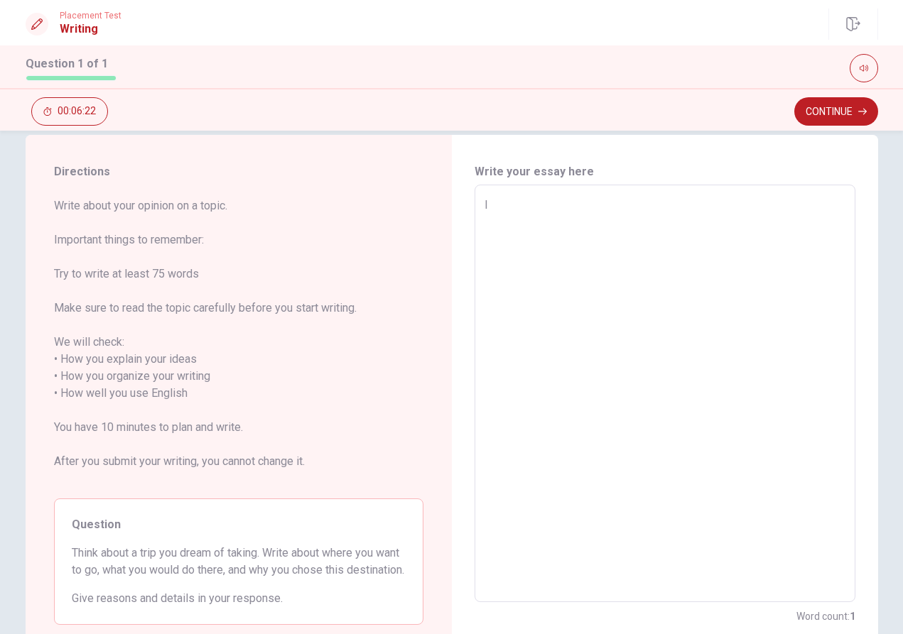
type textarea "I"
type textarea "x"
type textarea "I~"
type textarea "x"
type textarea "I"
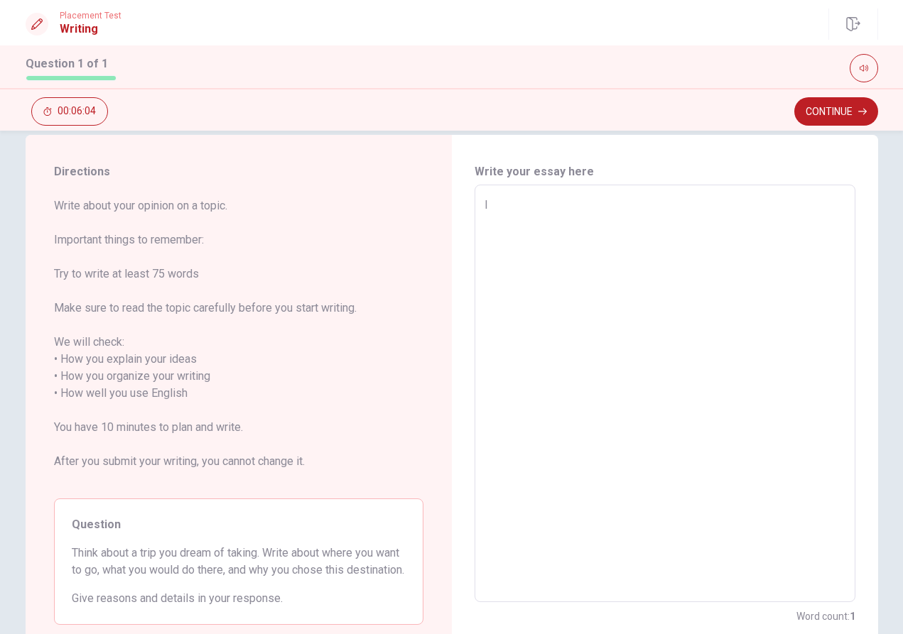
type textarea "x"
type textarea "I'"
type textarea "x"
type textarea "I'I"
type textarea "x"
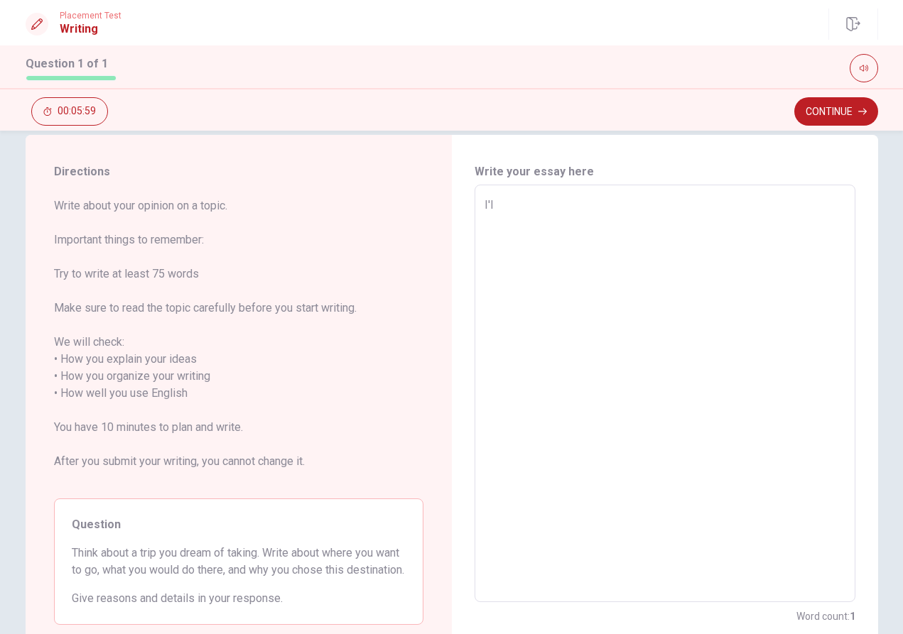
type textarea "I'II"
type textarea "x"
type textarea "I'II"
type textarea "x"
type textarea "I'II"
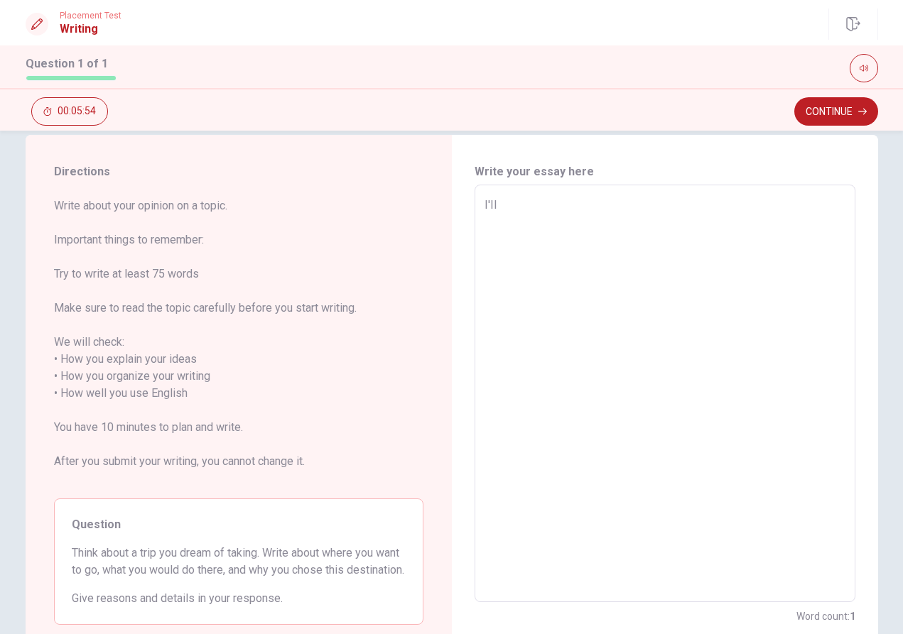
type textarea "x"
type textarea "I'I"
type textarea "x"
type textarea "I'"
type textarea "x"
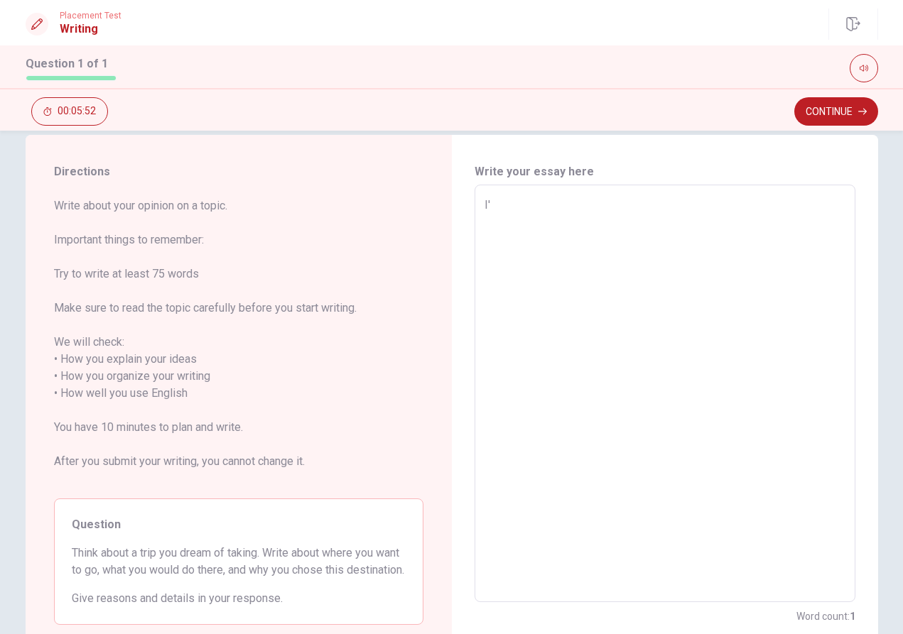
type textarea "I'l"
type textarea "x"
type textarea "I'll"
type textarea "x"
type textarea "I'll"
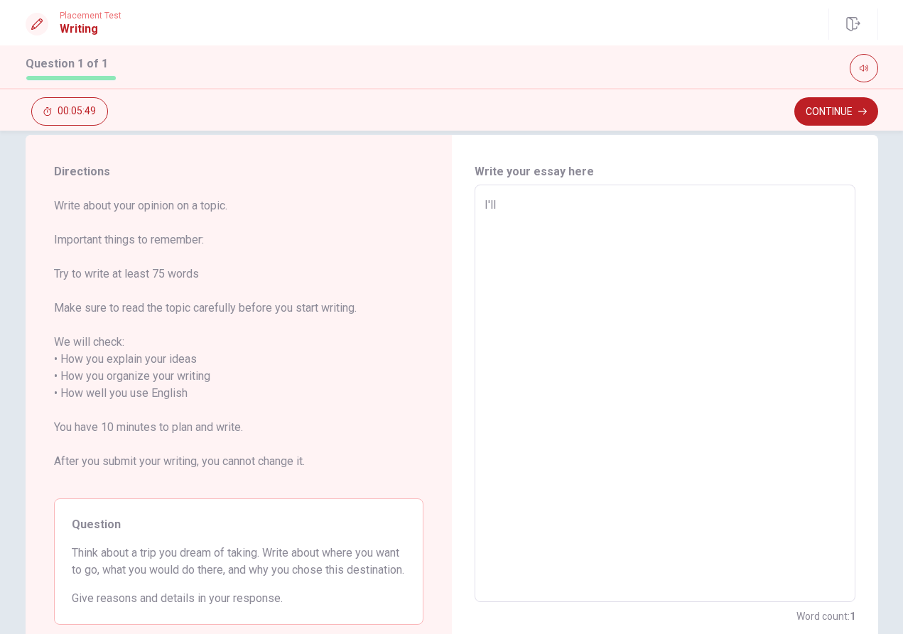
type textarea "x"
type textarea "I'll g"
type textarea "x"
type textarea "I'll go"
type textarea "x"
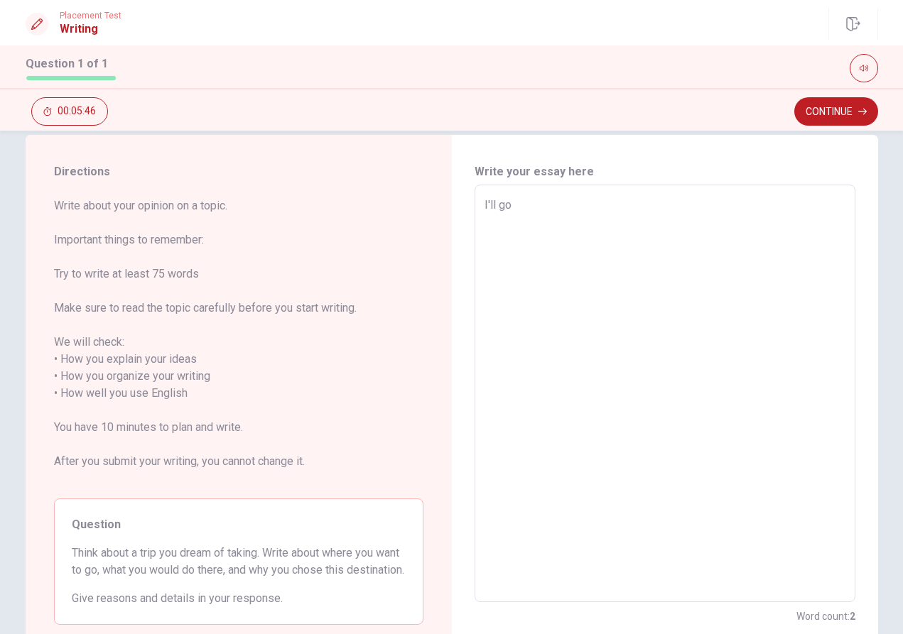
type textarea "I'll go"
type textarea "x"
type textarea "I'll go t"
type textarea "x"
type textarea "I'll go to"
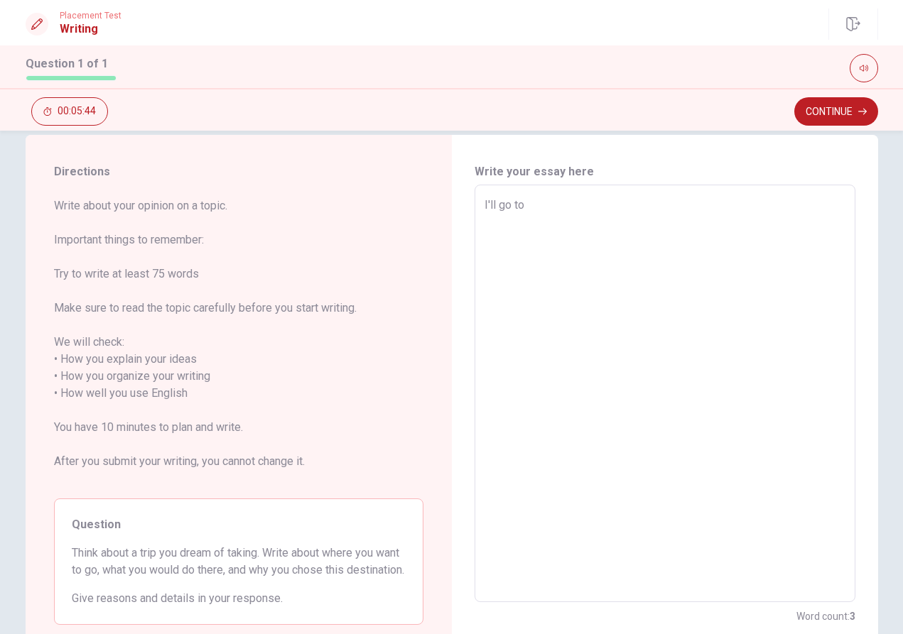
type textarea "x"
type textarea "I'll go to"
type textarea "x"
type textarea "I'll go to F"
type textarea "x"
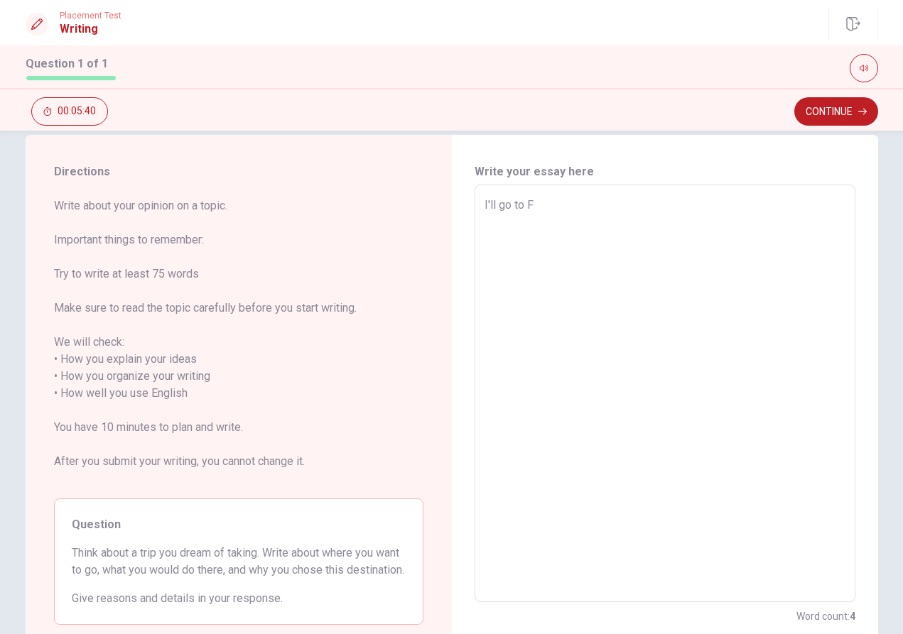
type textarea "I'll go to Fr"
type textarea "x"
type textarea "I'll go to Fra"
type textarea "x"
type textarea "I'll go to [PERSON_NAME]"
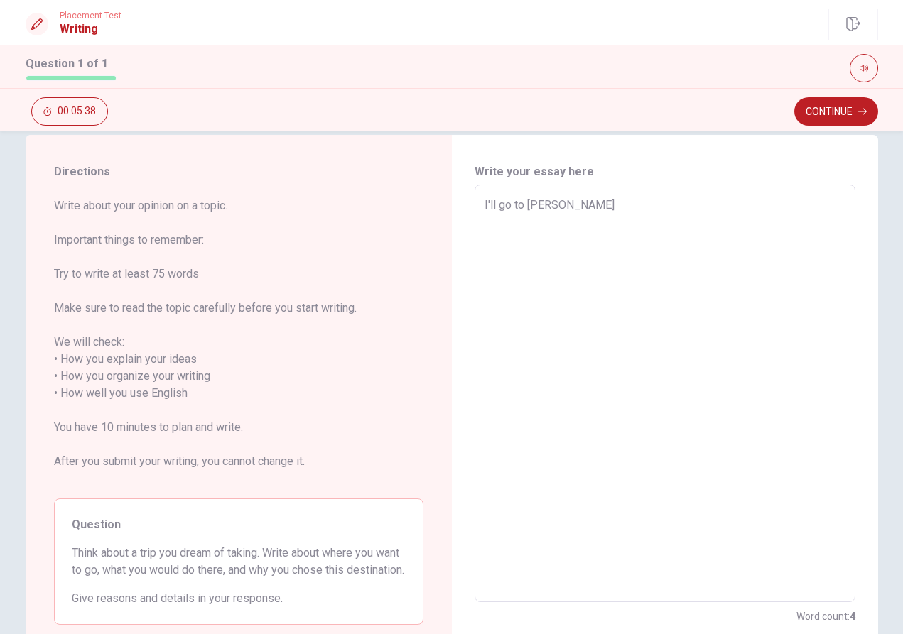
type textarea "x"
type textarea "I'll go to Franc"
type textarea "x"
type textarea "I'll go to [GEOGRAPHIC_DATA]"
type textarea "x"
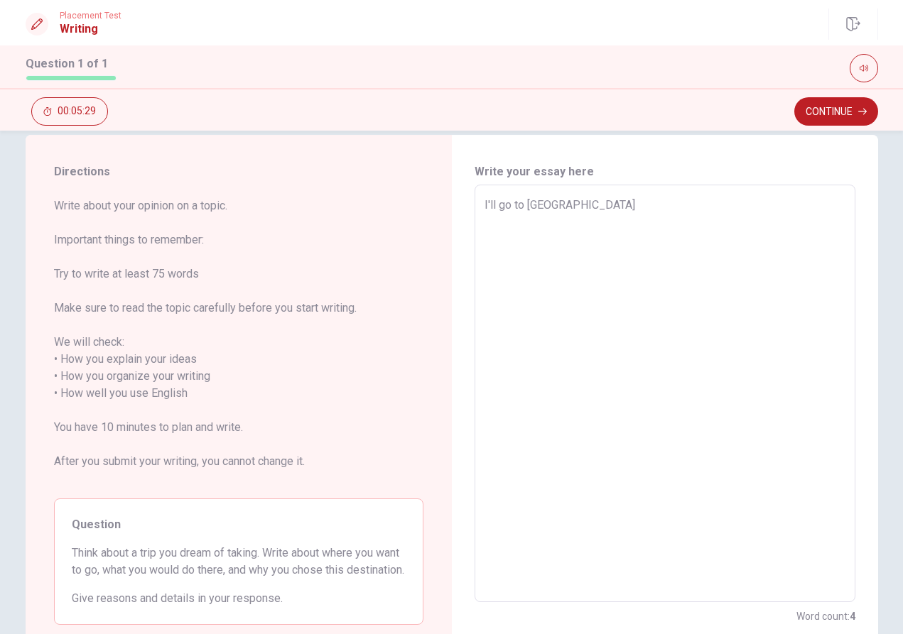
type textarea "I'll go to [GEOGRAPHIC_DATA]"
type textarea "x"
type textarea "I'll go to [GEOGRAPHIC_DATA]"
type textarea "x"
type textarea "I'll go to [GEOGRAPHIC_DATA]"
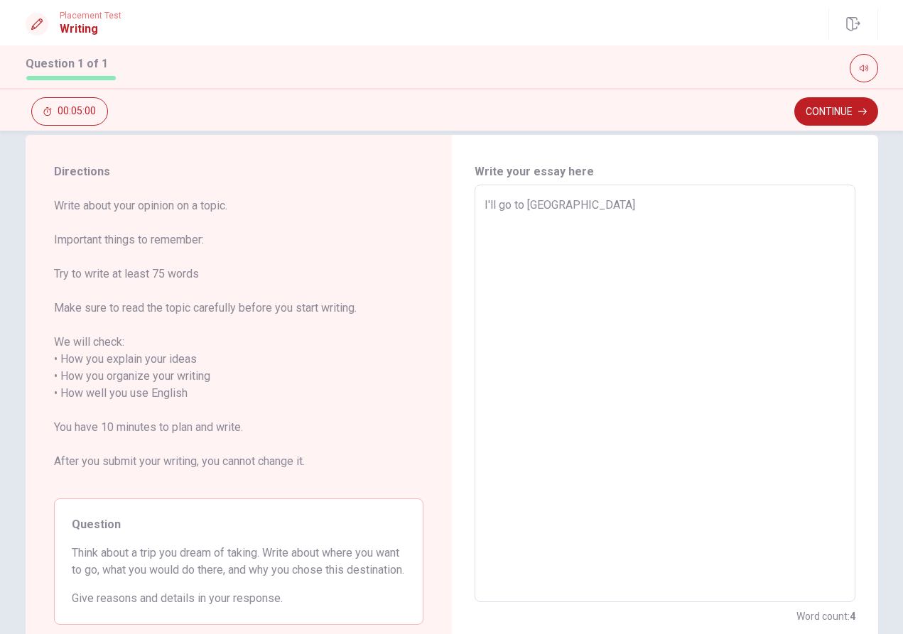
type textarea "x"
type textarea "I'll go to [GEOGRAPHIC_DATA]"
type textarea "x"
type textarea "I'll go to [GEOGRAPHIC_DATA]"
type textarea "x"
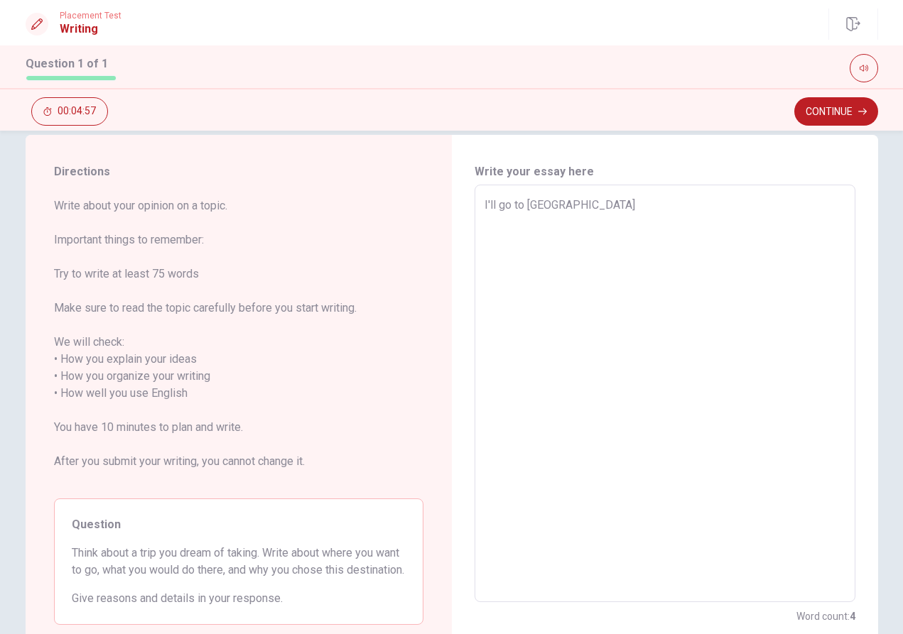
type textarea "I'll go to [GEOGRAPHIC_DATA] ,"
type textarea "x"
type textarea "I'll go to [GEOGRAPHIC_DATA] ,"
type textarea "x"
type textarea "I'll go to [GEOGRAPHIC_DATA] , B"
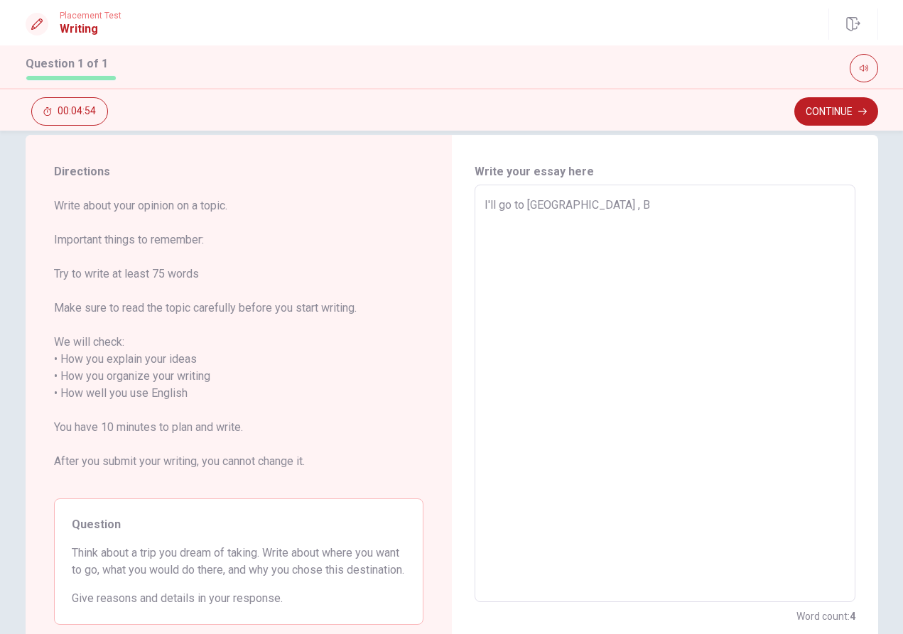
type textarea "x"
type textarea "I'll go to [GEOGRAPHIC_DATA] , Bu"
type textarea "x"
type textarea "I'll go to [GEOGRAPHIC_DATA] , But"
type textarea "x"
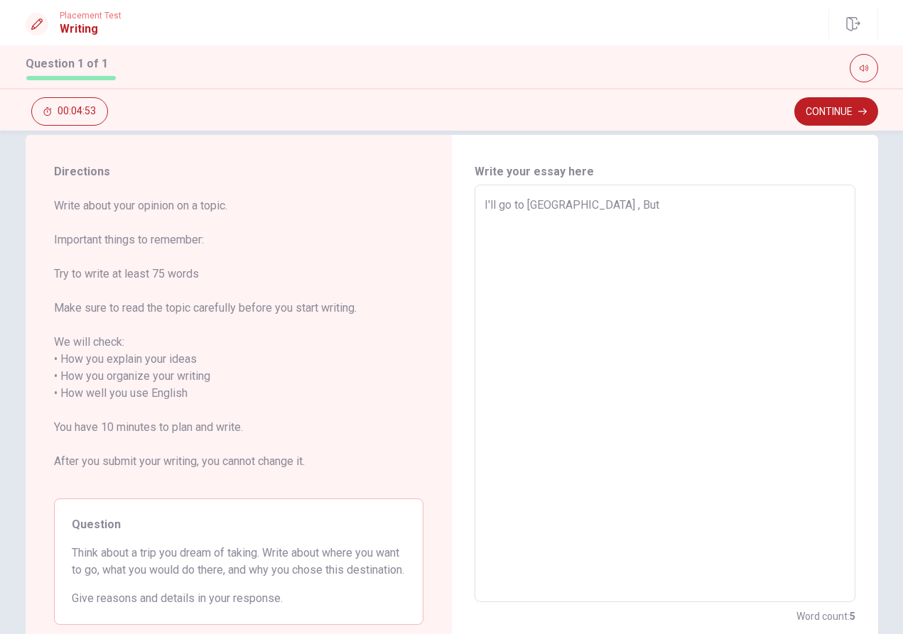
type textarea "I'll go to [GEOGRAPHIC_DATA] , But"
type textarea "x"
type textarea "I'll go to [GEOGRAPHIC_DATA] , But I"
type textarea "x"
type textarea "I'll go to [GEOGRAPHIC_DATA] , But I"
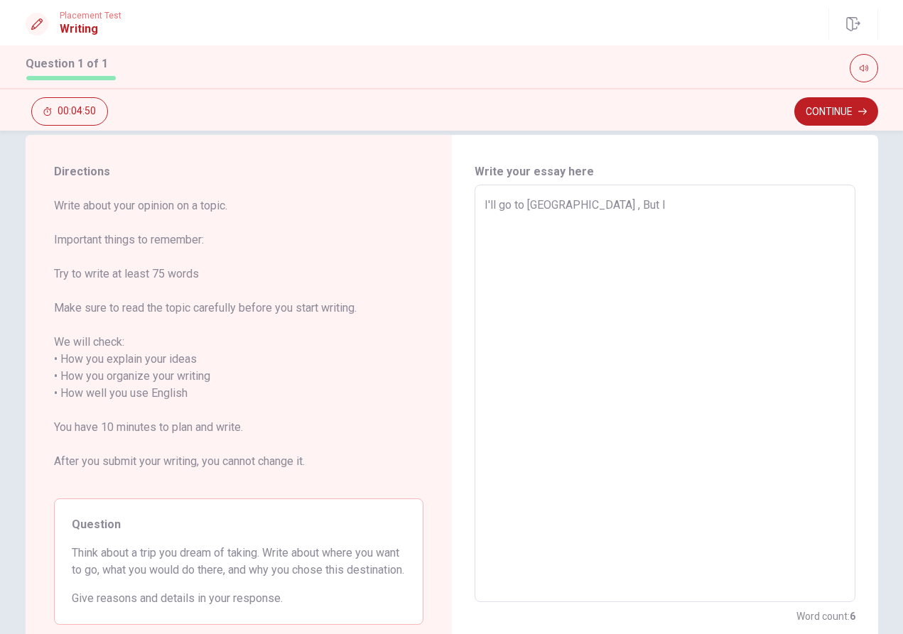
type textarea "x"
type textarea "I'll go to [GEOGRAPHIC_DATA] , But I l"
type textarea "x"
type textarea "I'll go to [GEOGRAPHIC_DATA] , But I li"
type textarea "x"
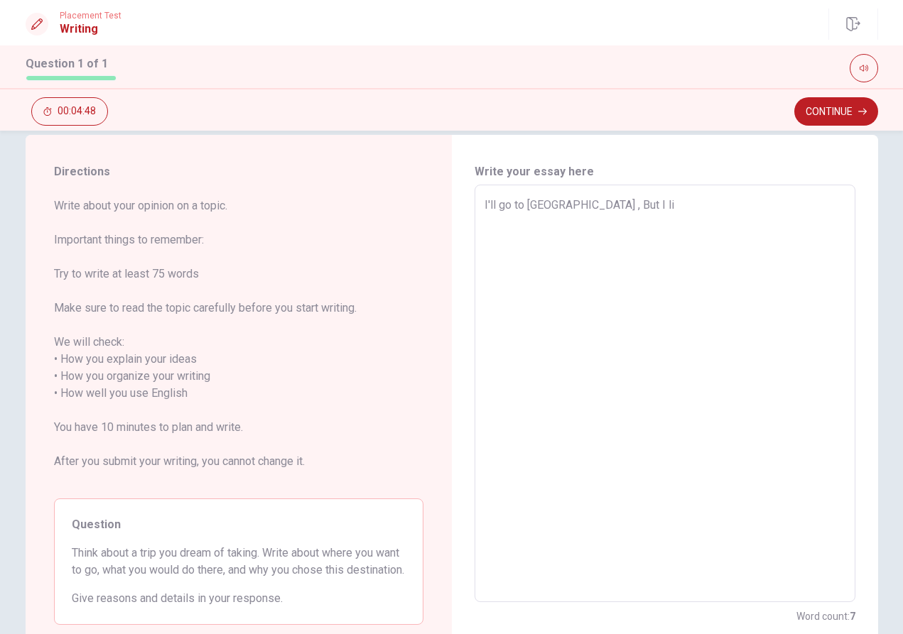
type textarea "I'll go to [GEOGRAPHIC_DATA] , But I lik"
type textarea "x"
type textarea "I'll go to [GEOGRAPHIC_DATA] , But I like"
type textarea "x"
type textarea "I'll go to [GEOGRAPHIC_DATA] , But I like"
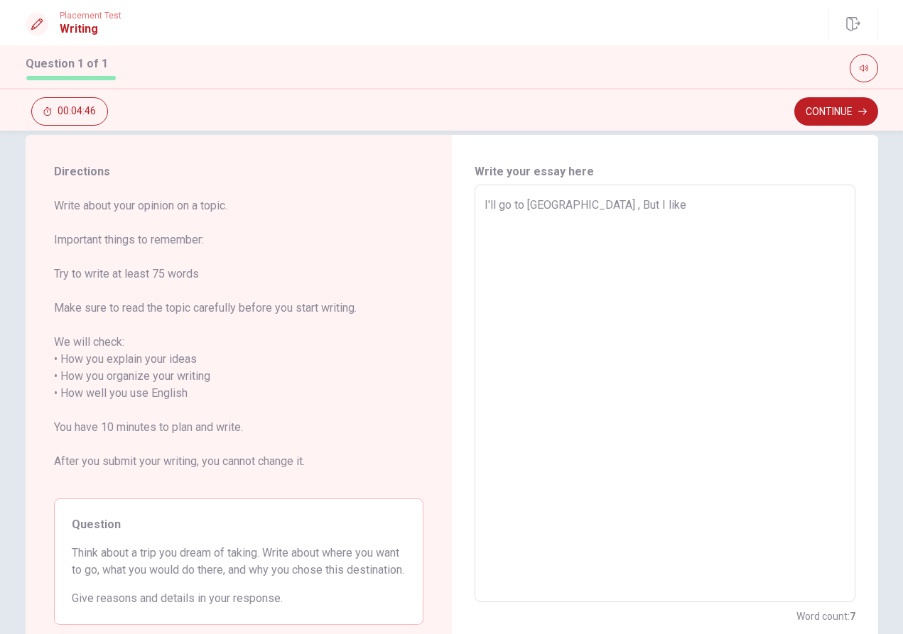
type textarea "x"
type textarea "I'll go to [GEOGRAPHIC_DATA] , But I like t"
type textarea "x"
type textarea "I'll go to [GEOGRAPHIC_DATA] , But I like th"
type textarea "x"
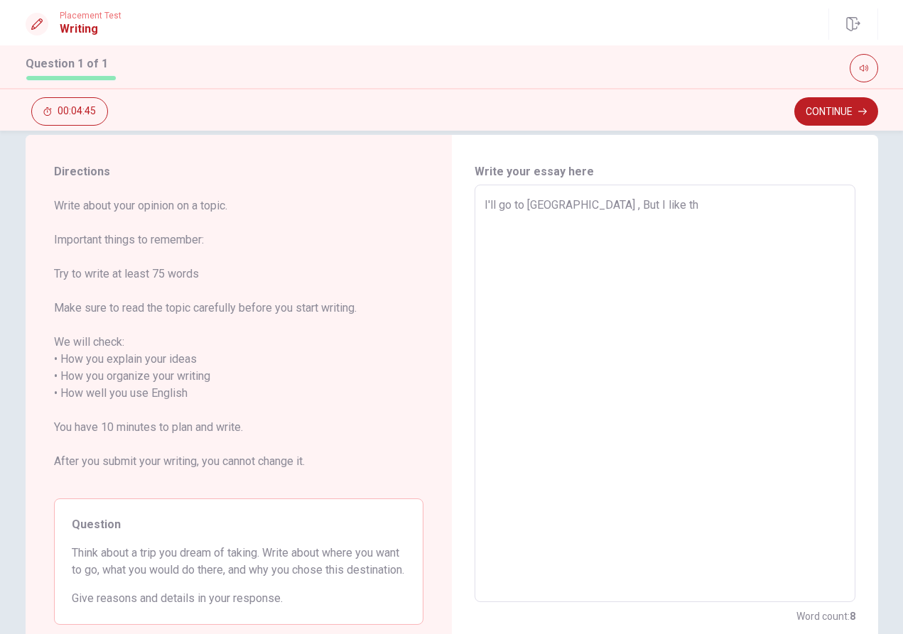
type textarea "I'll go to [GEOGRAPHIC_DATA] , But I like the"
type textarea "x"
type textarea "I'll go to [GEOGRAPHIC_DATA] , But I like the"
type textarea "x"
type textarea "I'll go to [GEOGRAPHIC_DATA] , But I like the P"
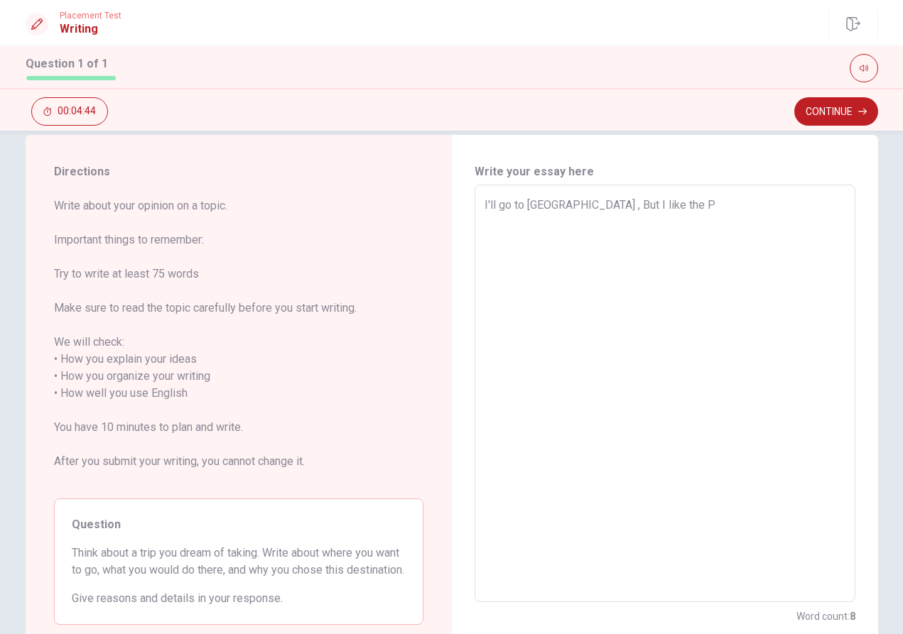
type textarea "x"
type textarea "I'll go to [GEOGRAPHIC_DATA] , But I like the Pa"
type textarea "x"
type textarea "I'll go to [GEOGRAPHIC_DATA] , But I like the Par"
type textarea "x"
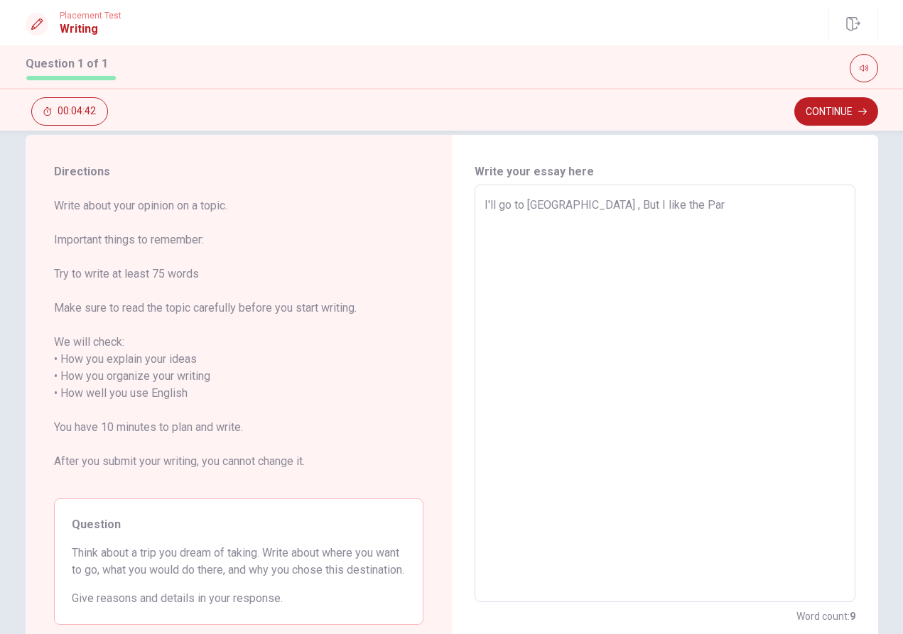
type textarea "I'll go to [GEOGRAPHIC_DATA] , But I like the Pari"
type textarea "x"
type textarea "I'll go to [GEOGRAPHIC_DATA] , But I like the [GEOGRAPHIC_DATA]"
type textarea "x"
type textarea "I'll go to [GEOGRAPHIC_DATA] , But I like the [GEOGRAPHIC_DATA]"
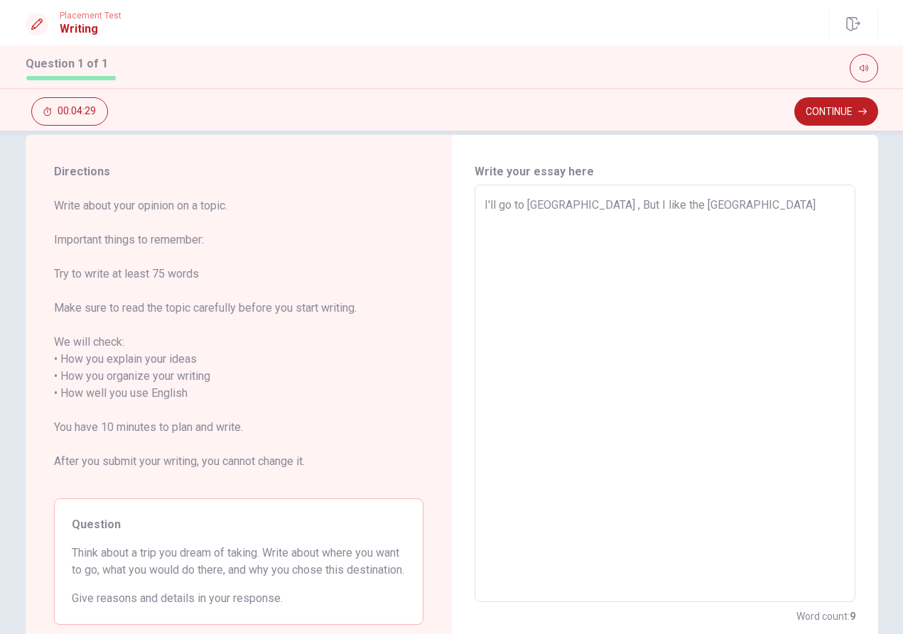
click at [587, 205] on textarea "I'll go to [GEOGRAPHIC_DATA] , But I like the [GEOGRAPHIC_DATA]" at bounding box center [664, 394] width 361 height 394
type textarea "x"
type textarea "I'll go to [GEOGRAPHIC_DATA] , ButI like the [GEOGRAPHIC_DATA]"
type textarea "x"
type textarea "I'll go to [GEOGRAPHIC_DATA] , [PERSON_NAME] like the [GEOGRAPHIC_DATA]"
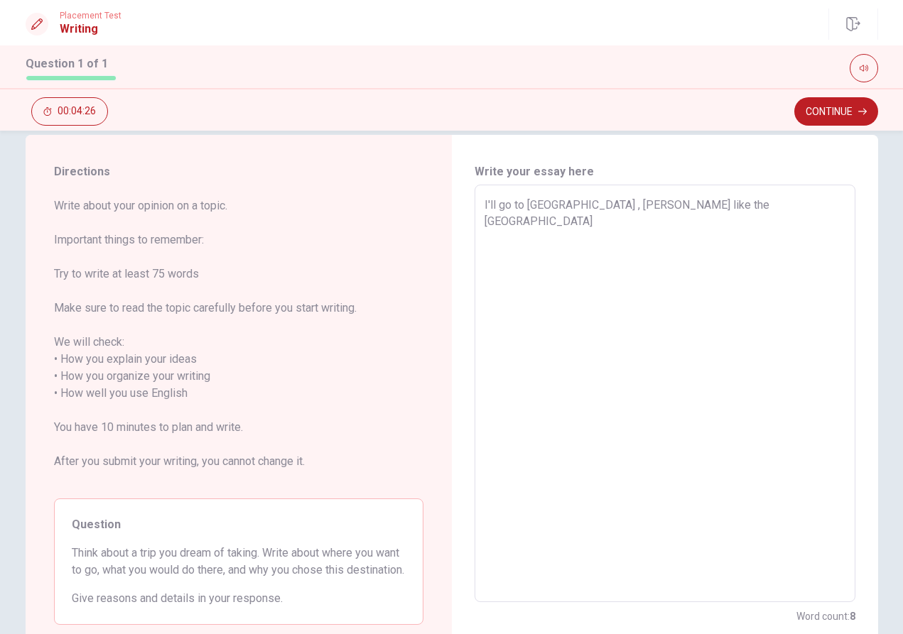
type textarea "x"
type textarea "I'll go to [GEOGRAPHIC_DATA] , BI like the [GEOGRAPHIC_DATA]"
type textarea "x"
type textarea "I'll go to [GEOGRAPHIC_DATA] , I like the [GEOGRAPHIC_DATA]"
type textarea "x"
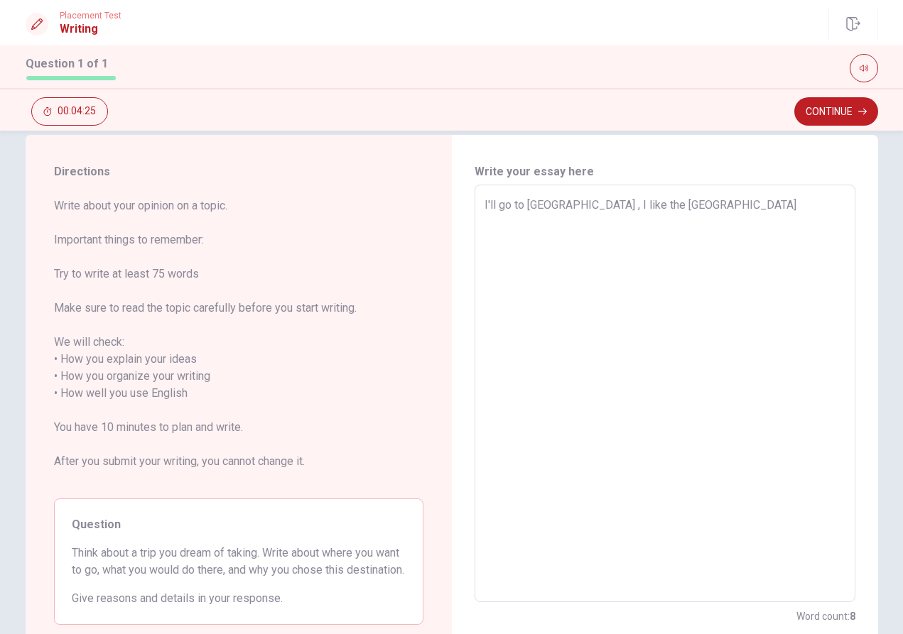
type textarea "I'll go to [GEOGRAPHIC_DATA] ,I like the [GEOGRAPHIC_DATA]"
type textarea "x"
type textarea "I'll go to [GEOGRAPHIC_DATA] , I like the [GEOGRAPHIC_DATA]"
type textarea "x"
type textarea "I'll go to [GEOGRAPHIC_DATA] , dI like the [GEOGRAPHIC_DATA]"
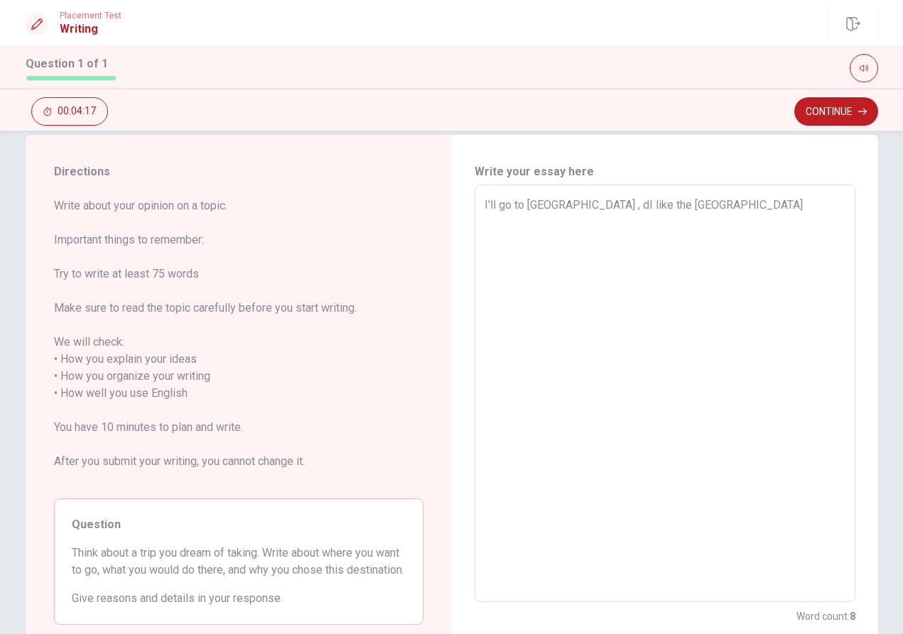
type textarea "x"
type textarea "I'll go to [GEOGRAPHIC_DATA] , I like the [GEOGRAPHIC_DATA]"
type textarea "x"
type textarea "I'll go to [GEOGRAPHIC_DATA] , DI like the [GEOGRAPHIC_DATA]"
type textarea "x"
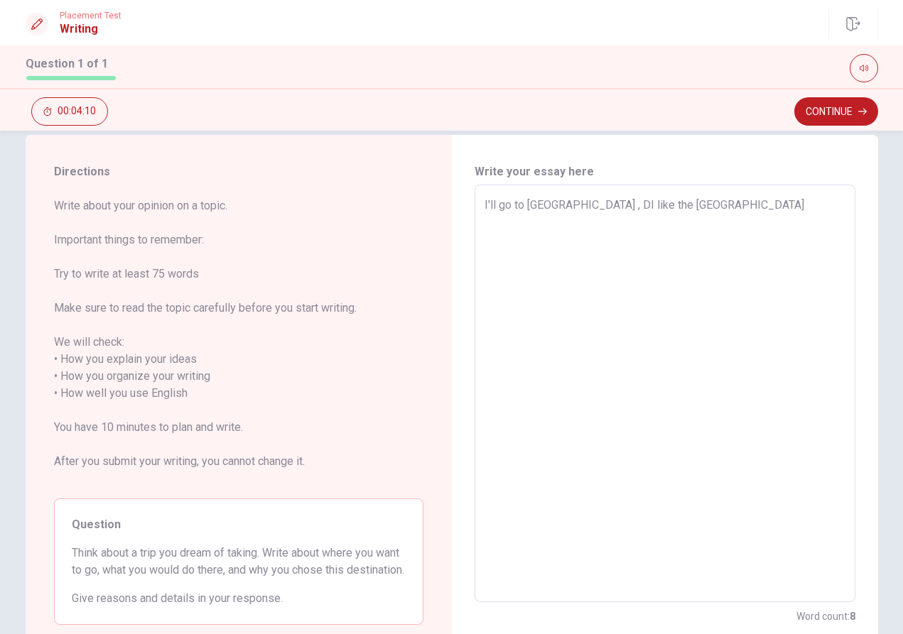
type textarea "I'll go to [GEOGRAPHIC_DATA] , DuI like the [GEOGRAPHIC_DATA]"
type textarea "x"
type textarea "I'll go to [GEOGRAPHIC_DATA] , DueI like the [GEOGRAPHIC_DATA]"
type textarea "x"
type textarea "I'll go to [GEOGRAPHIC_DATA] , Due I like the [GEOGRAPHIC_DATA]"
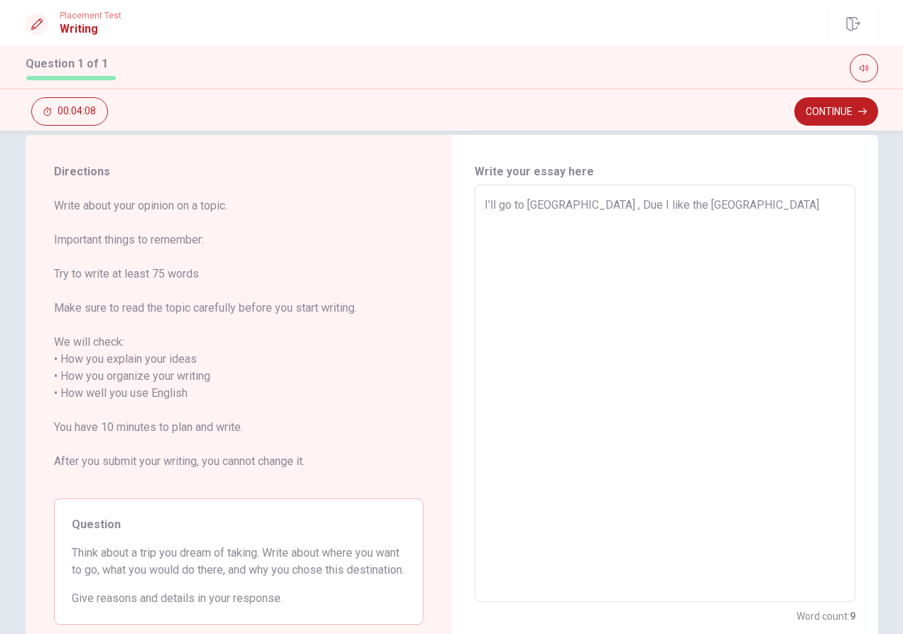
type textarea "x"
type textarea "I'll go to [GEOGRAPHIC_DATA] , Due tI like the [GEOGRAPHIC_DATA]"
type textarea "x"
type textarea "I'll go to [GEOGRAPHIC_DATA] , Due toI like the [GEOGRAPHIC_DATA]"
type textarea "x"
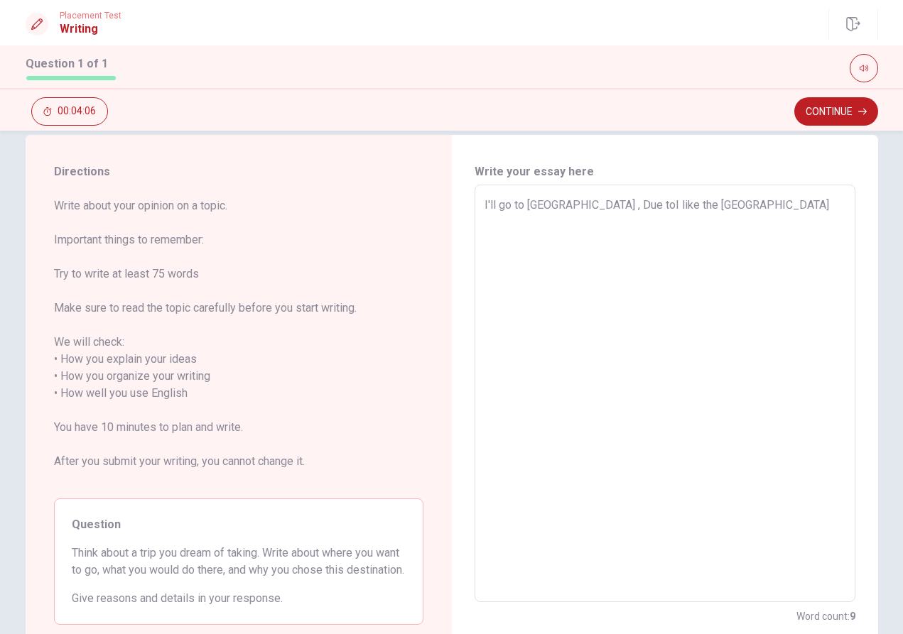
type textarea "I'll go to [GEOGRAPHIC_DATA] , Due to I like the [GEOGRAPHIC_DATA]"
click at [490, 228] on textarea "I'll go to [GEOGRAPHIC_DATA] , Due to I like the [GEOGRAPHIC_DATA]" at bounding box center [664, 394] width 361 height 394
type textarea "x"
type textarea "I'll go to [GEOGRAPHIC_DATA] , Due to I like the [GEOGRAPHIC_DATA] I"
type textarea "x"
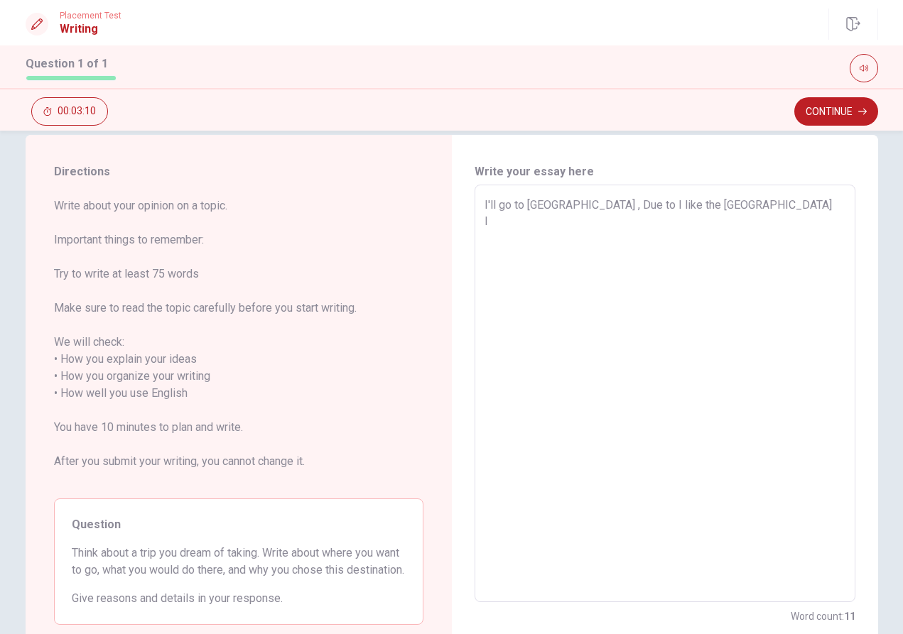
type textarea "I'll go to [GEOGRAPHIC_DATA] , Due to I like the [GEOGRAPHIC_DATA] I"
type textarea "x"
type textarea "I'll go to [GEOGRAPHIC_DATA] , Due to I like the Paris I s"
type textarea "x"
type textarea "I'll go to [GEOGRAPHIC_DATA] , Due to I like the [GEOGRAPHIC_DATA] I se"
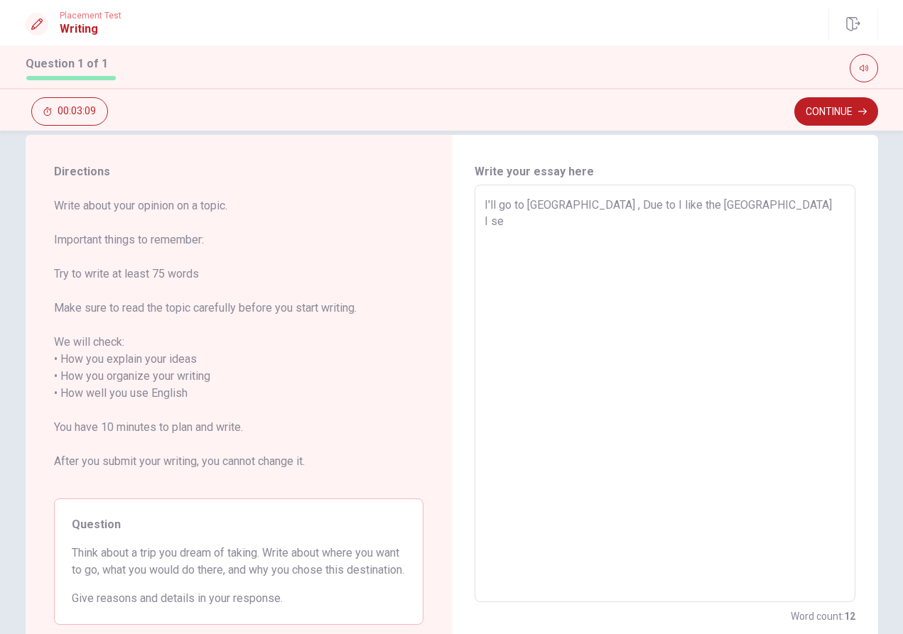
type textarea "x"
type textarea "I'll go to [GEOGRAPHIC_DATA] , Due to I like the Paris I see"
type textarea "x"
type textarea "I'll go to [GEOGRAPHIC_DATA] , Due to I like the Paris I see"
type textarea "x"
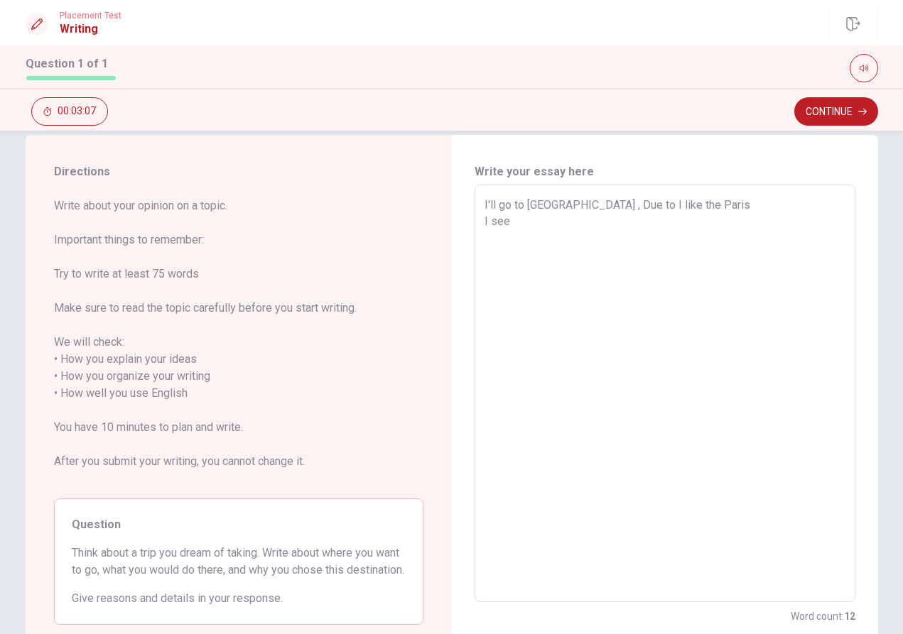
type textarea "I'll go to [GEOGRAPHIC_DATA] , Due to I like the Paris I see t"
type textarea "x"
type textarea "I'll go to [GEOGRAPHIC_DATA] , Due to I like the Paris I see th"
type textarea "x"
type textarea "I'll go to [GEOGRAPHIC_DATA] , Due to I like the Paris I see the"
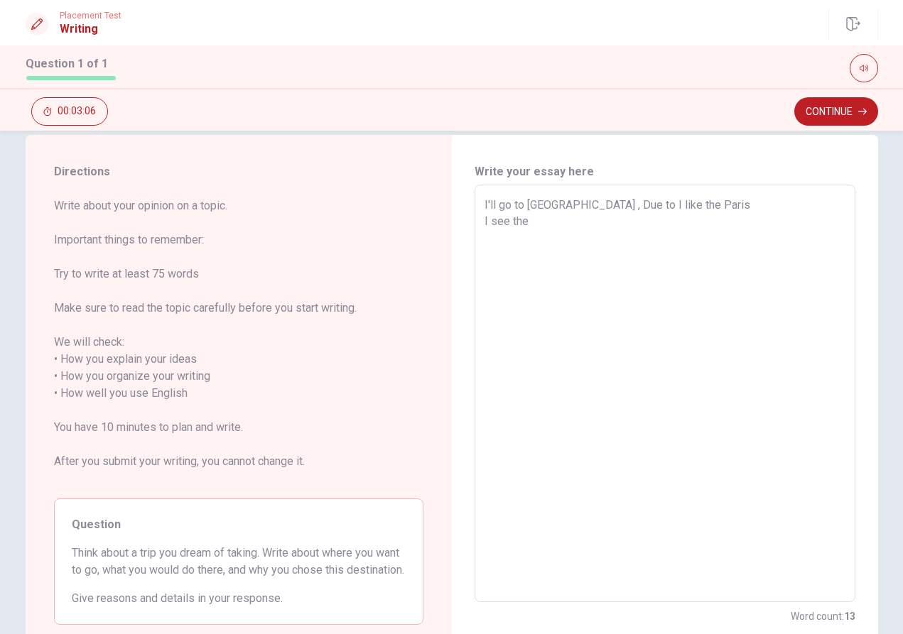
type textarea "x"
type textarea "I'll go to [GEOGRAPHIC_DATA] , Due to I like the Paris I see the"
type textarea "x"
type textarea "I'll go to [GEOGRAPHIC_DATA] , Due to I like the Paris I see the I"
type textarea "x"
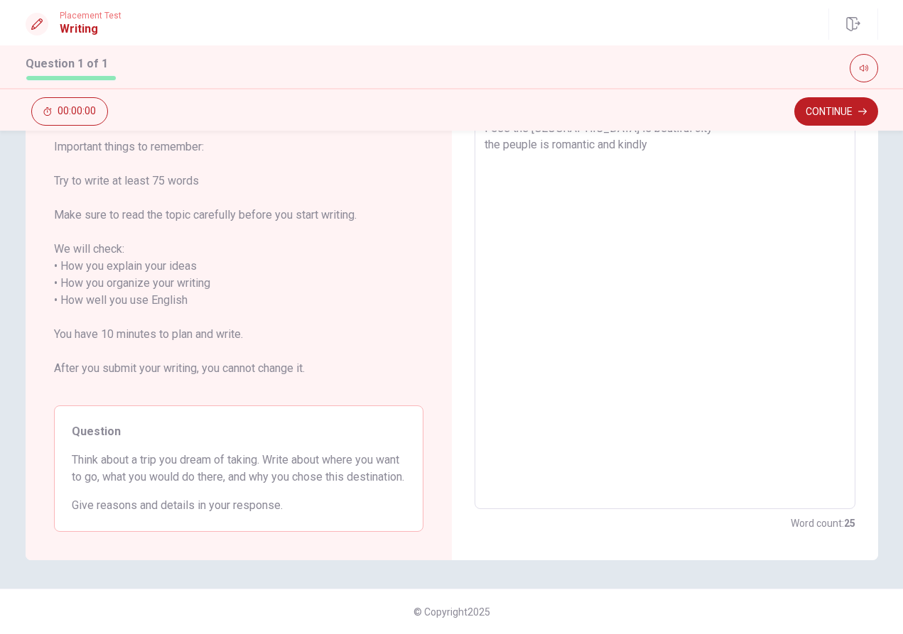
scroll to position [134, 0]
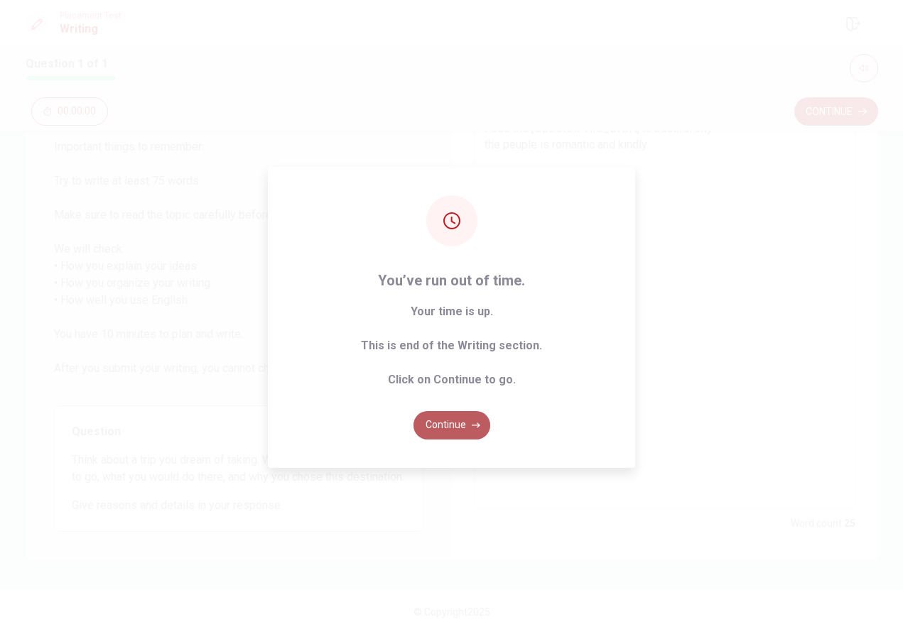
click at [457, 431] on button "Continue" at bounding box center [451, 425] width 77 height 28
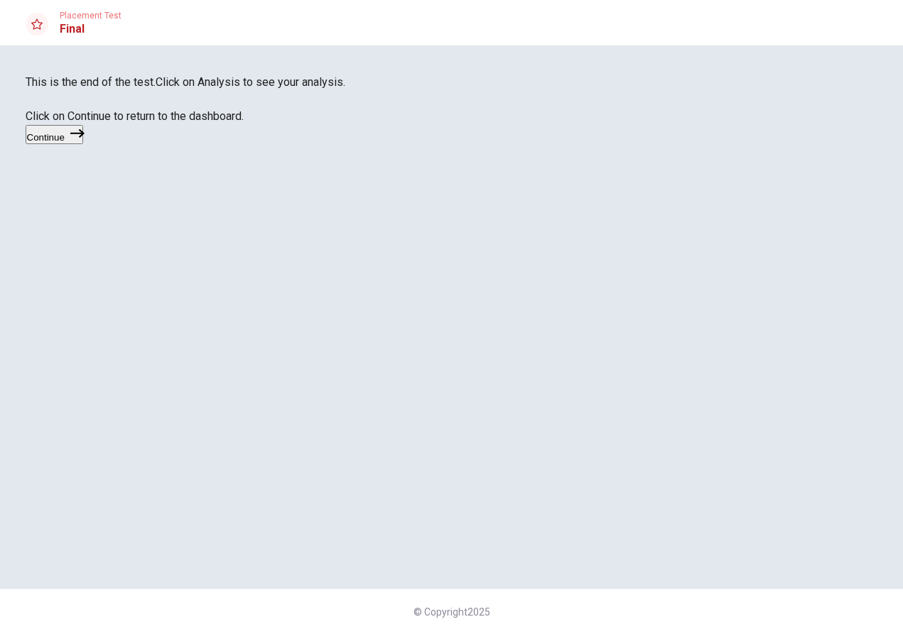
scroll to position [0, 1]
click at [83, 144] on button "Continue" at bounding box center [55, 134] width 58 height 19
